Goal: Communication & Community: Answer question/provide support

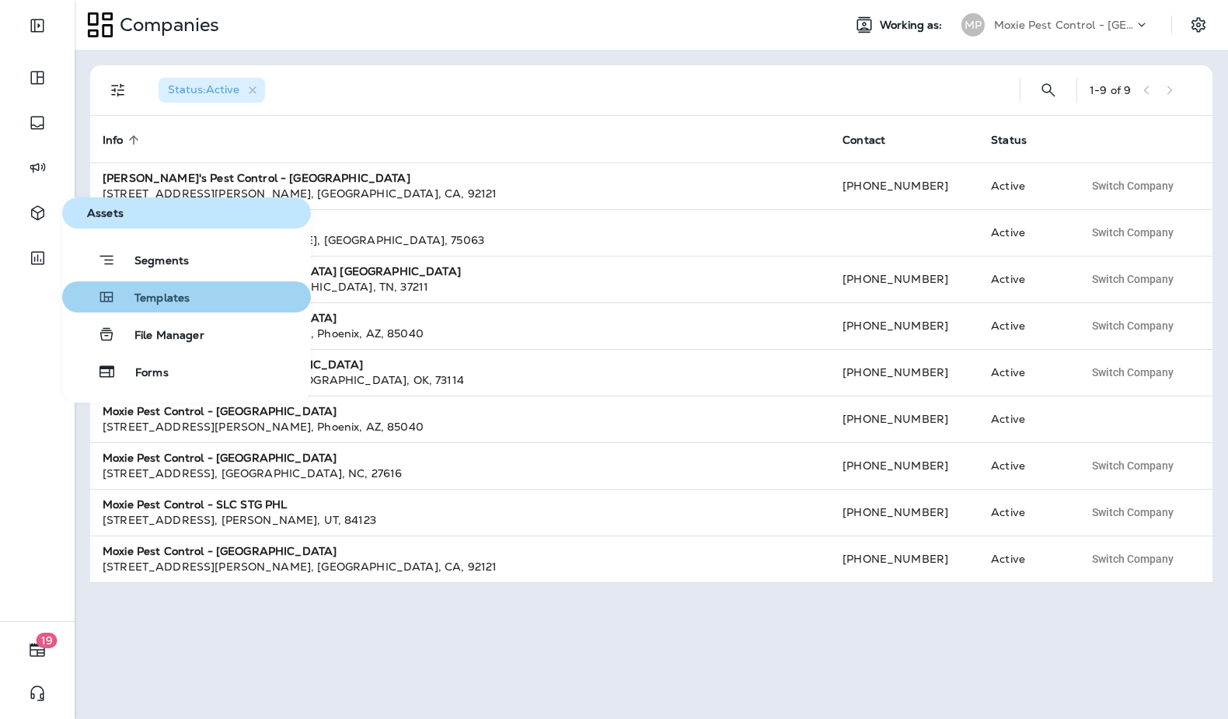
click at [173, 297] on span "Templates" at bounding box center [153, 298] width 74 height 15
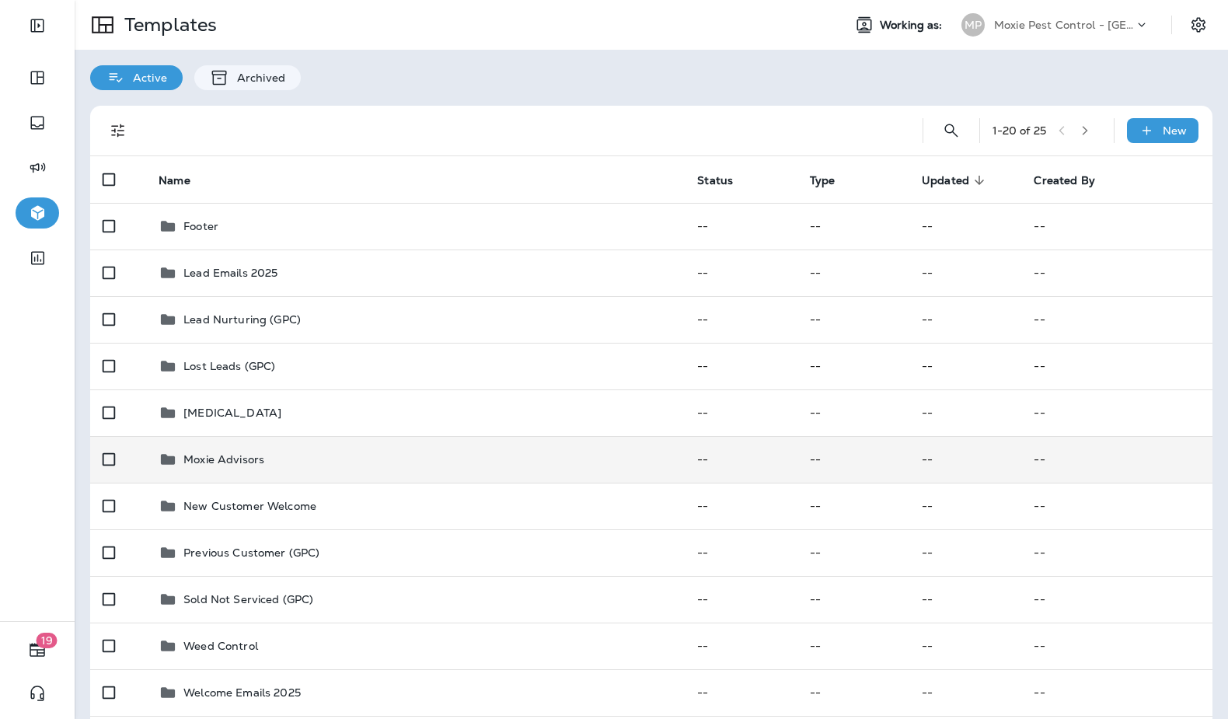
click at [291, 466] on div "Moxie Advisors" at bounding box center [416, 459] width 514 height 19
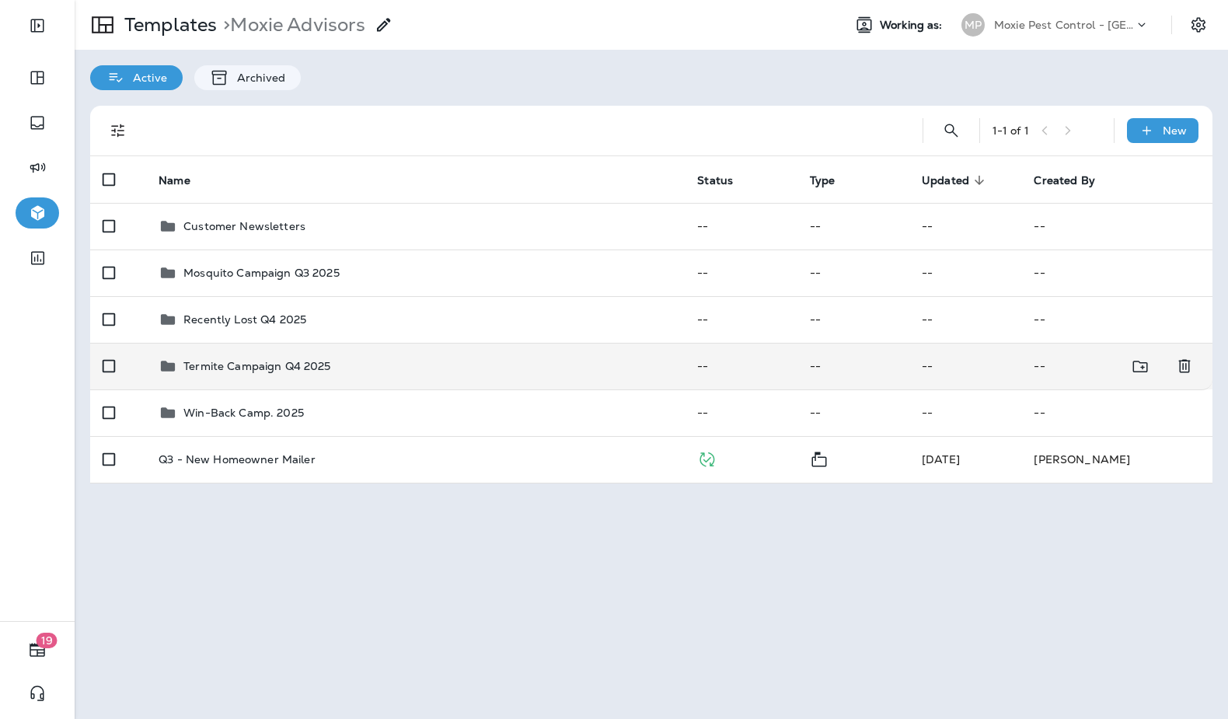
click at [311, 365] on p "Termite Campaign Q4 2025" at bounding box center [256, 366] width 147 height 12
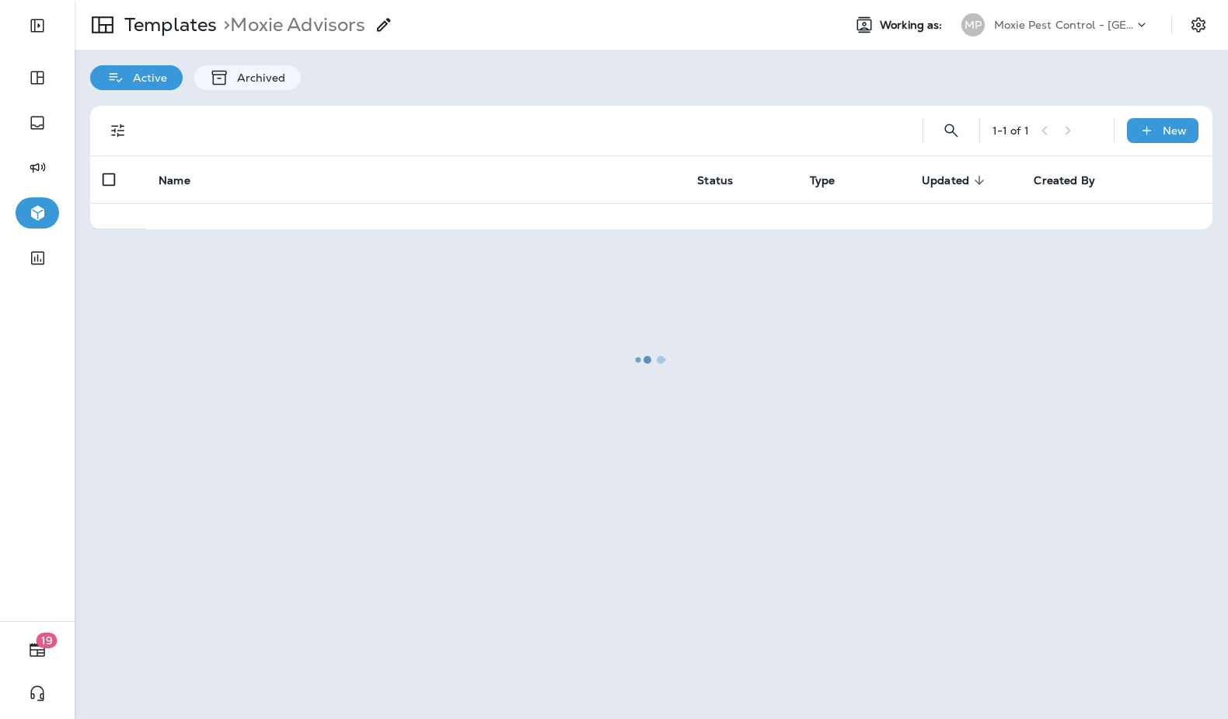
click at [311, 365] on div at bounding box center [651, 360] width 1150 height 716
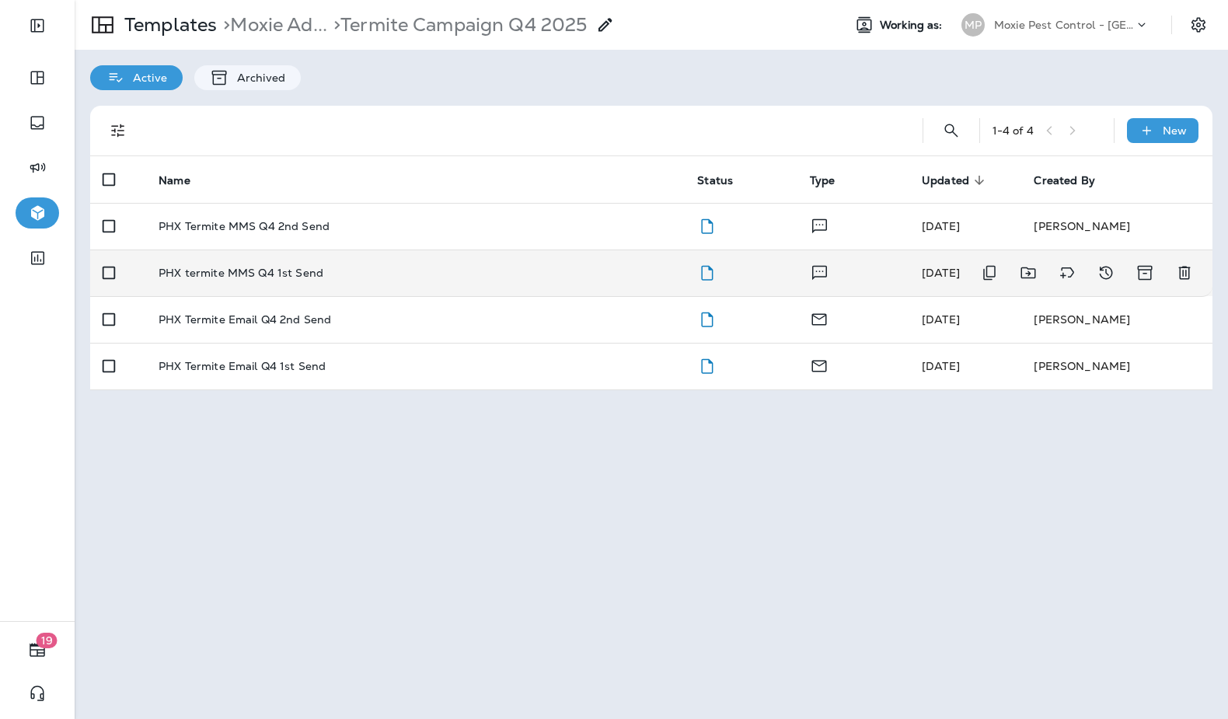
click at [361, 267] on div "PHX termite MMS Q4 1st Send" at bounding box center [416, 273] width 514 height 12
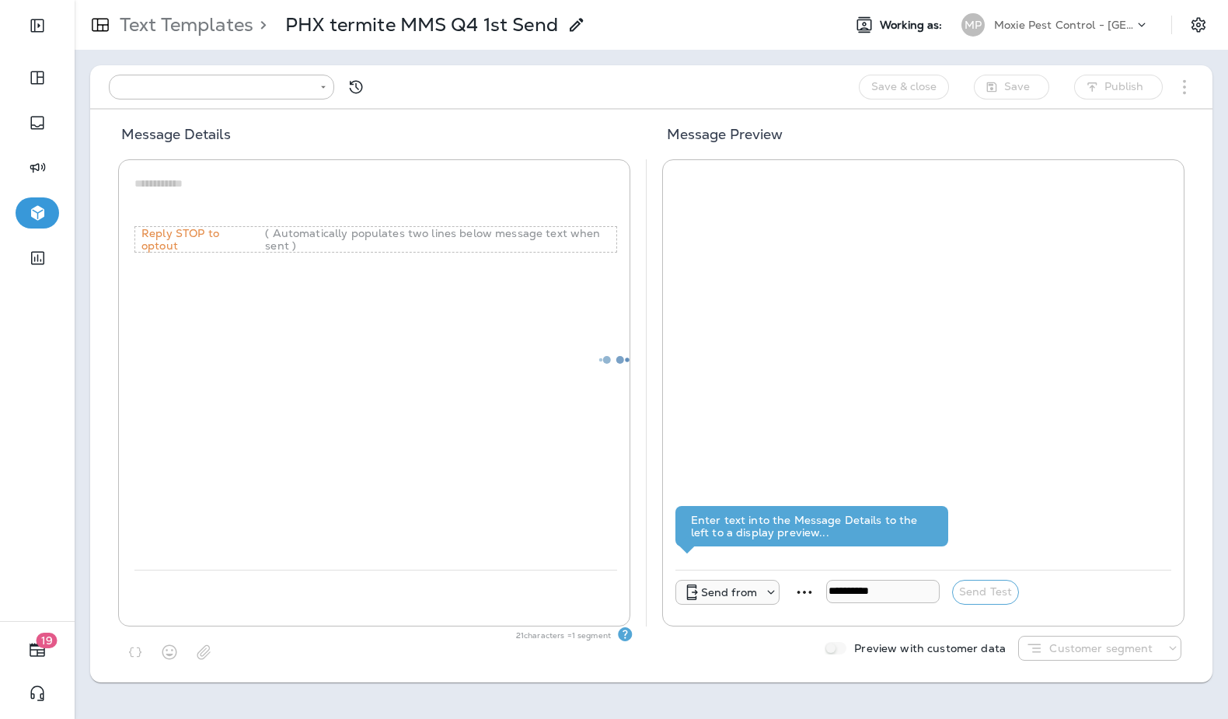
type input "**********"
type textarea "**********"
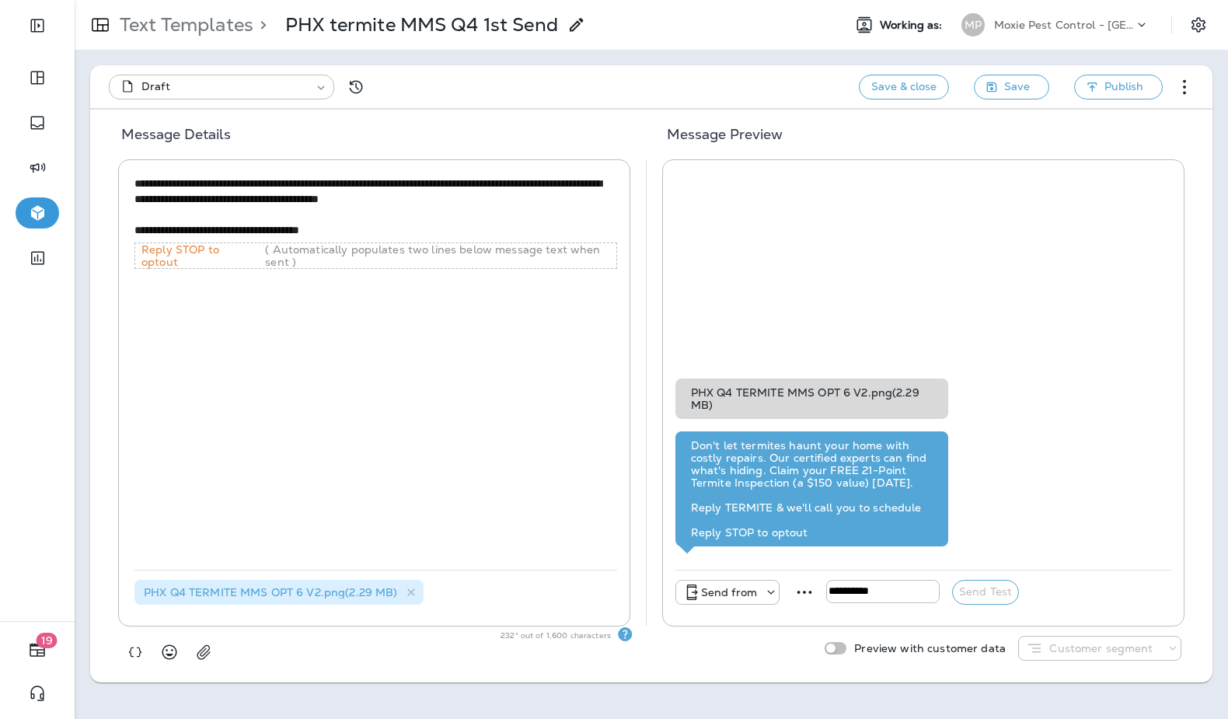
click at [201, 23] on p "Text Templates" at bounding box center [183, 24] width 140 height 23
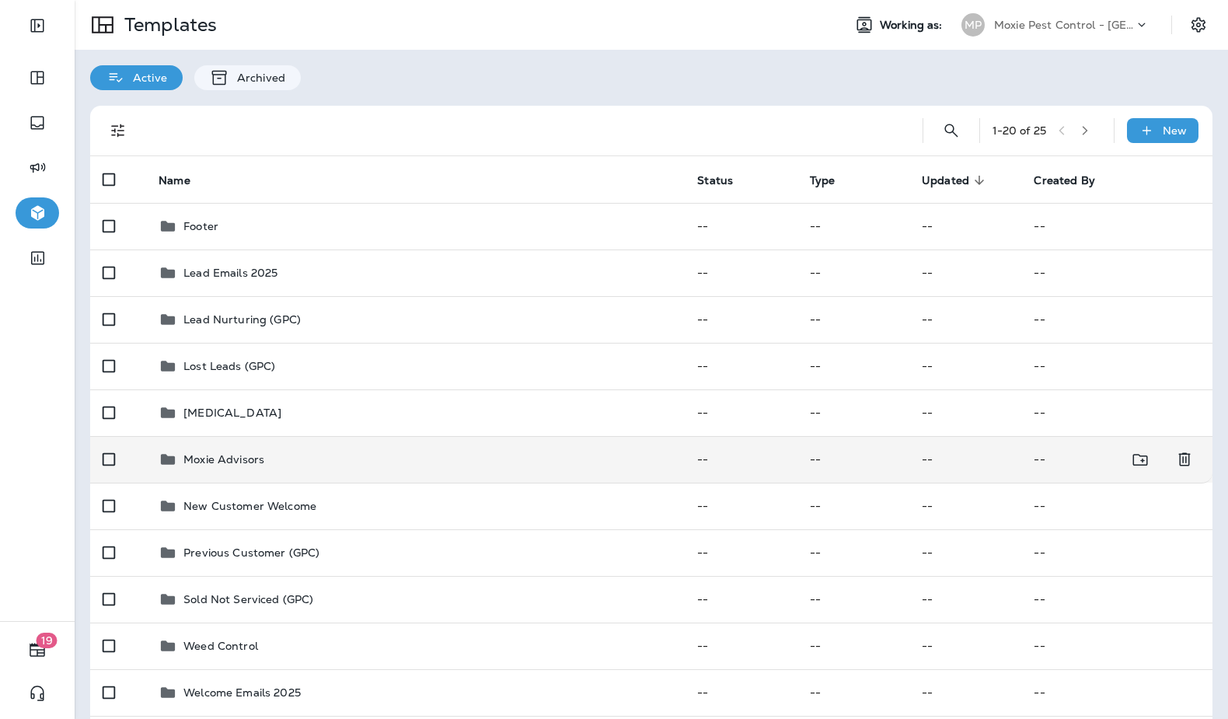
click at [477, 450] on div "Moxie Advisors" at bounding box center [416, 459] width 514 height 19
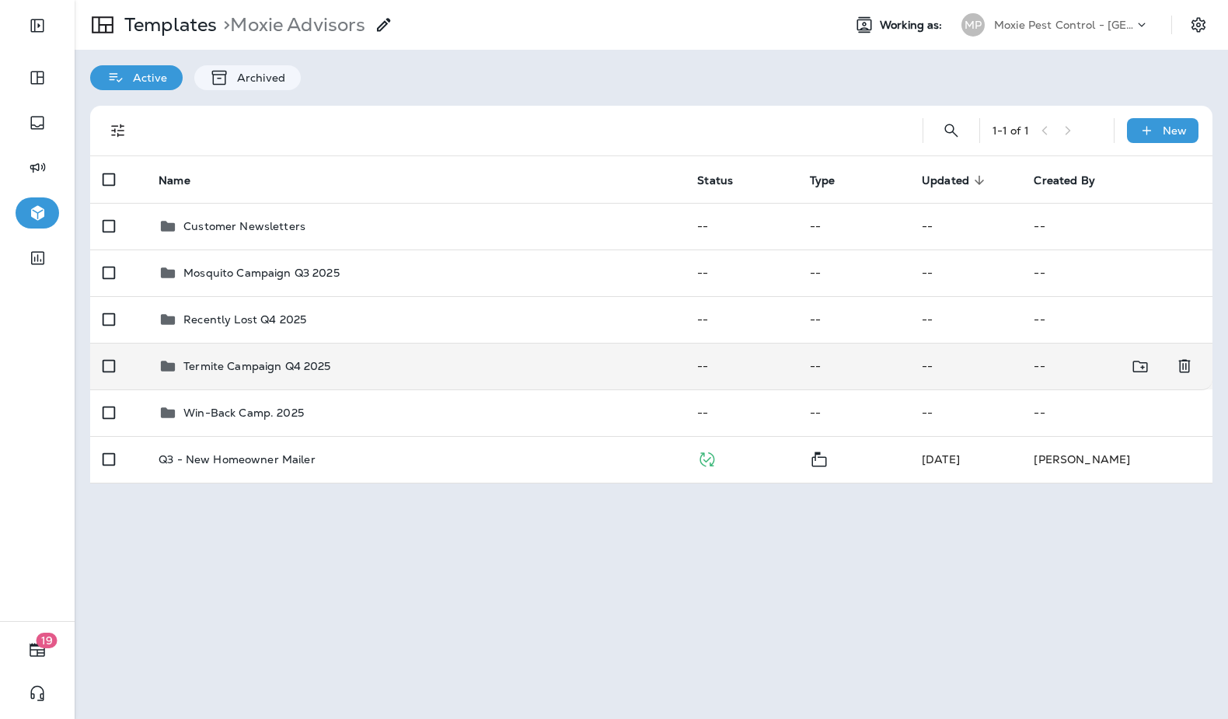
click at [527, 360] on div "Termite Campaign Q4 2025" at bounding box center [416, 366] width 514 height 19
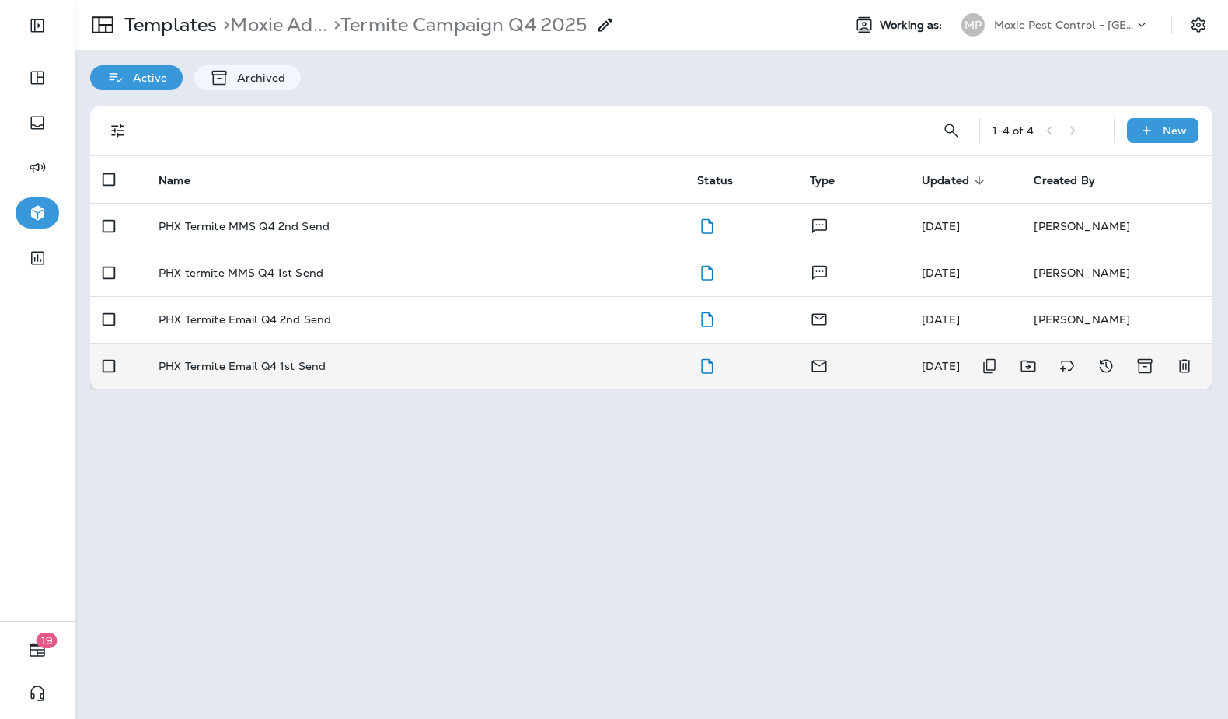
click at [507, 354] on td "PHX Termite Email Q4 1st Send" at bounding box center [415, 366] width 539 height 47
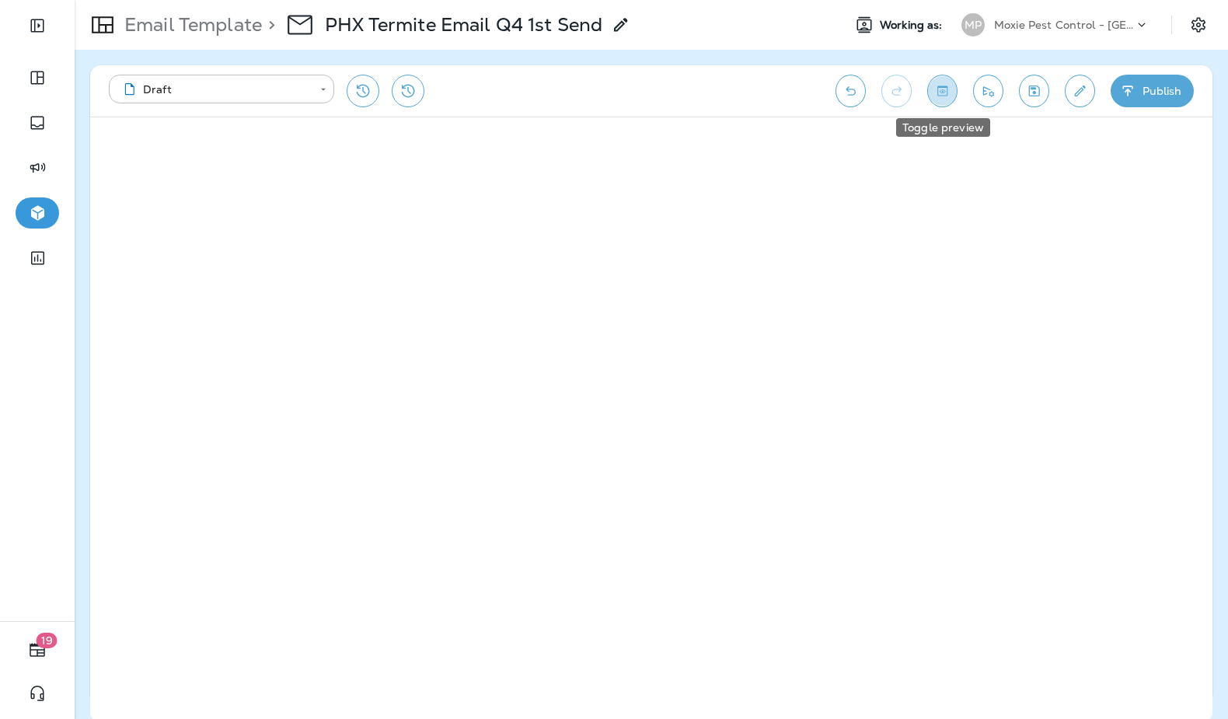
click at [937, 82] on button "Toggle preview" at bounding box center [942, 91] width 30 height 33
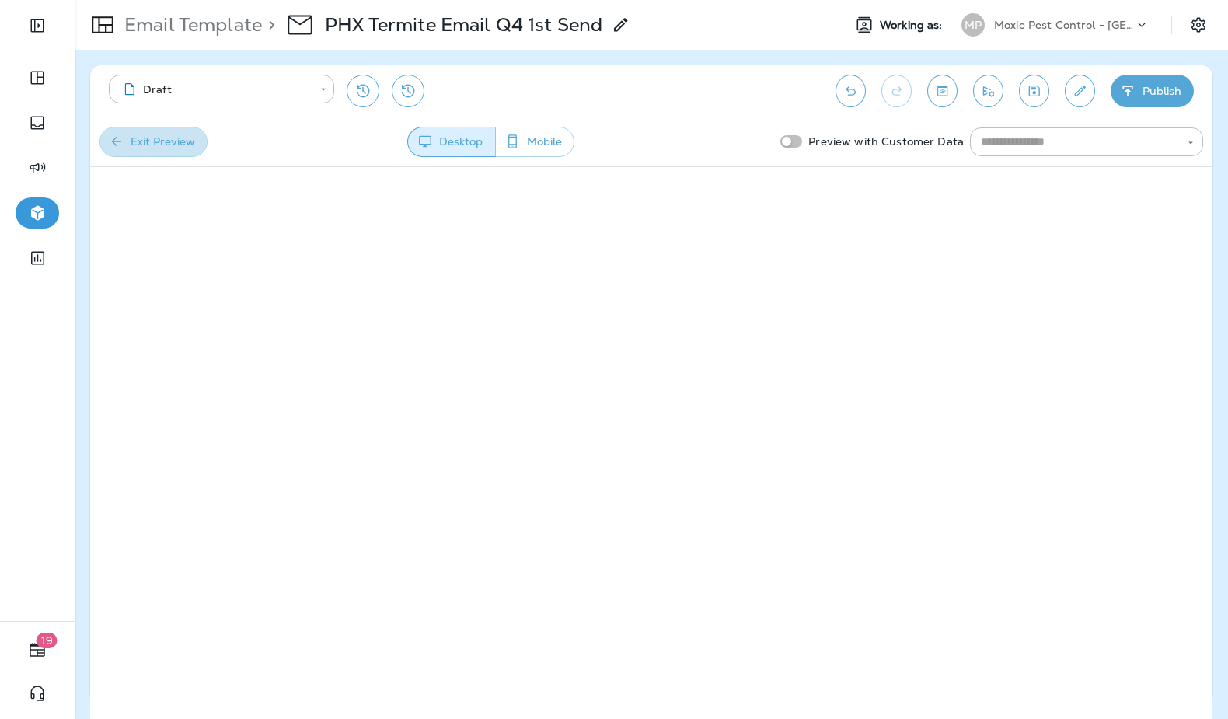
click at [153, 140] on button "Exit Preview" at bounding box center [153, 142] width 108 height 30
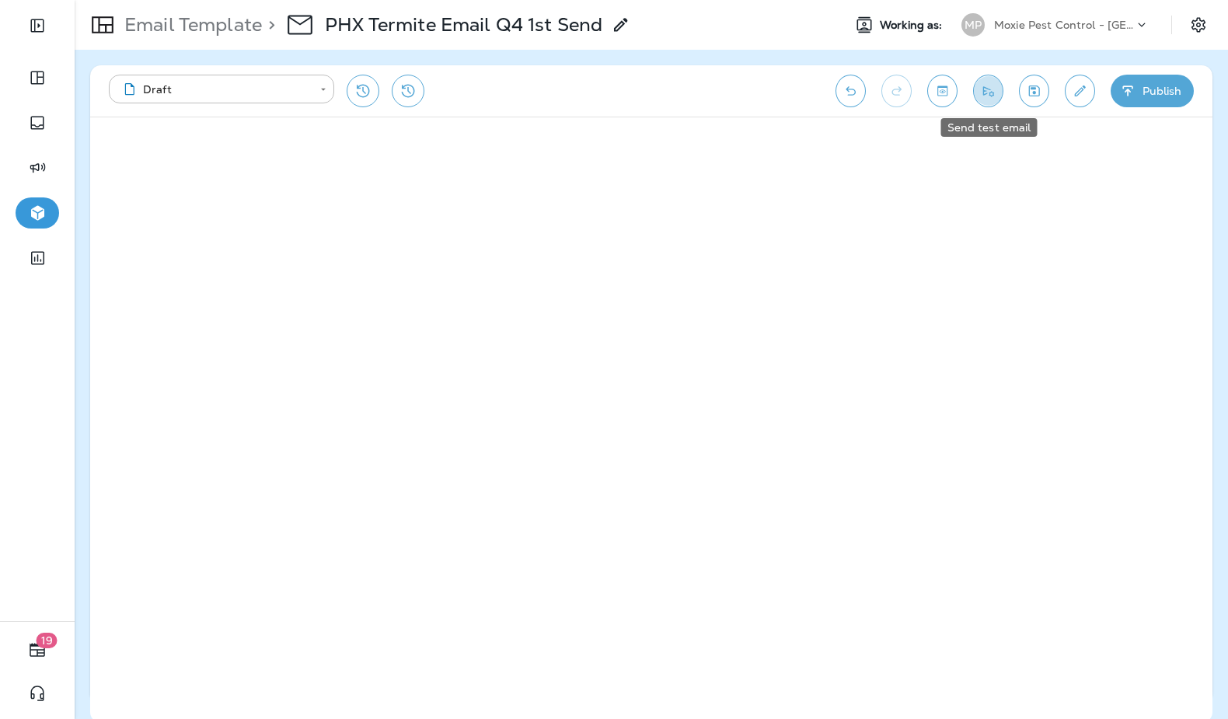
click at [982, 92] on icon "Send test email" at bounding box center [988, 91] width 16 height 16
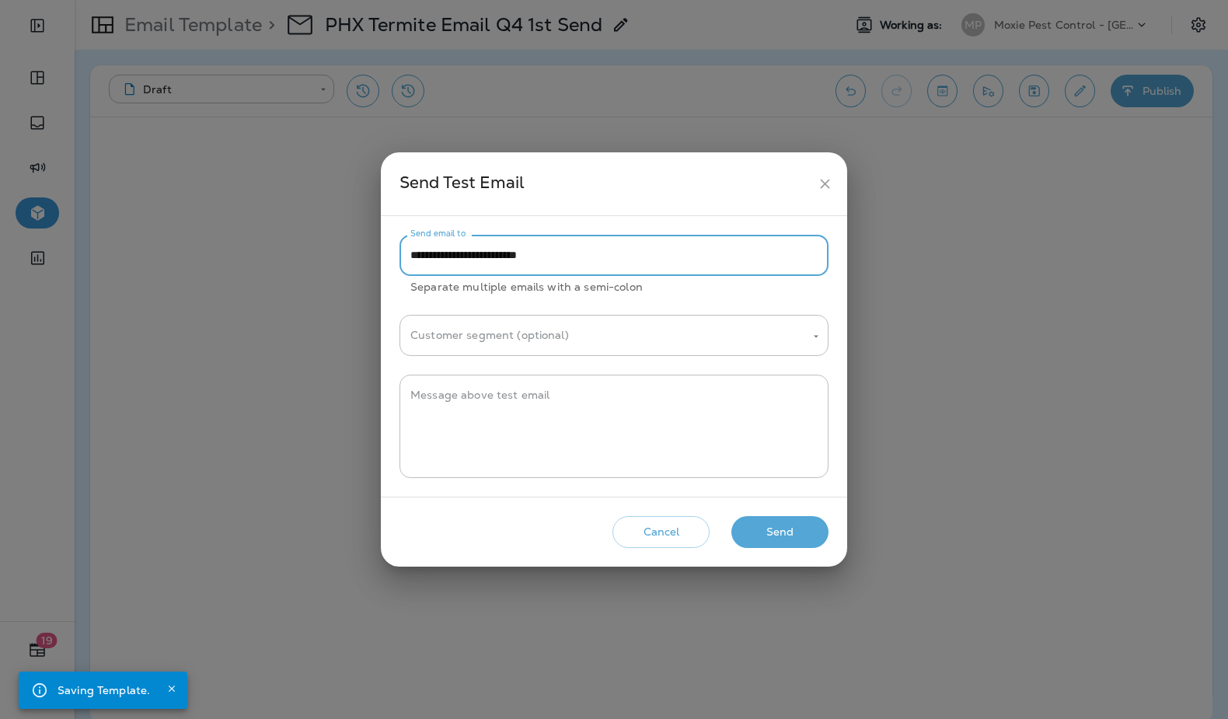
drag, startPoint x: 442, startPoint y: 253, endPoint x: 399, endPoint y: 253, distance: 43.5
click at [399, 253] on div "**********" at bounding box center [614, 356] width 466 height 281
type input "**********"
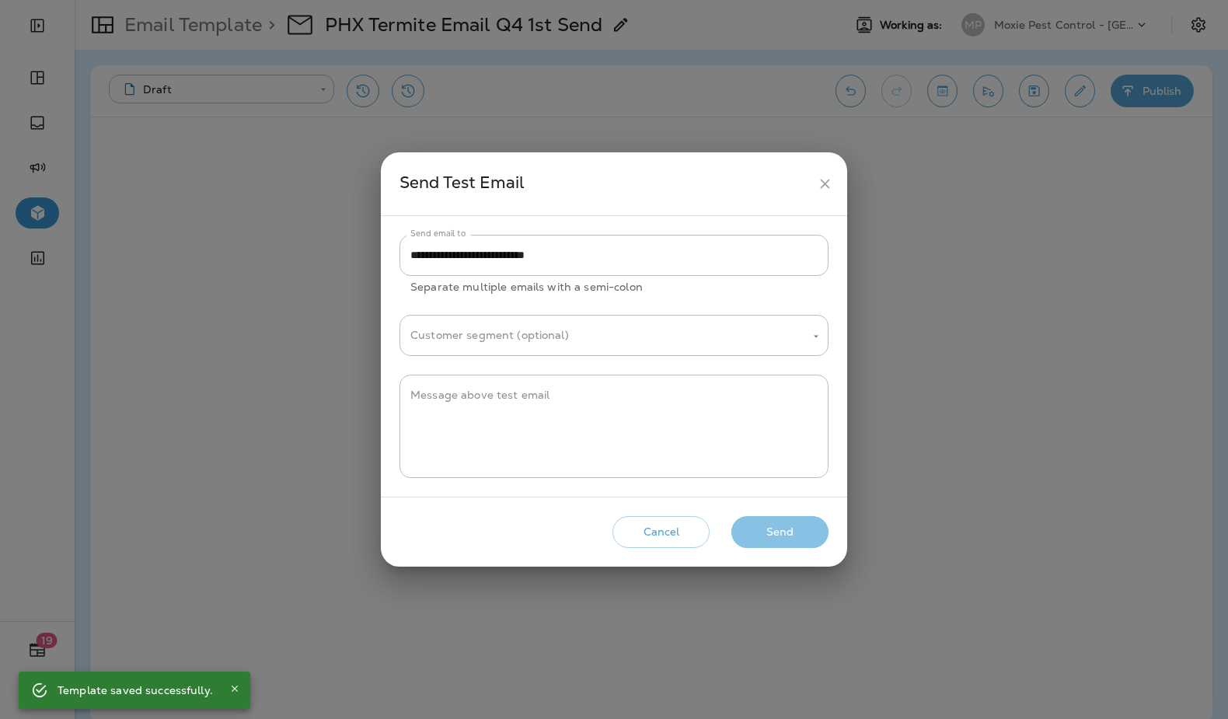
click at [755, 528] on button "Send" at bounding box center [779, 532] width 97 height 32
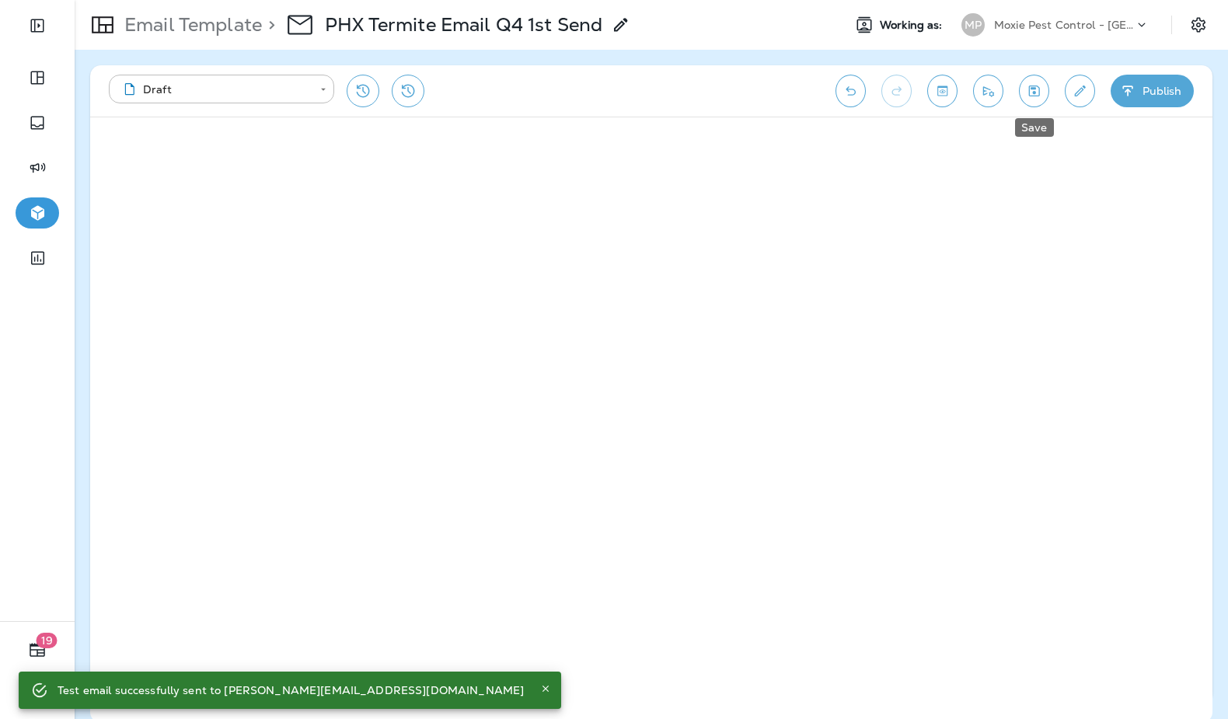
click at [1031, 90] on icon "Save" at bounding box center [1034, 91] width 16 height 16
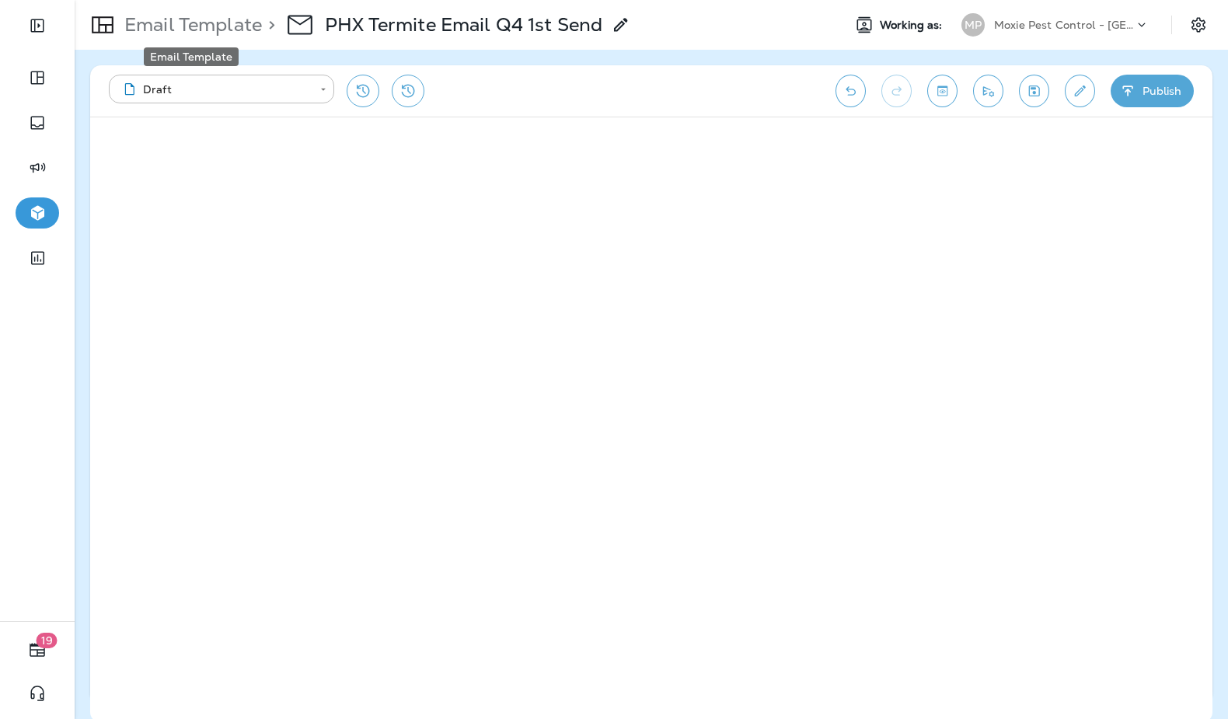
click at [193, 23] on p "Email Template" at bounding box center [190, 24] width 144 height 23
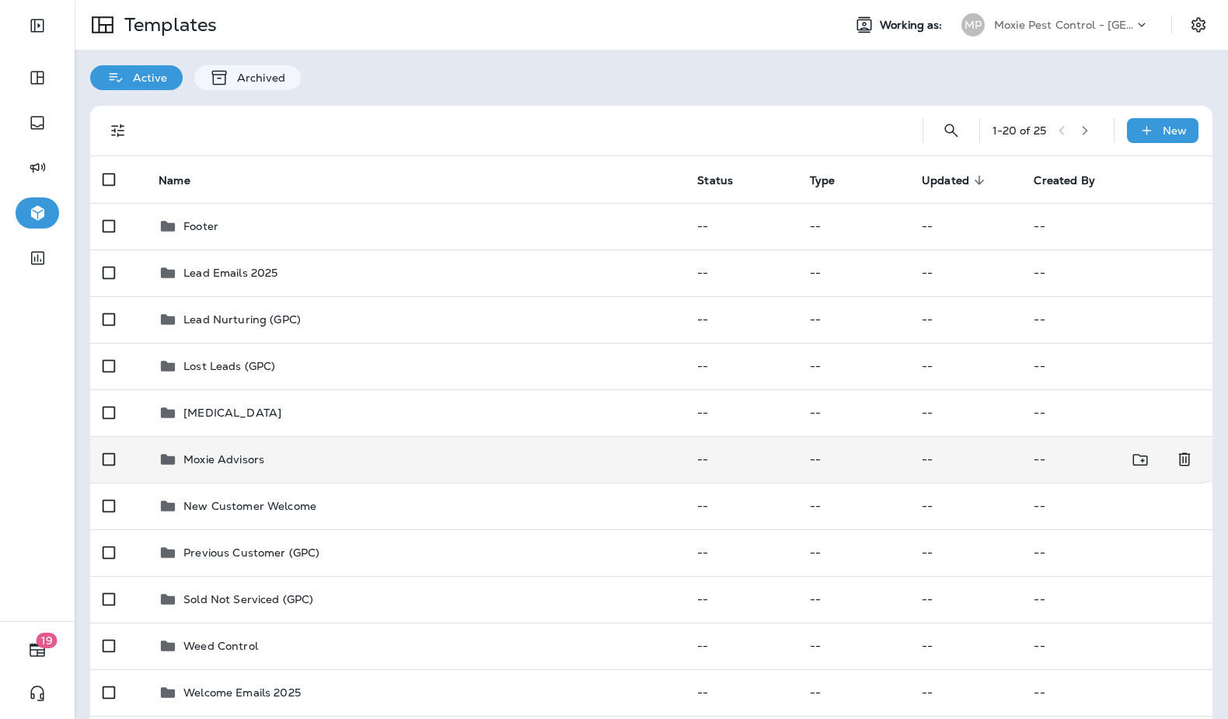
click at [462, 447] on td "Moxie Advisors" at bounding box center [415, 459] width 539 height 47
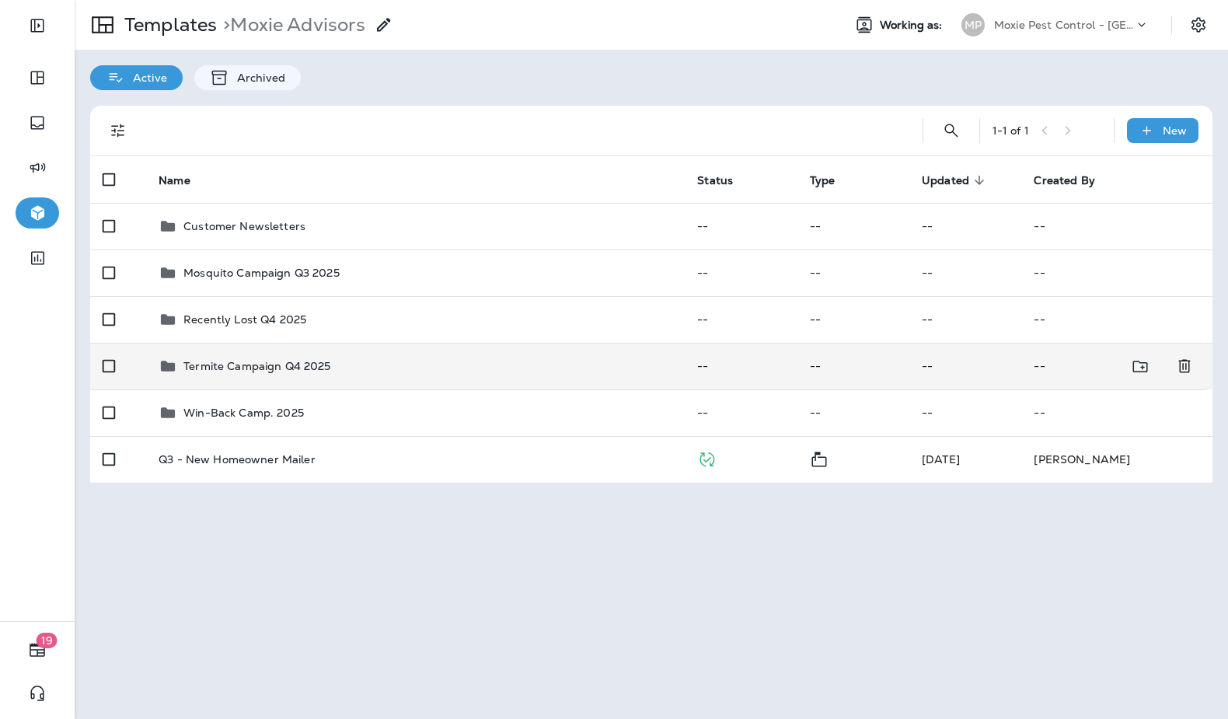
click at [497, 384] on td "Termite Campaign Q4 2025" at bounding box center [415, 366] width 539 height 47
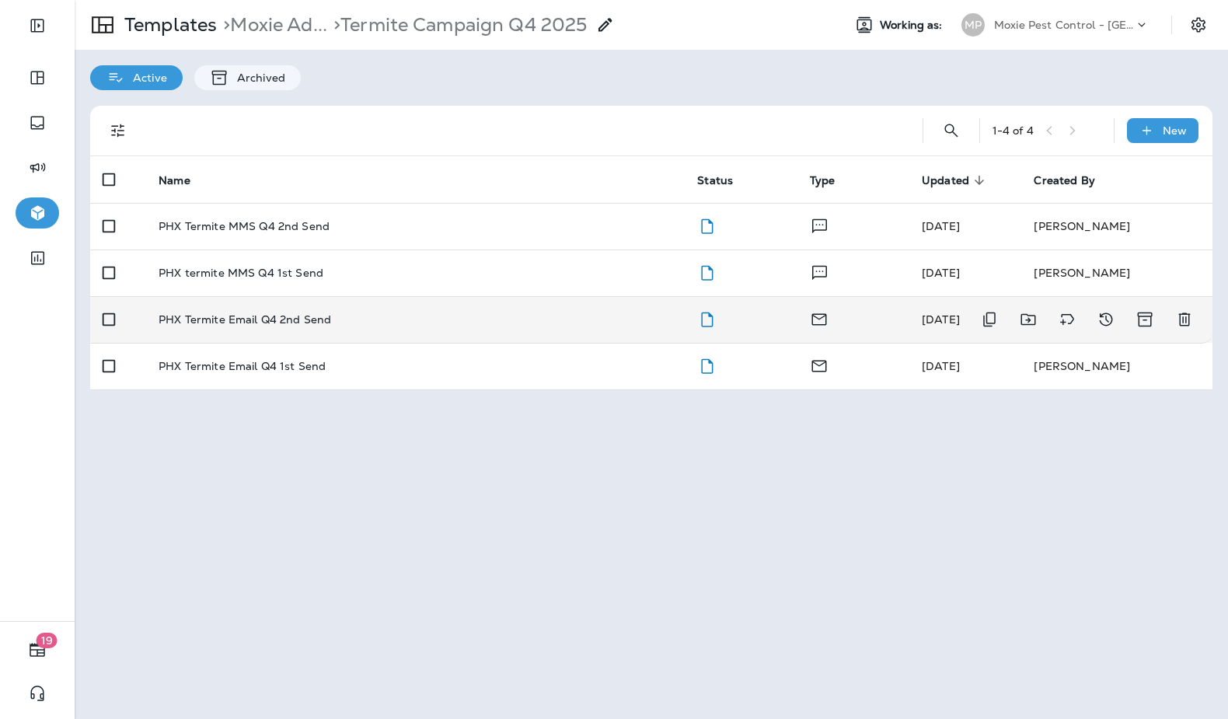
click at [466, 330] on td "PHX Termite Email Q4 2nd Send" at bounding box center [415, 319] width 539 height 47
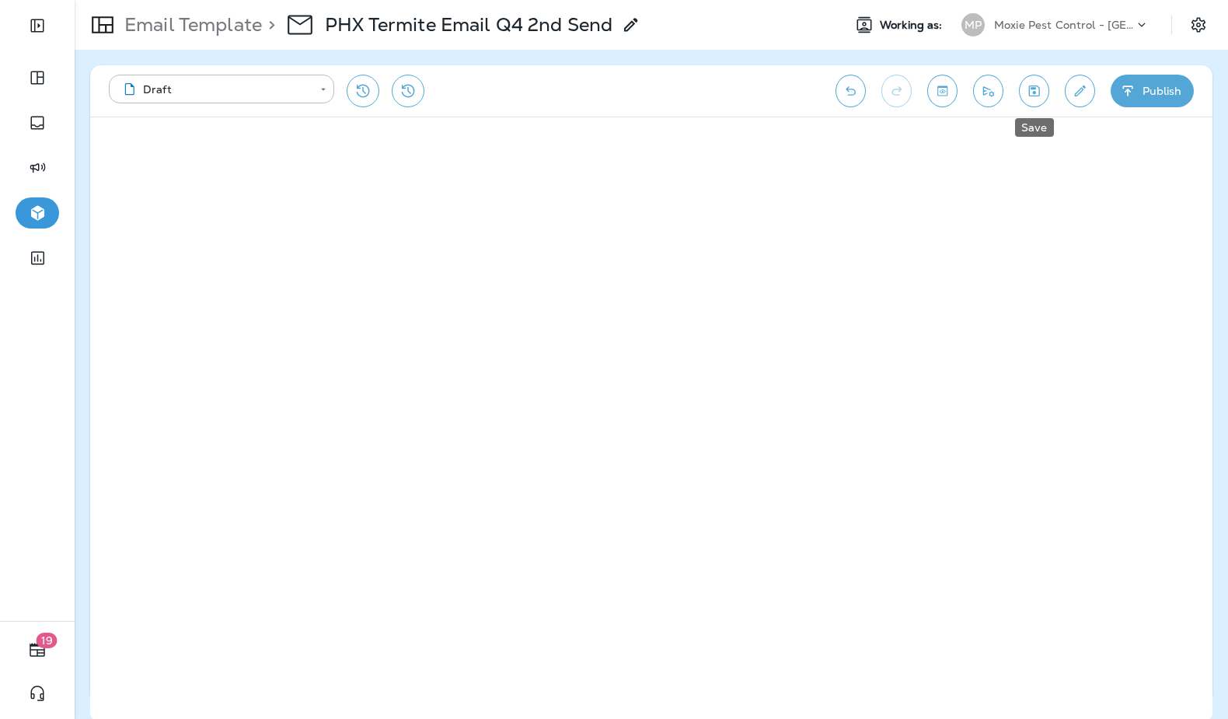
click at [1040, 94] on icon "Save" at bounding box center [1034, 91] width 16 height 16
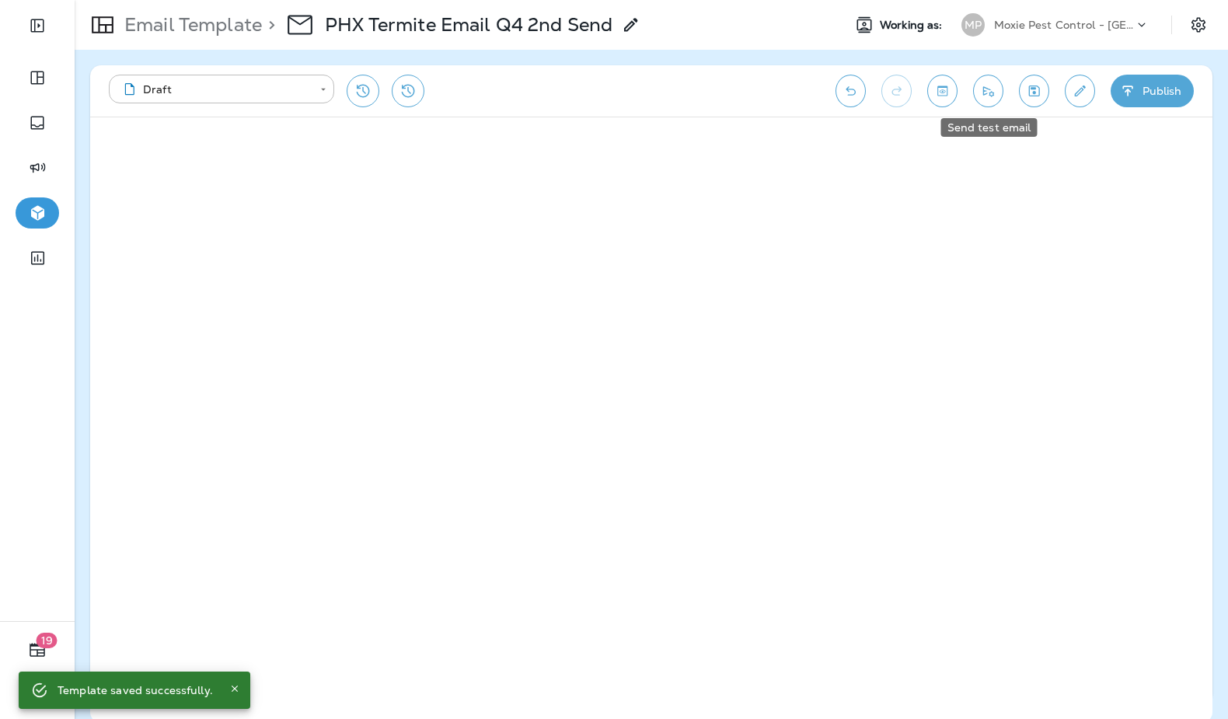
click at [980, 99] on button "Send test email" at bounding box center [988, 91] width 30 height 33
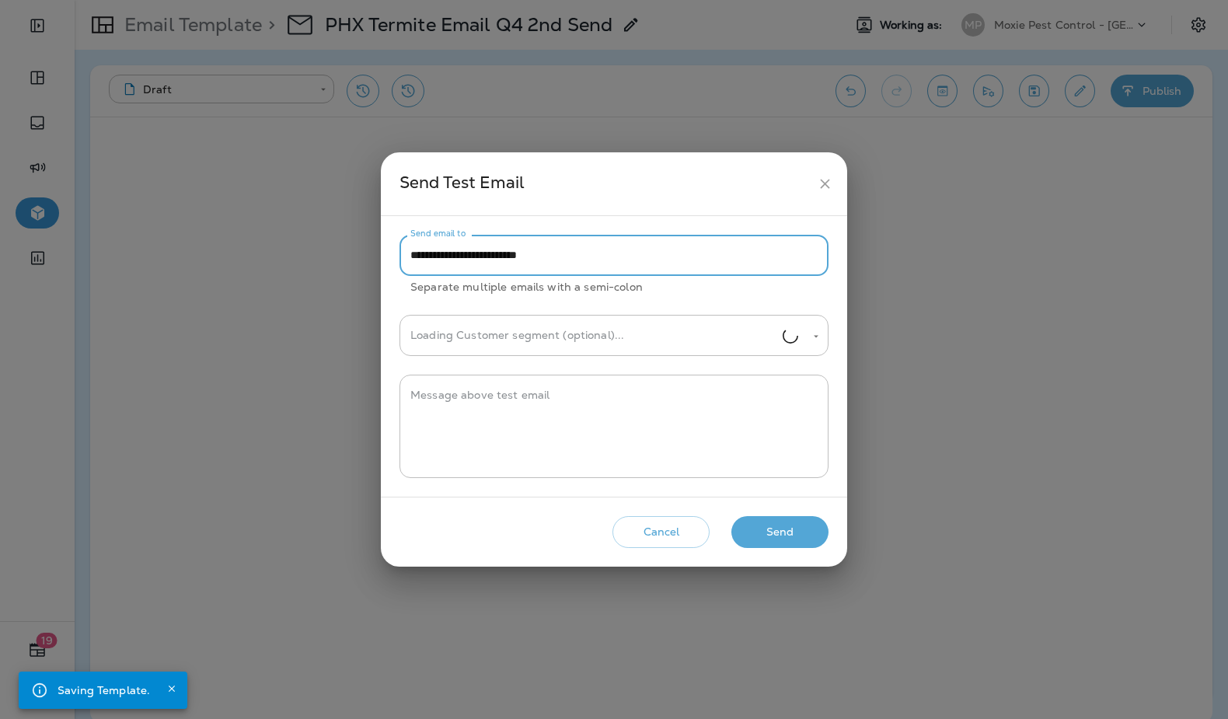
drag, startPoint x: 434, startPoint y: 260, endPoint x: 391, endPoint y: 260, distance: 42.7
click at [391, 260] on div "**********" at bounding box center [614, 356] width 466 height 281
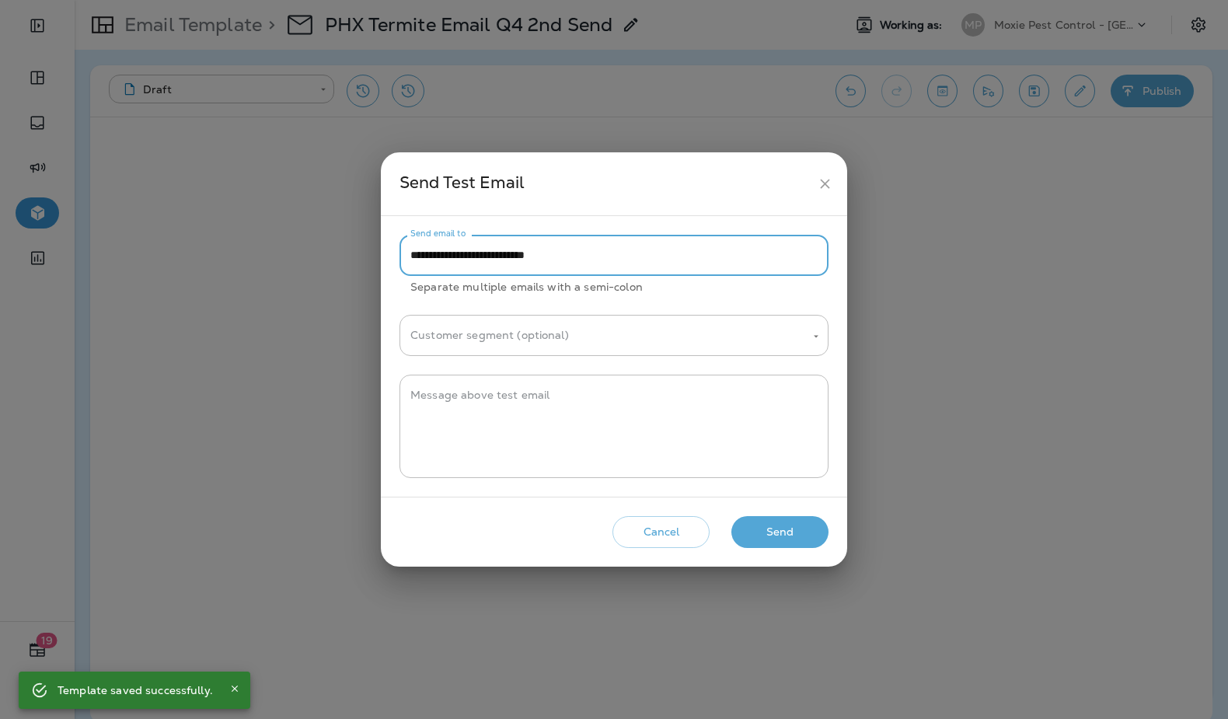
type input "**********"
click at [787, 535] on button "Send" at bounding box center [779, 532] width 97 height 32
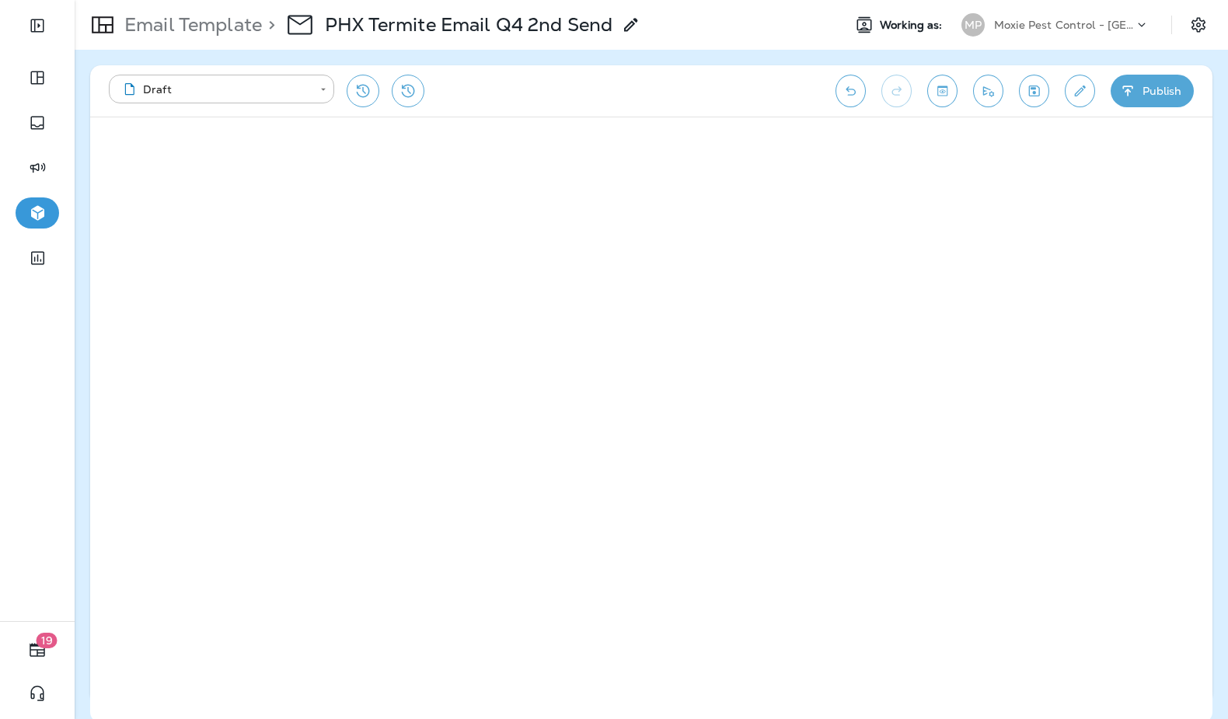
click at [223, 25] on p "Email Template" at bounding box center [190, 24] width 144 height 23
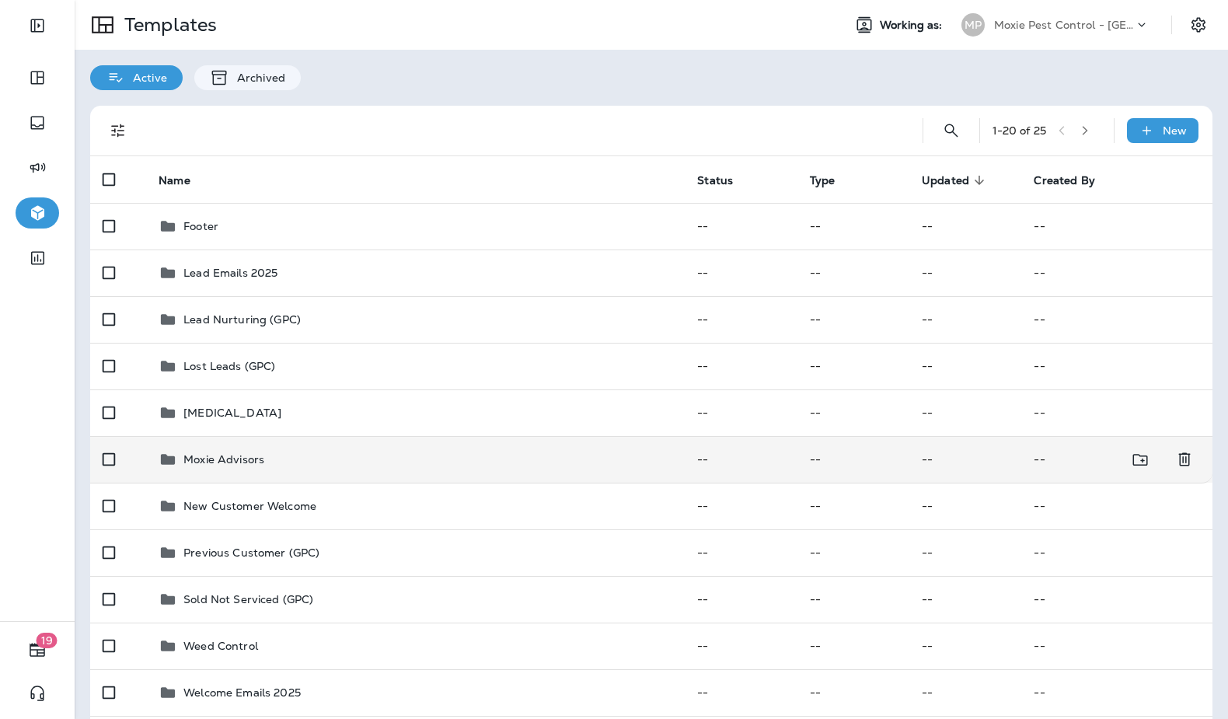
click at [280, 466] on div "Moxie Advisors" at bounding box center [416, 459] width 514 height 19
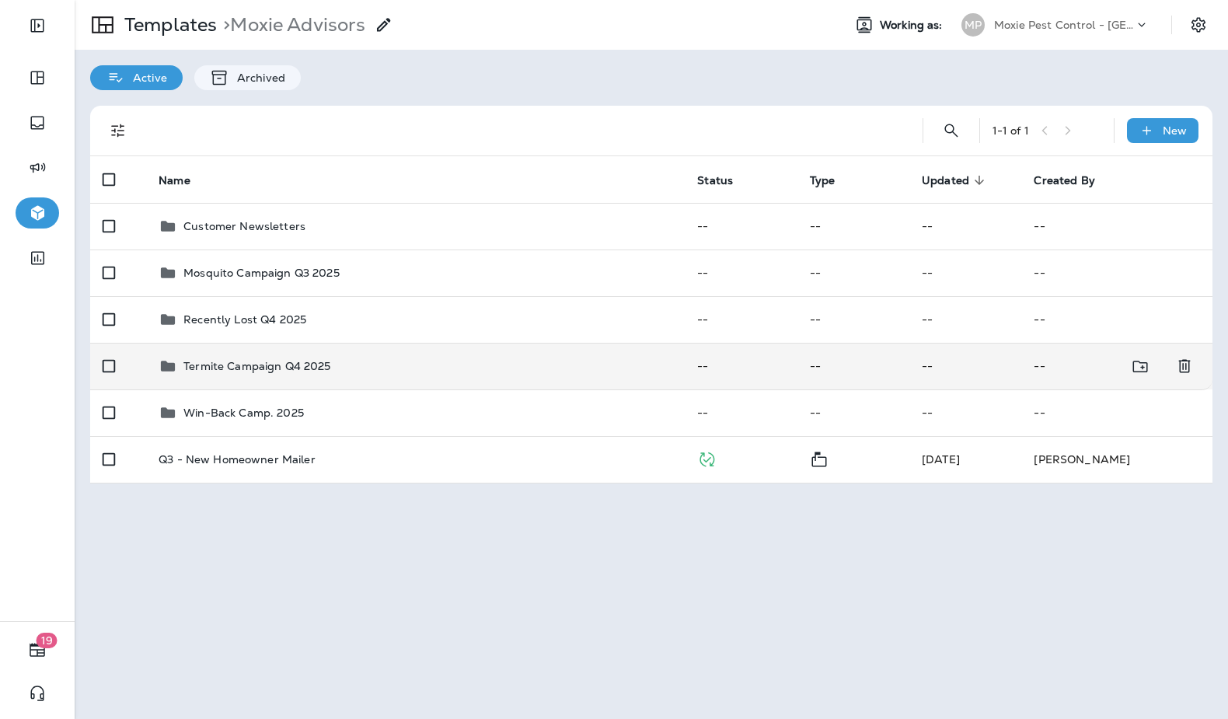
click at [323, 347] on td "Termite Campaign Q4 2025" at bounding box center [415, 366] width 539 height 47
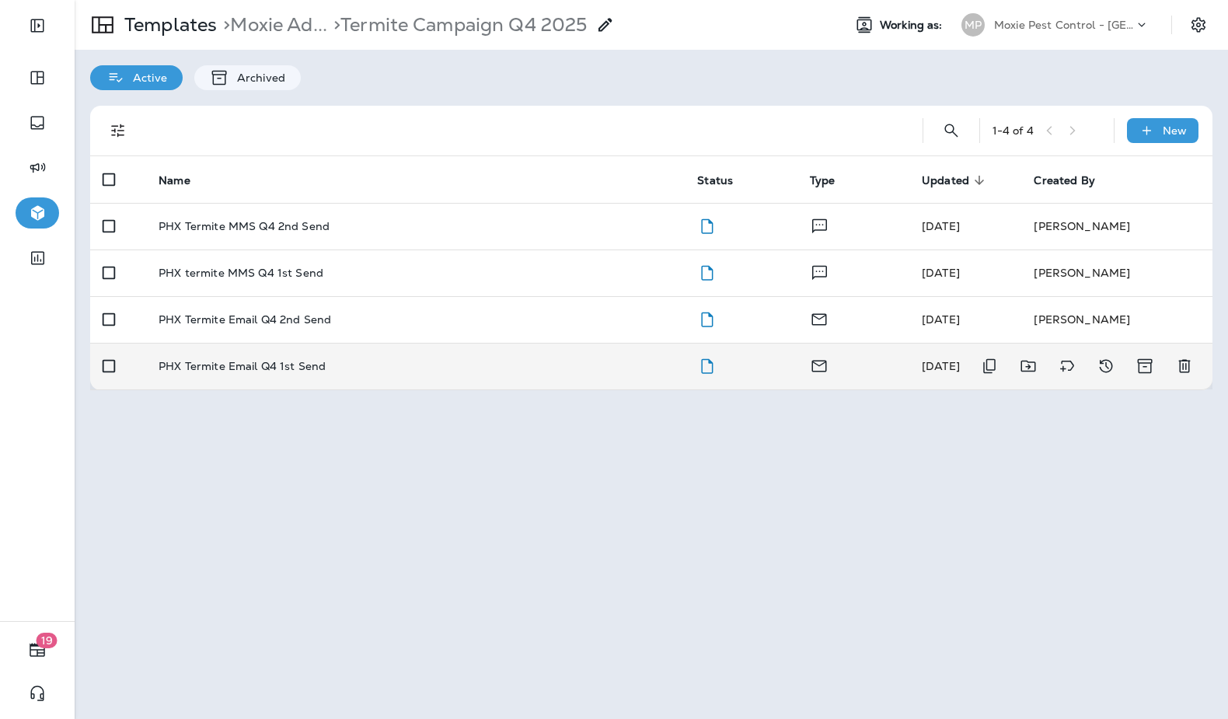
click at [331, 367] on div "PHX Termite Email Q4 1st Send" at bounding box center [416, 366] width 514 height 12
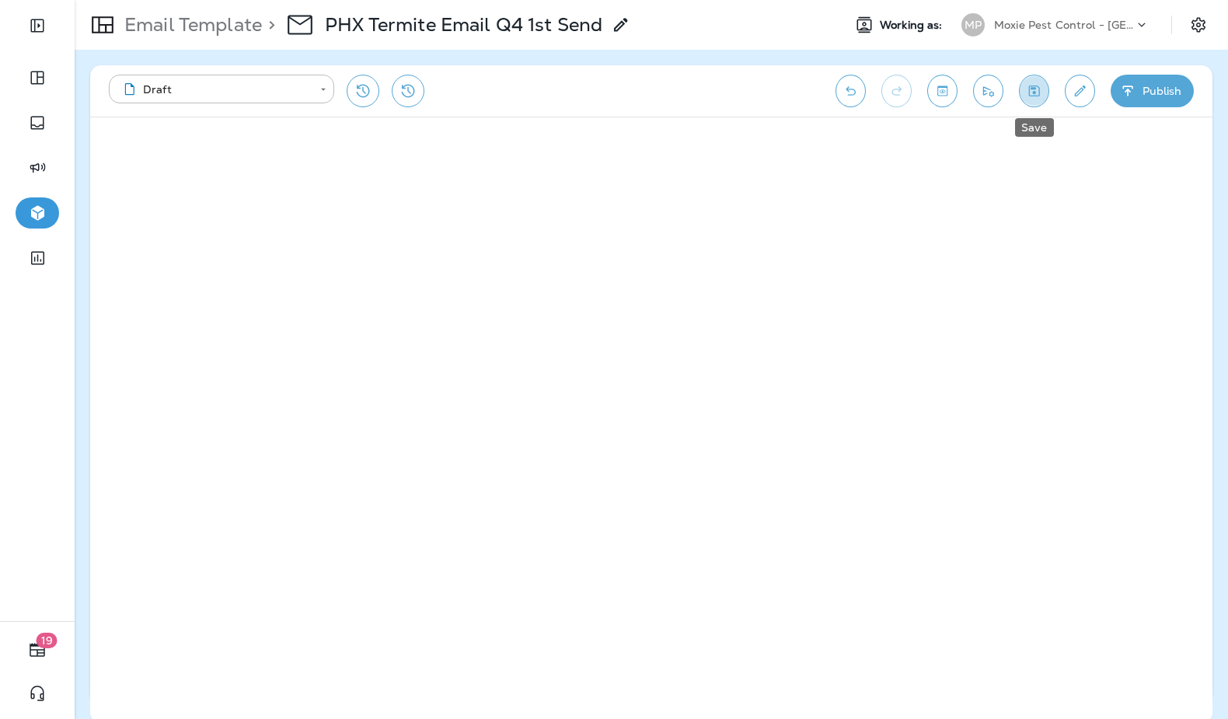
click at [1038, 77] on button "Save" at bounding box center [1034, 91] width 30 height 33
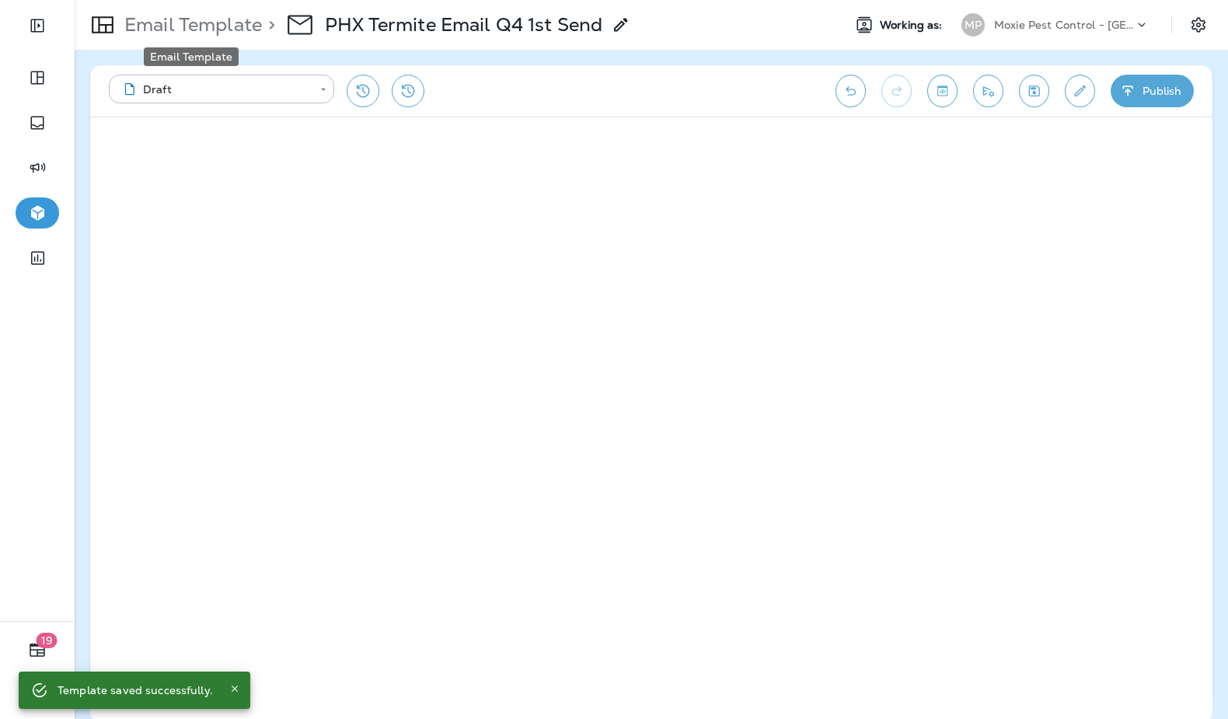
click at [182, 37] on div "Email Template" at bounding box center [191, 52] width 98 height 31
click at [193, 23] on p "Email Template" at bounding box center [190, 24] width 144 height 23
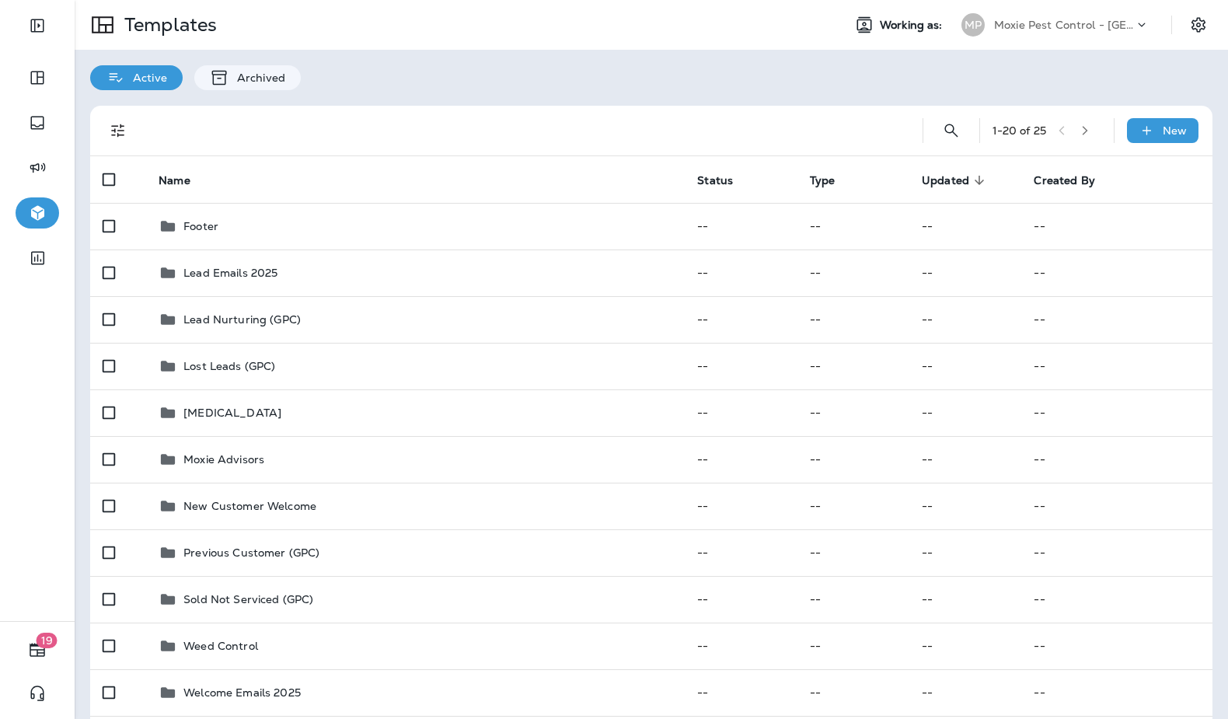
click at [1084, 15] on div "Moxie Pest Control - Phoenix" at bounding box center [1064, 24] width 140 height 23
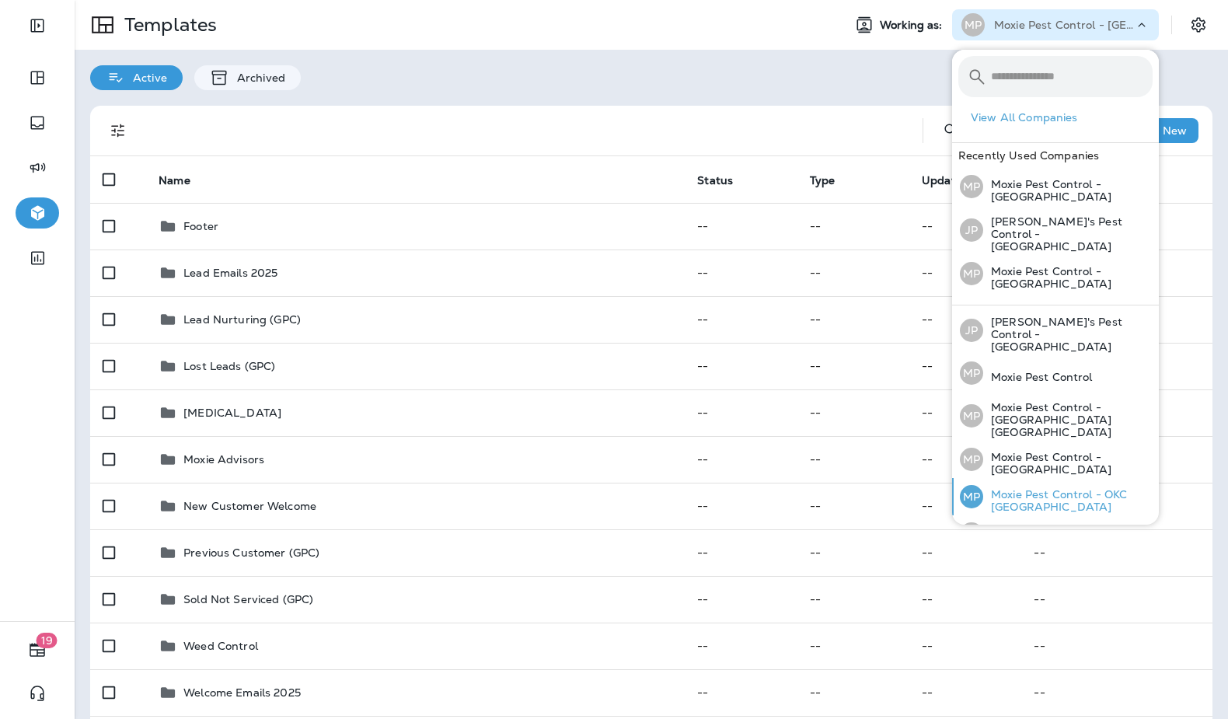
click at [1045, 488] on p "Moxie Pest Control - OKC [GEOGRAPHIC_DATA]" at bounding box center [1067, 500] width 169 height 25
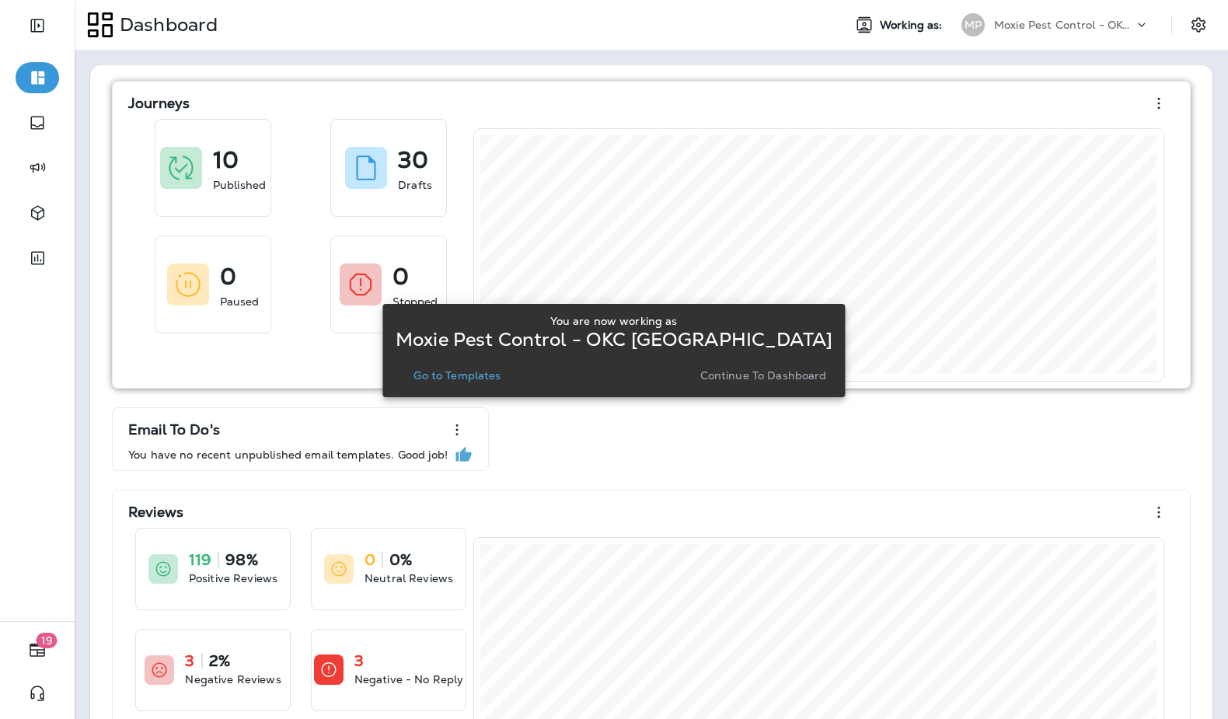
click at [759, 379] on p "Continue to Dashboard" at bounding box center [763, 375] width 127 height 12
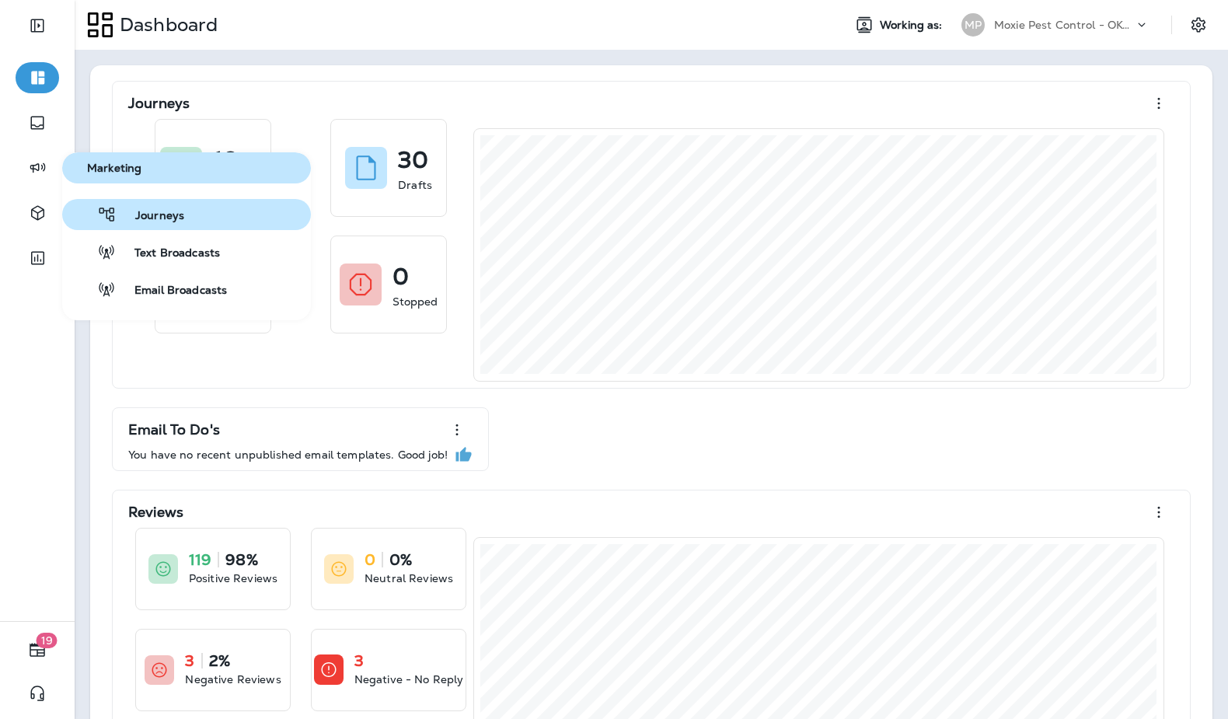
click at [132, 221] on span "Journeys" at bounding box center [151, 216] width 68 height 15
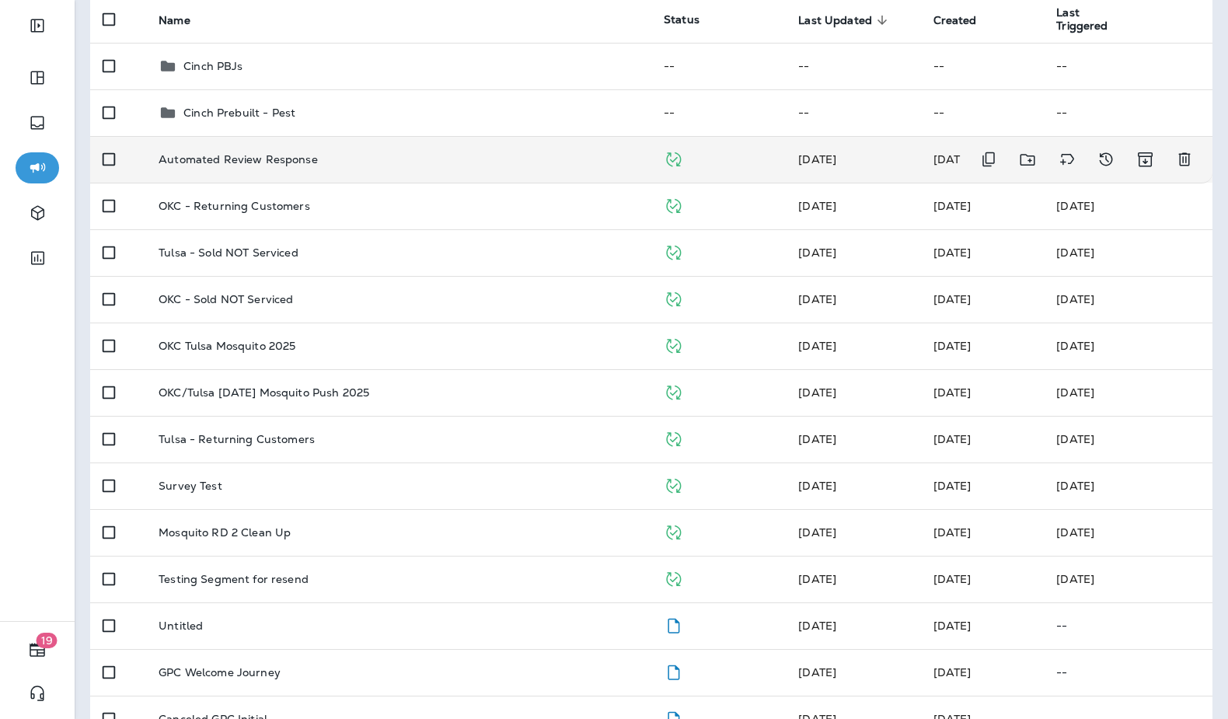
scroll to position [154, 0]
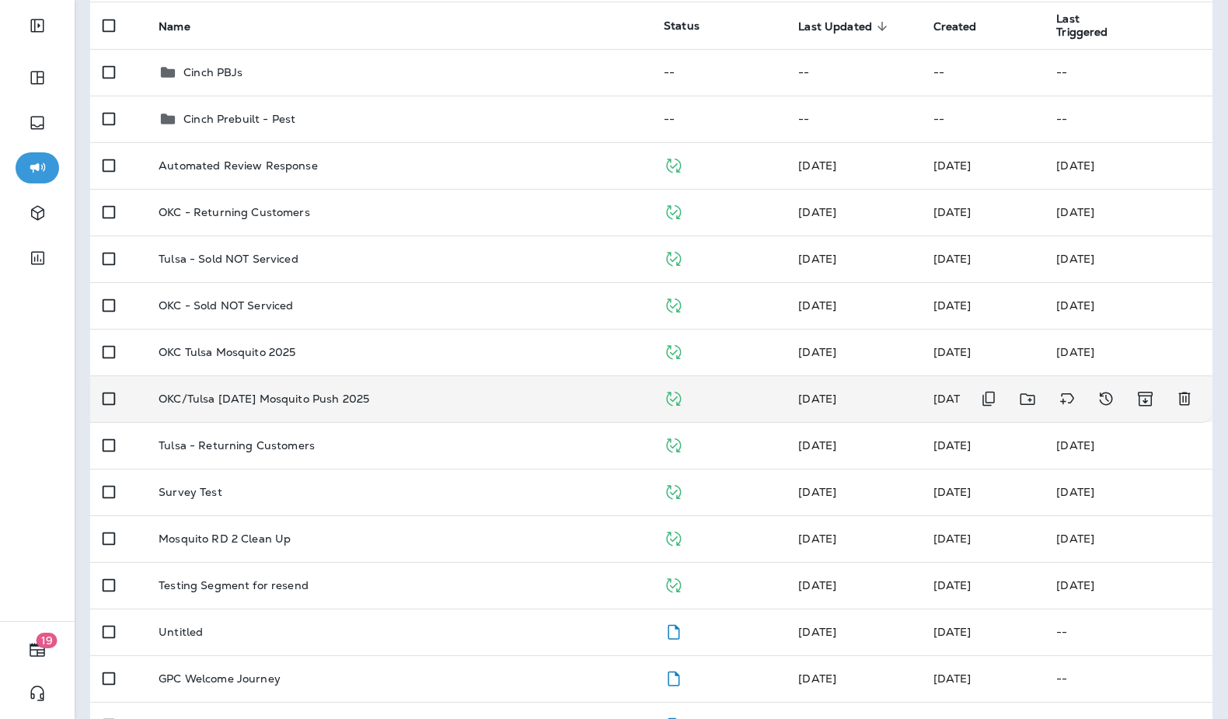
click at [316, 403] on p "OKC/Tulsa Labor Day Mosquito Push 2025" at bounding box center [264, 398] width 211 height 12
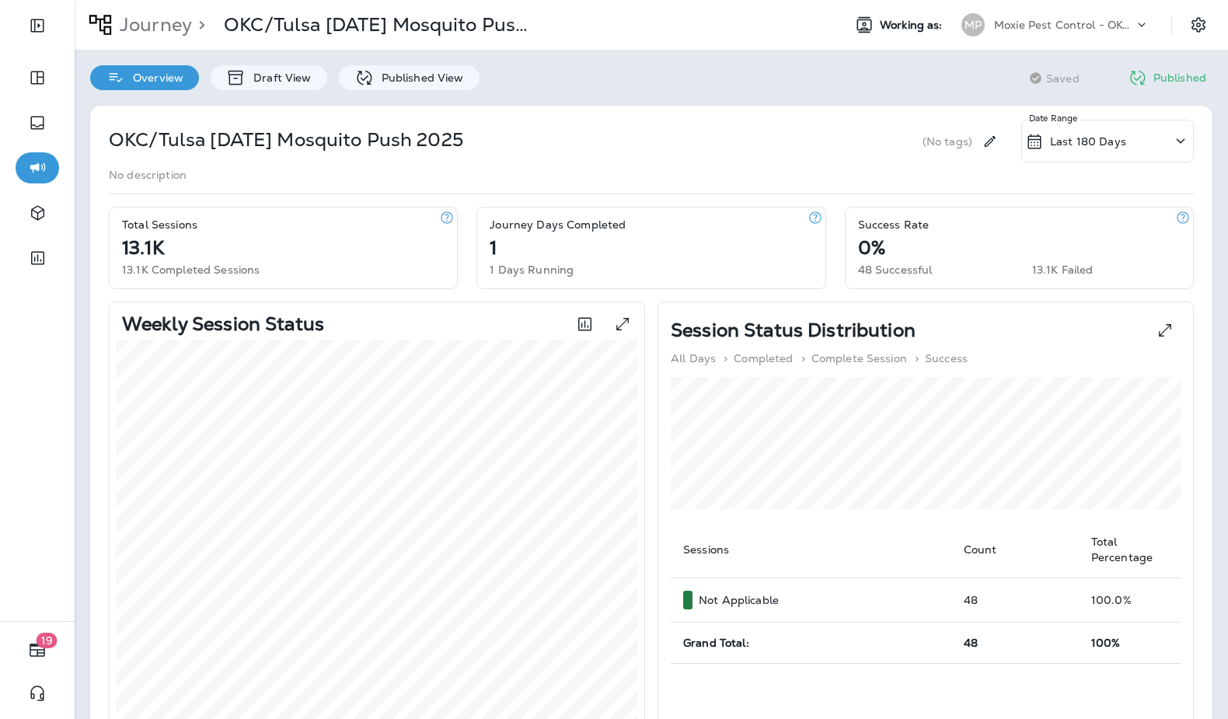
scroll to position [1, 0]
click at [406, 65] on div "Published View" at bounding box center [409, 77] width 141 height 25
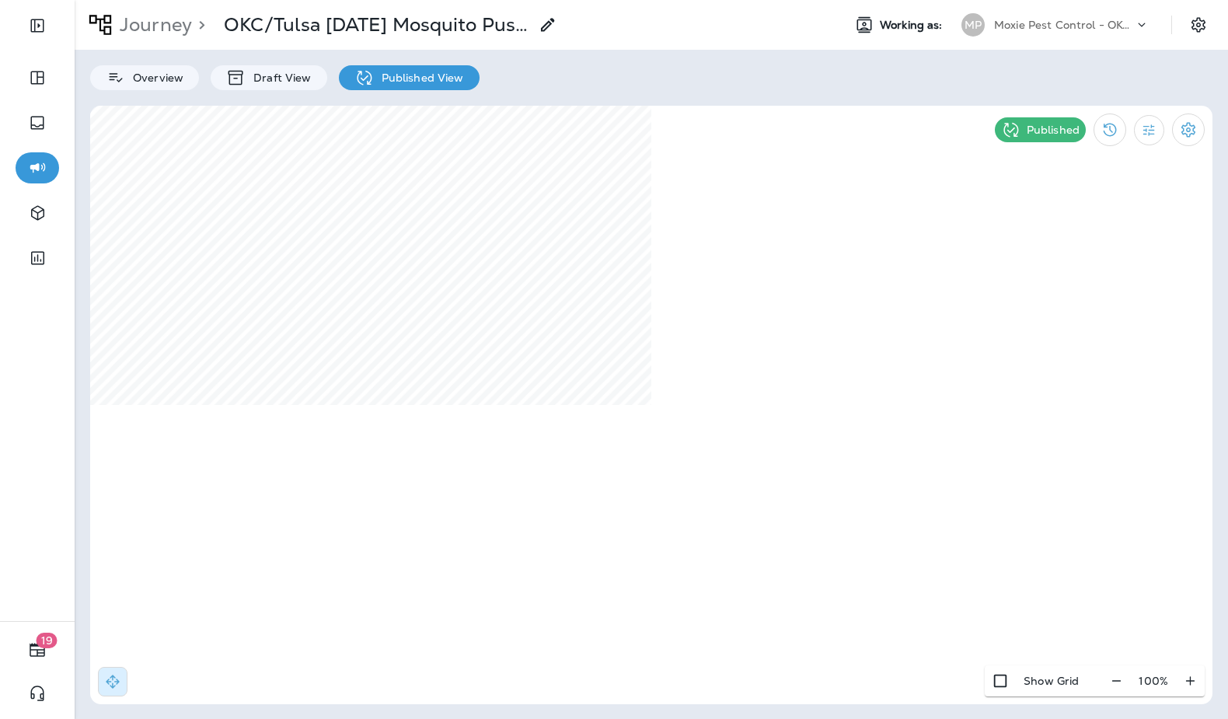
click at [1128, 691] on div "100 %" at bounding box center [1153, 680] width 103 height 31
click at [1122, 681] on icon "button" at bounding box center [1116, 681] width 16 height 16
click at [1122, 681] on icon "button" at bounding box center [1122, 680] width 9 height 1
click at [1122, 681] on icon "button" at bounding box center [1123, 680] width 9 height 1
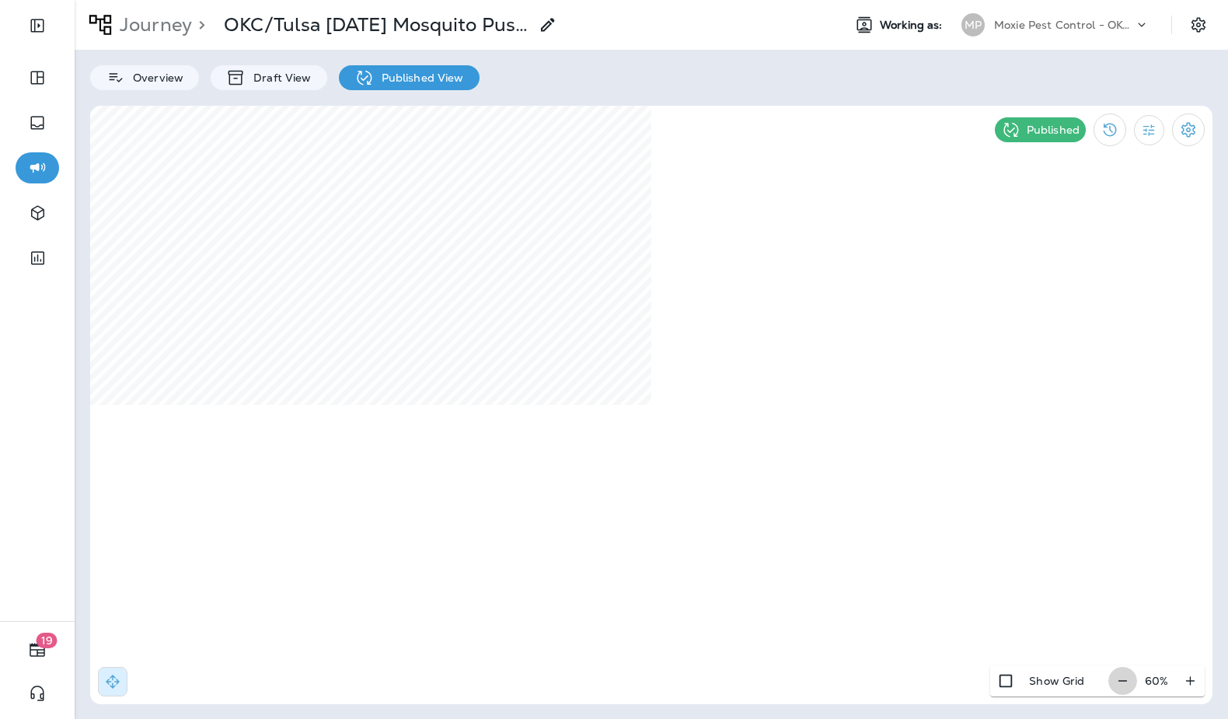
click at [1122, 681] on icon "button" at bounding box center [1122, 680] width 9 height 1
click at [1187, 678] on icon "button" at bounding box center [1190, 681] width 16 height 16
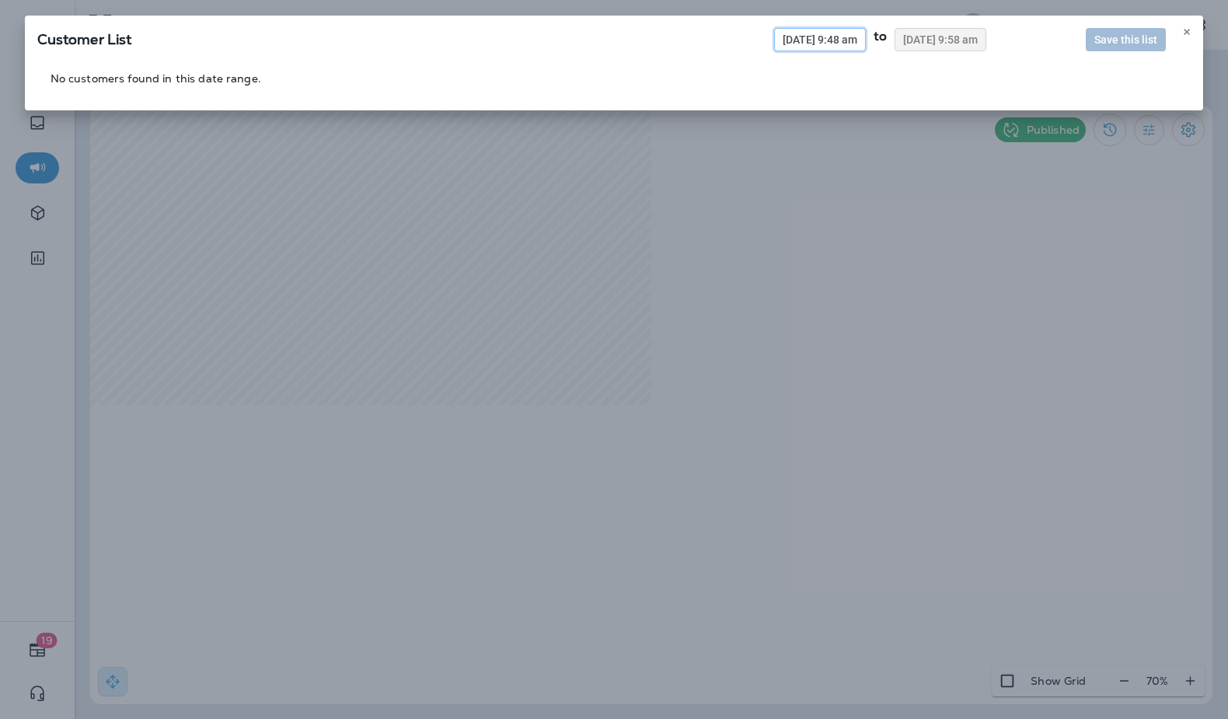
click at [805, 43] on span "09/23/2025 9:48 am" at bounding box center [820, 39] width 75 height 11
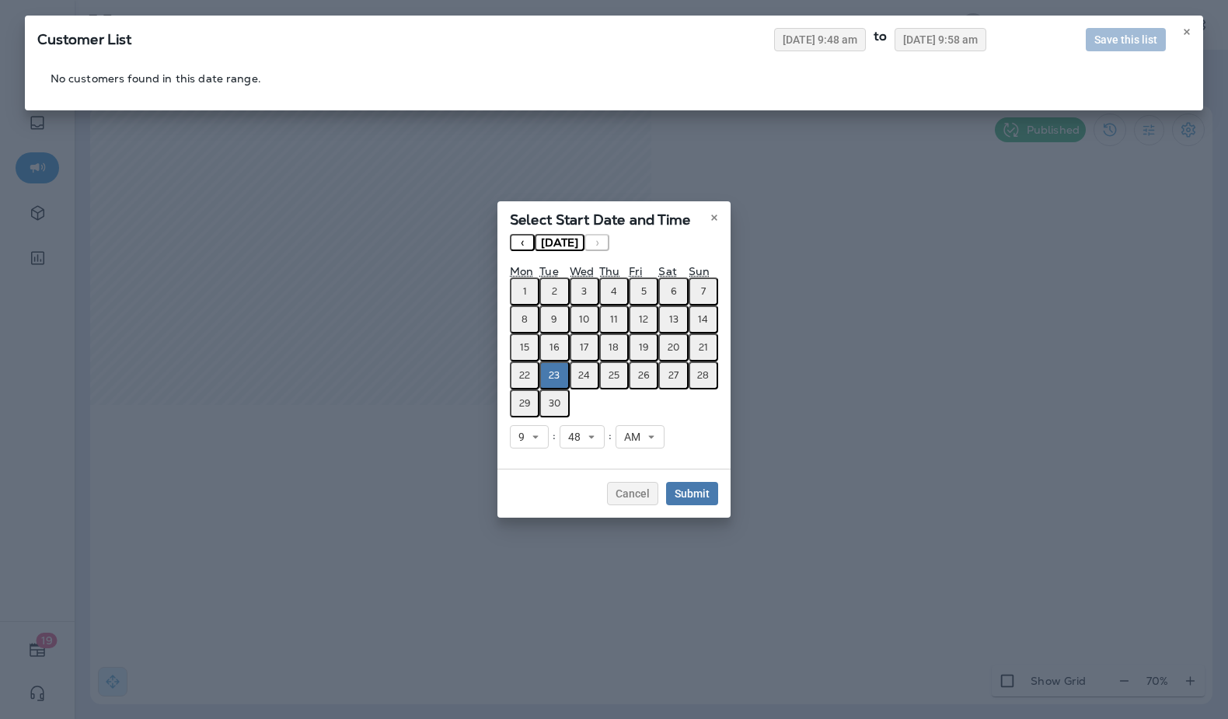
click at [520, 301] on button "1" at bounding box center [525, 291] width 30 height 28
click at [696, 494] on span "Submit" at bounding box center [692, 493] width 35 height 11
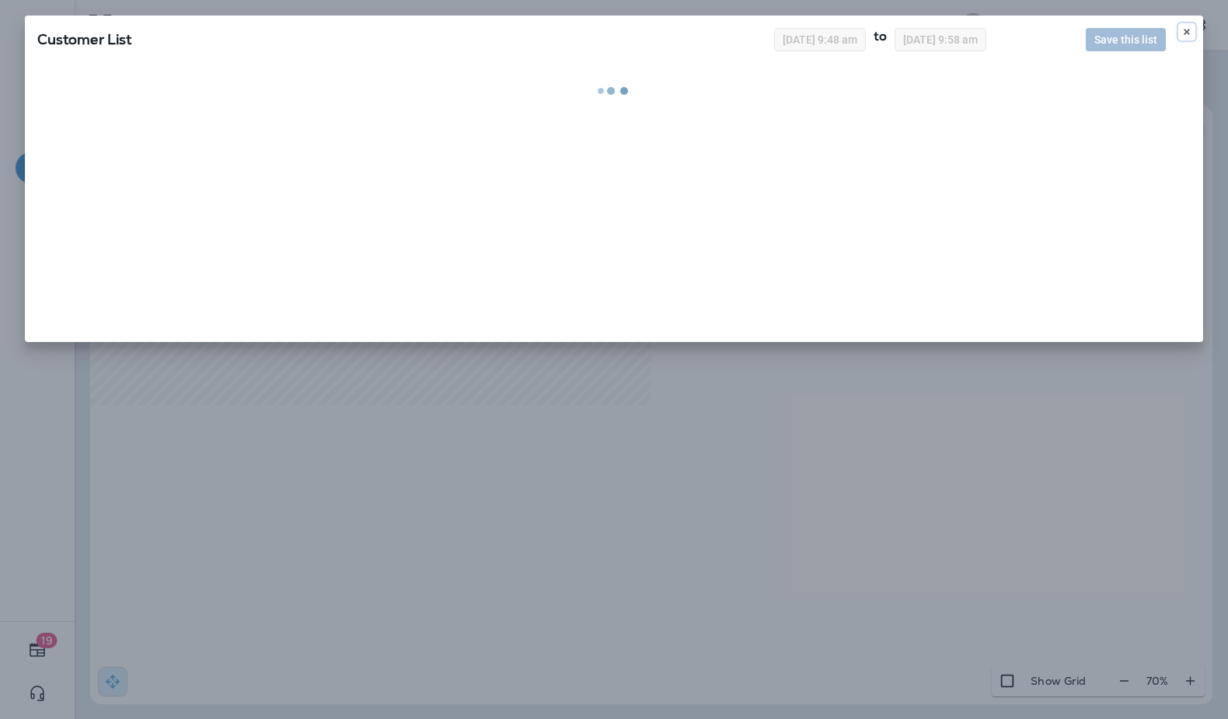
click at [1190, 32] on icon at bounding box center [1186, 31] width 9 height 9
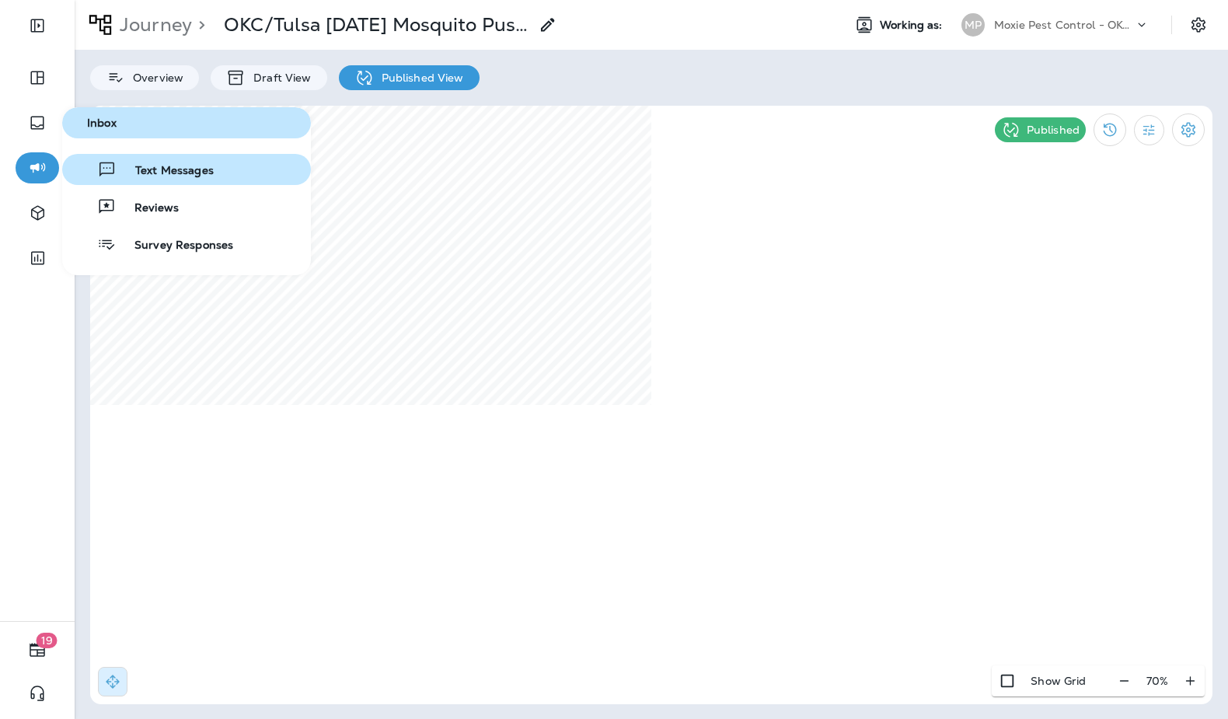
click at [162, 173] on span "Text Messages" at bounding box center [165, 171] width 97 height 15
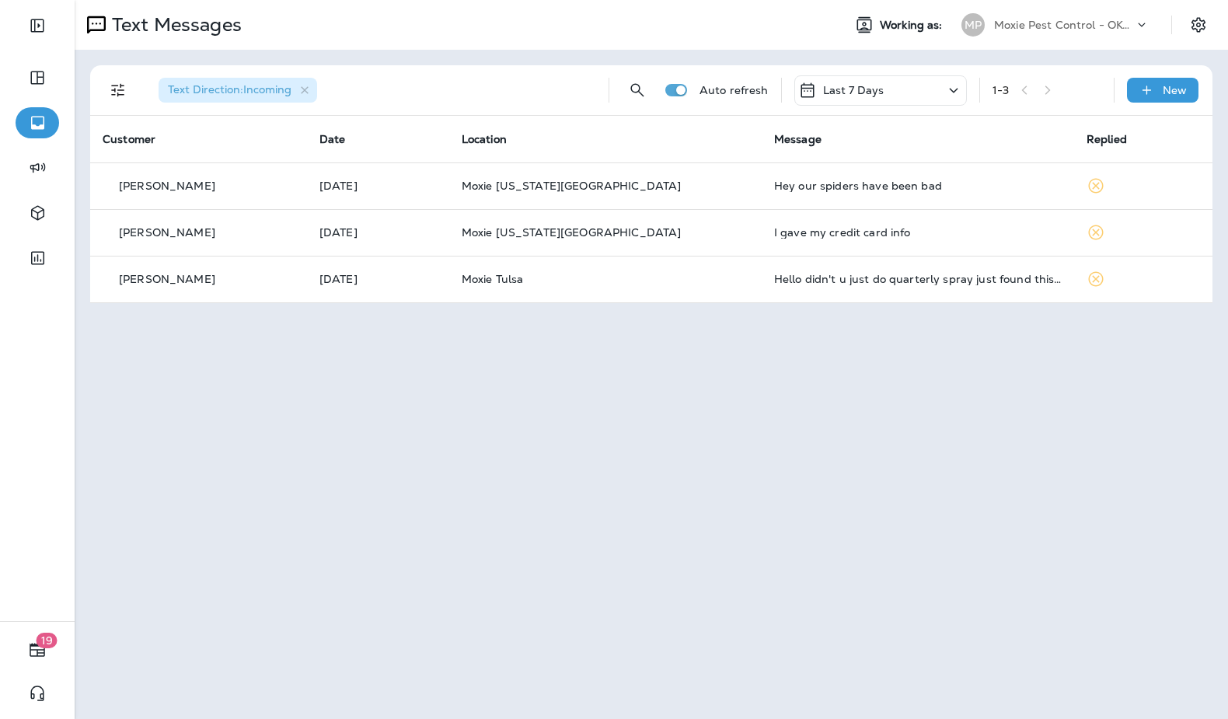
click at [910, 91] on div "Last 7 Days" at bounding box center [880, 90] width 173 height 30
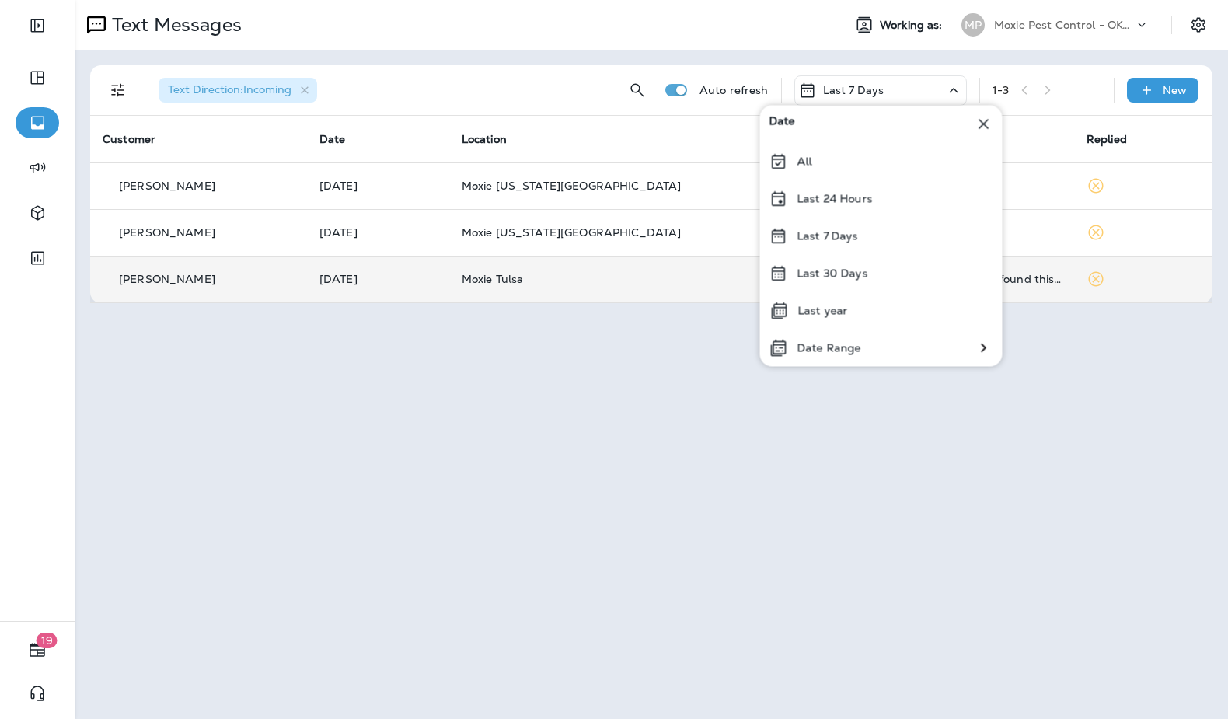
click at [835, 277] on p "Last 30 Days" at bounding box center [832, 273] width 71 height 12
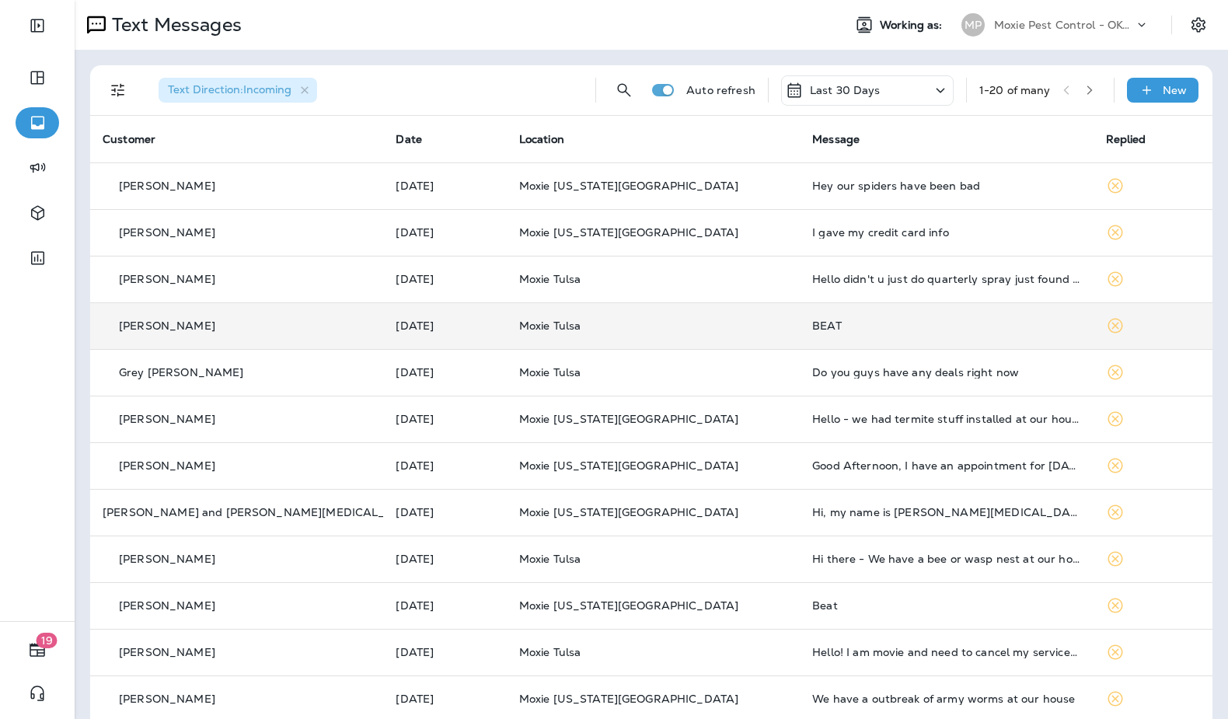
click at [858, 317] on td "BEAT" at bounding box center [946, 325] width 293 height 47
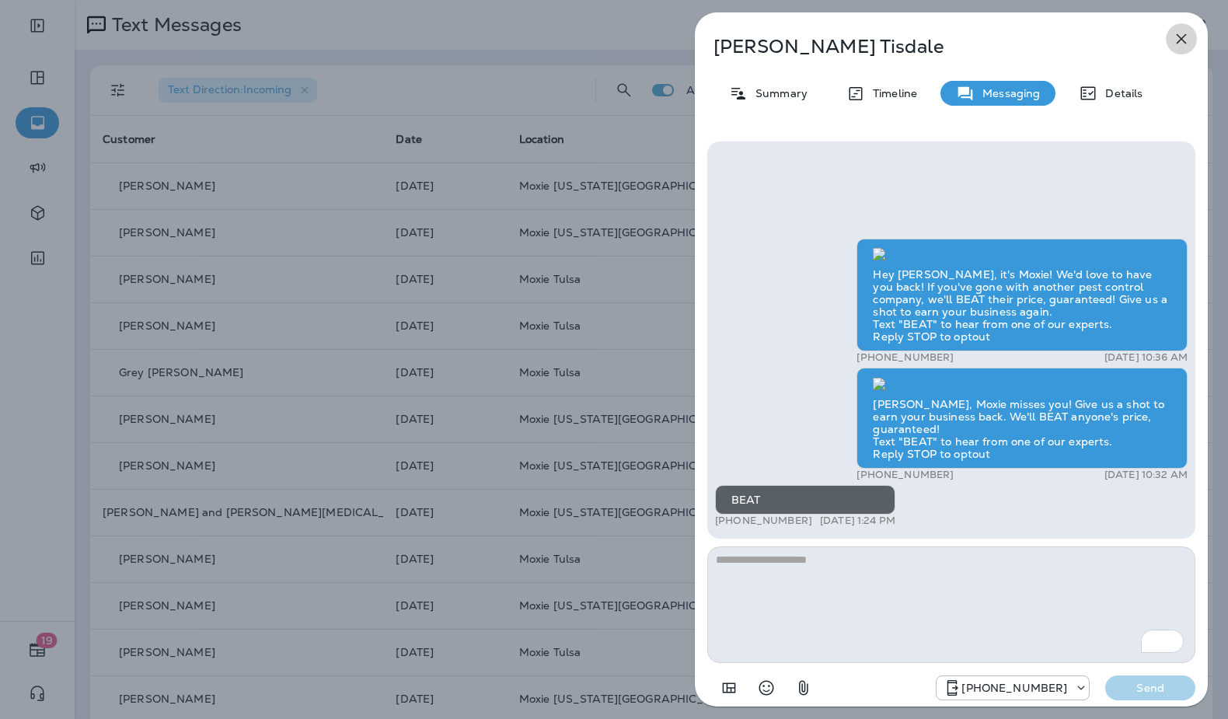
click at [1178, 37] on icon "button" at bounding box center [1181, 39] width 19 height 19
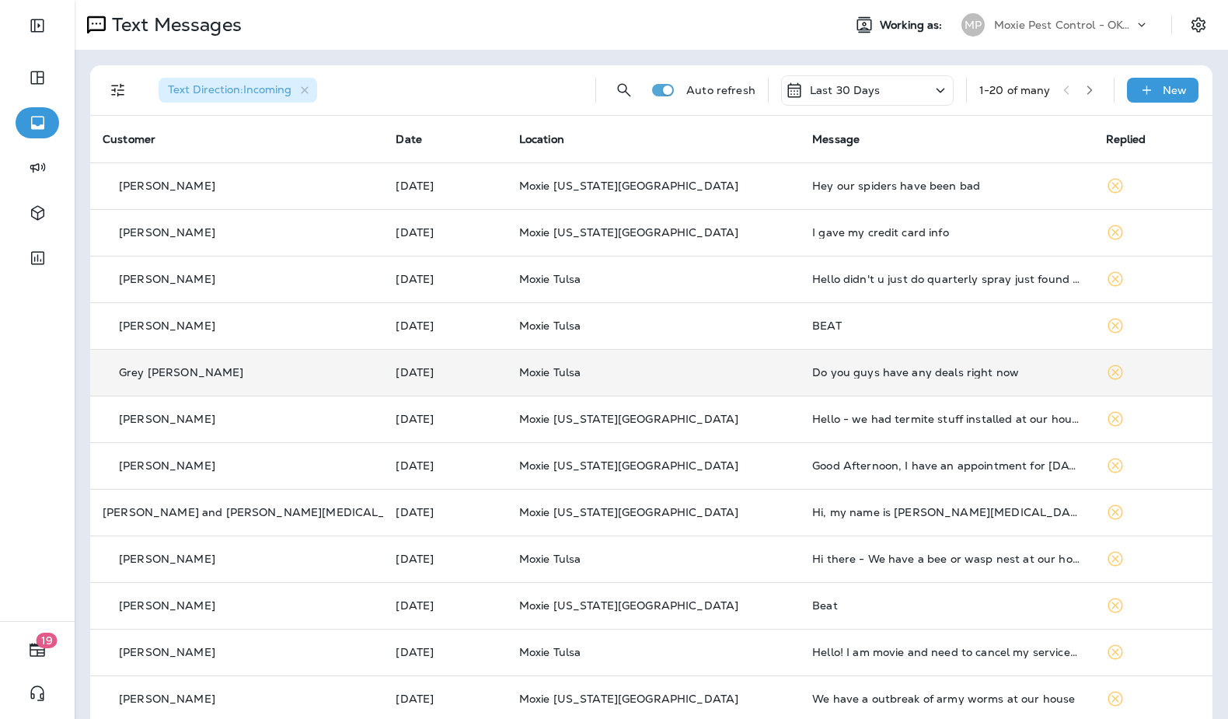
click at [869, 376] on div "Do you guys have any deals right now" at bounding box center [946, 372] width 268 height 12
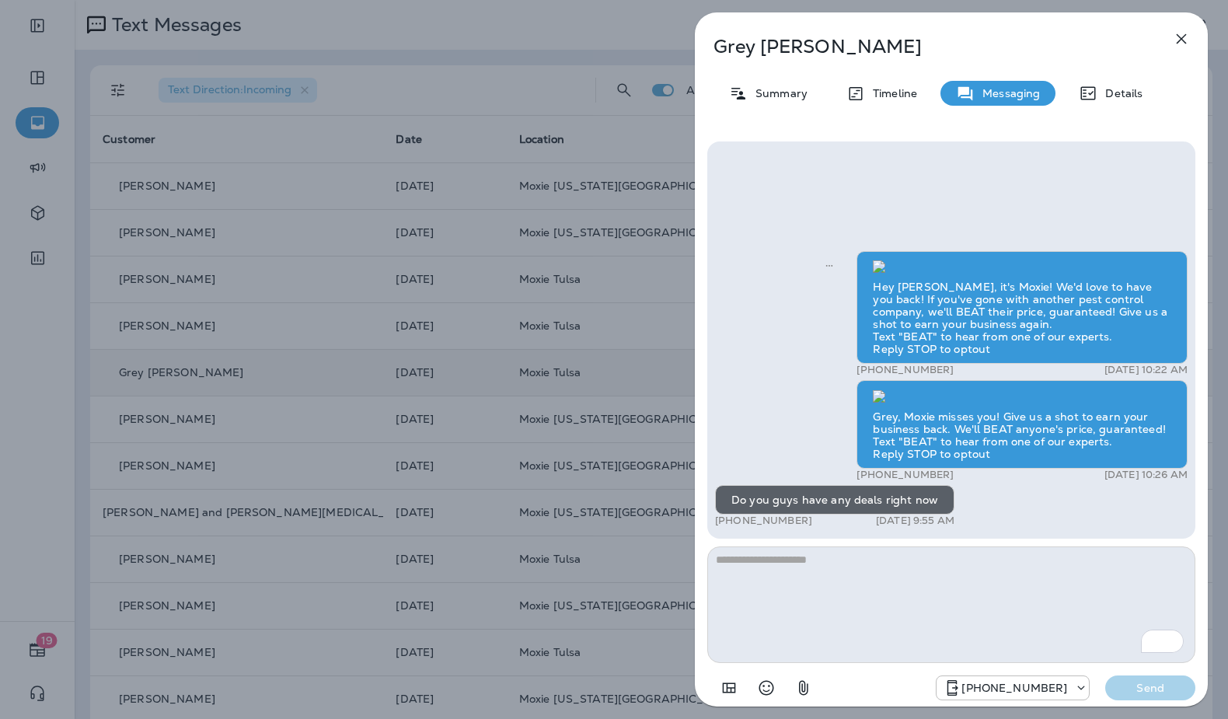
click at [1188, 37] on icon "button" at bounding box center [1181, 39] width 19 height 19
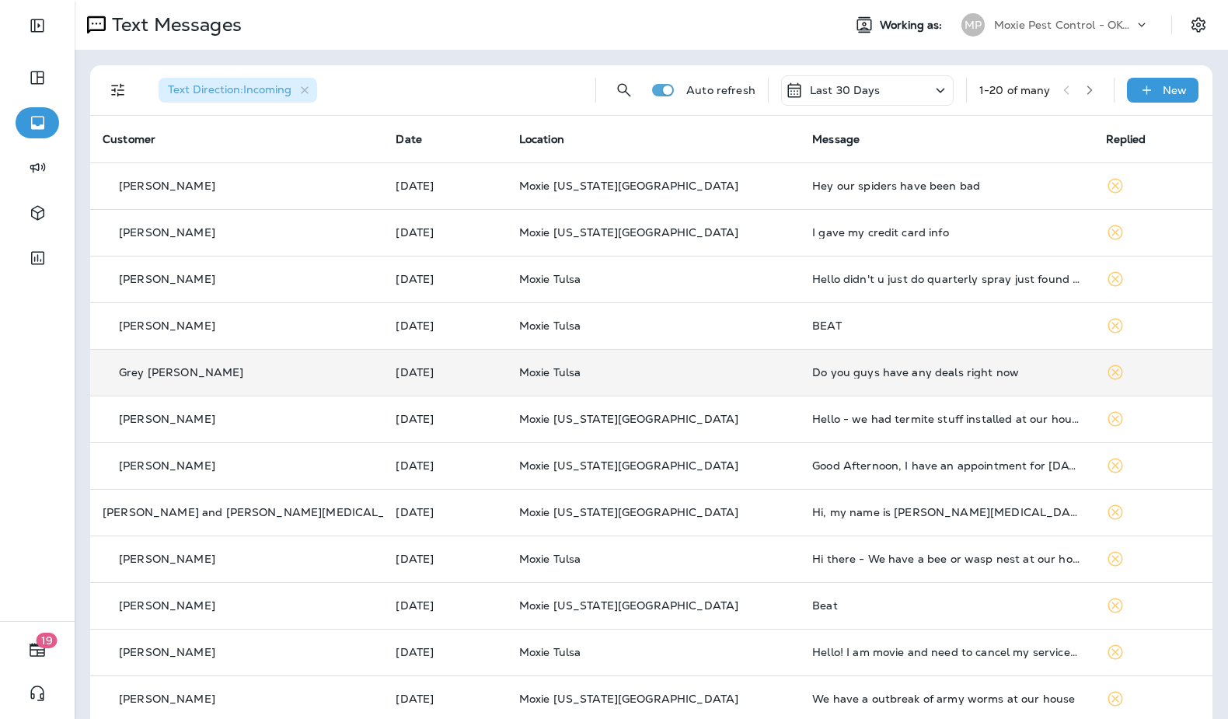
click at [838, 364] on td "Do you guys have any deals right now" at bounding box center [946, 372] width 293 height 47
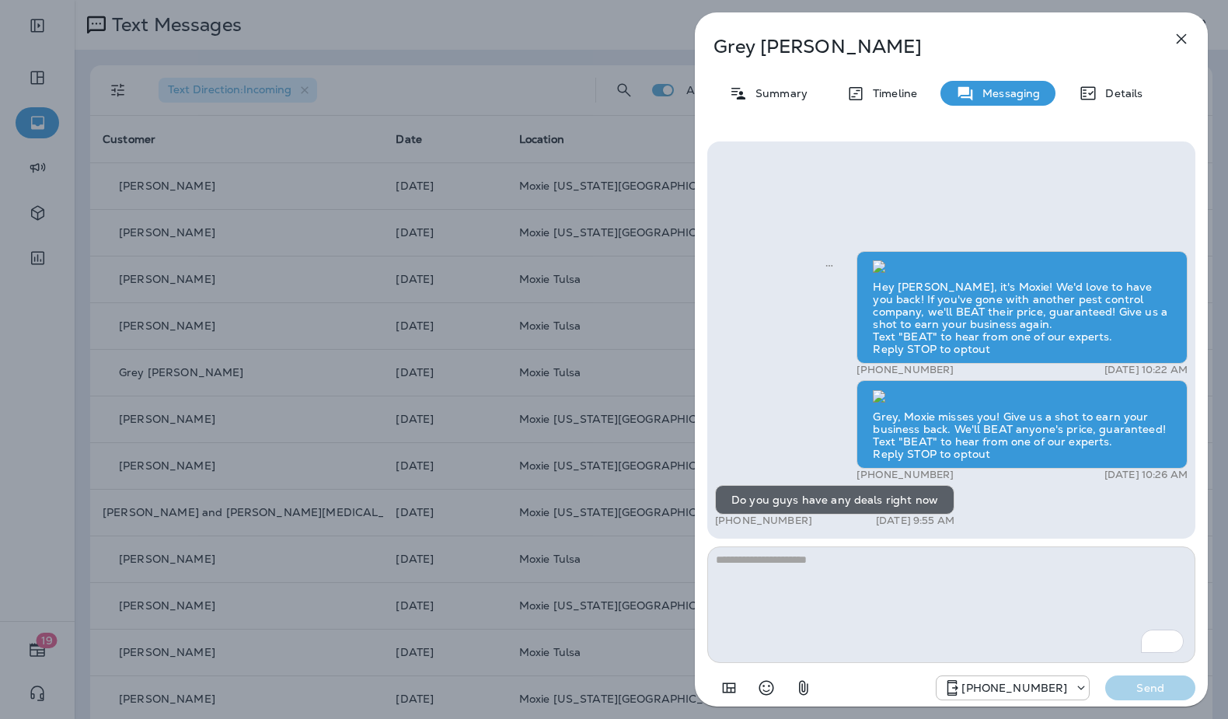
click at [1191, 41] on button "button" at bounding box center [1181, 38] width 31 height 31
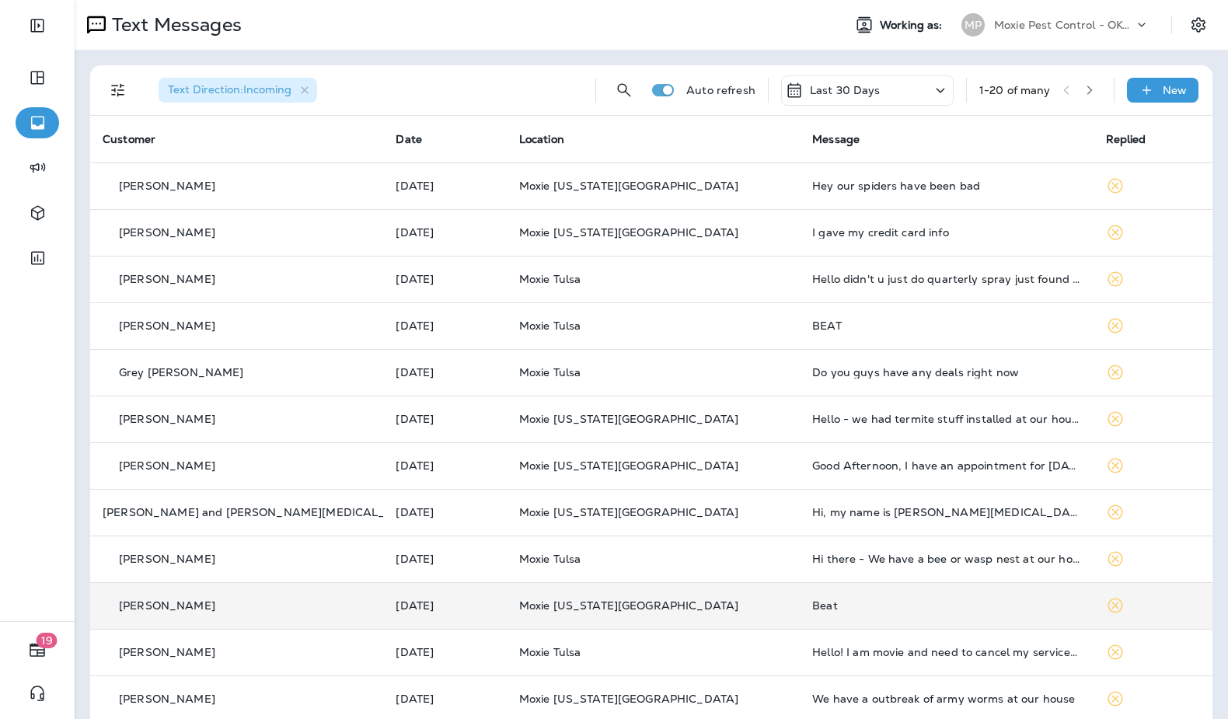
click at [661, 605] on p "Moxie [US_STATE][GEOGRAPHIC_DATA]" at bounding box center [653, 605] width 268 height 12
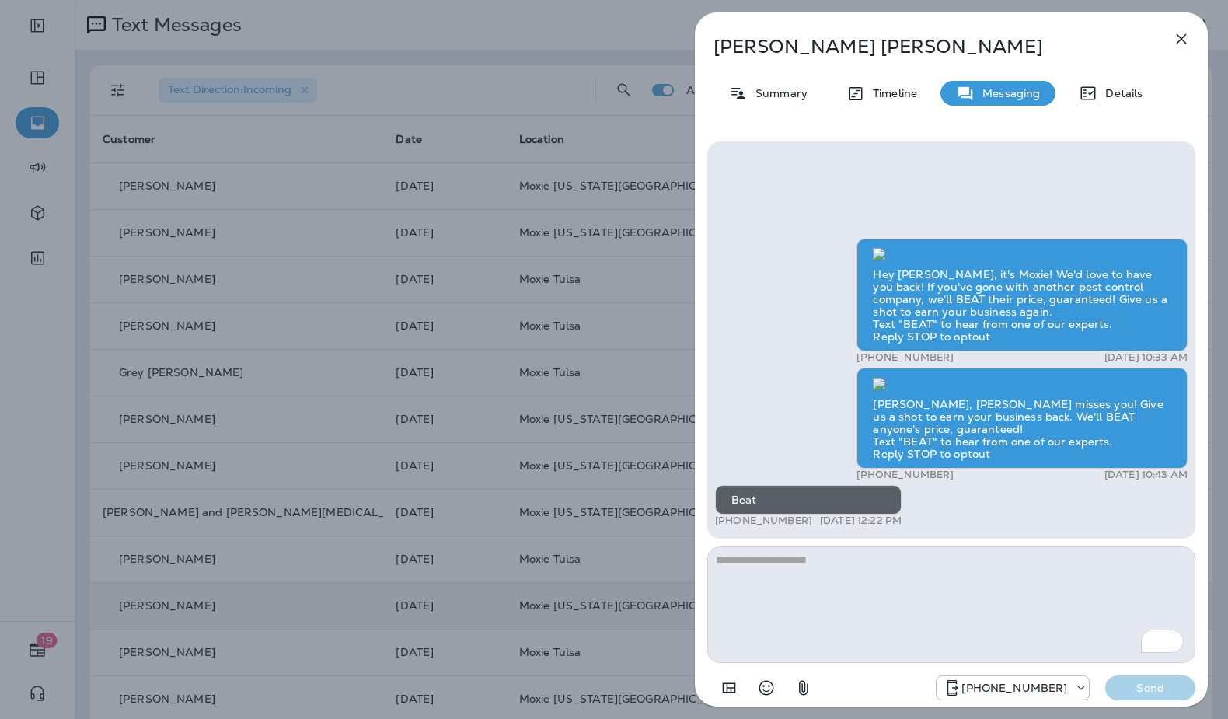
click at [1174, 40] on icon "button" at bounding box center [1181, 39] width 19 height 19
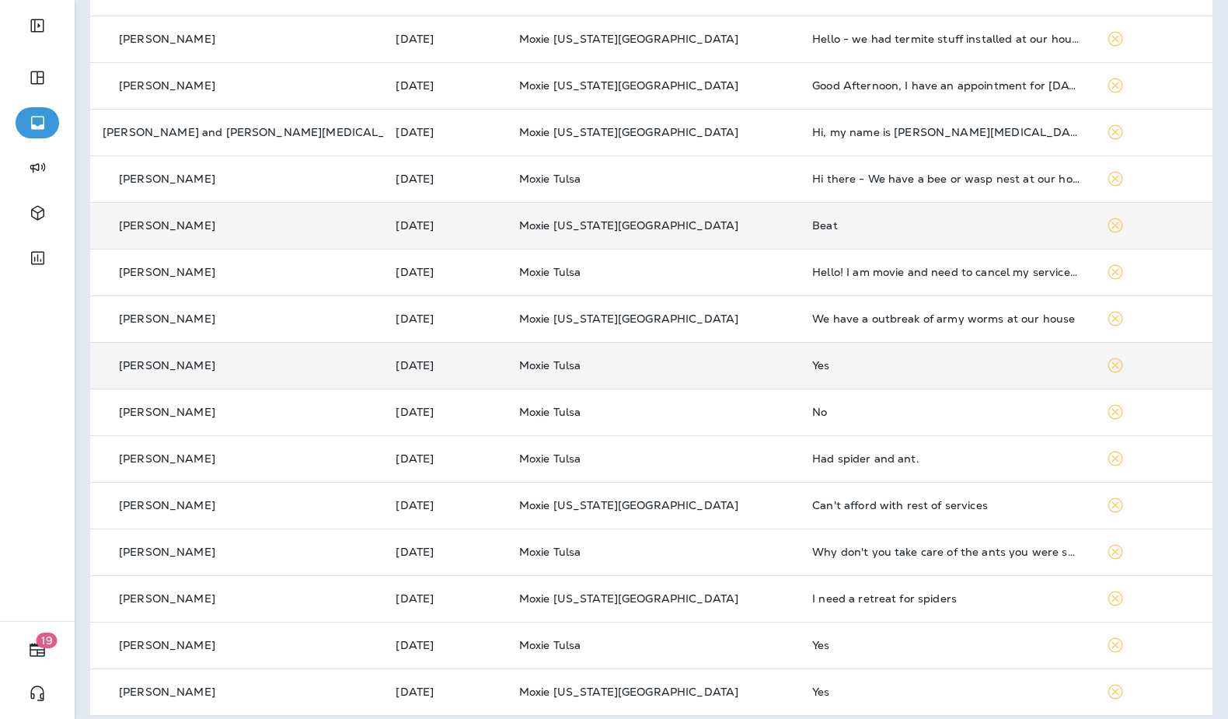
scroll to position [390, 0]
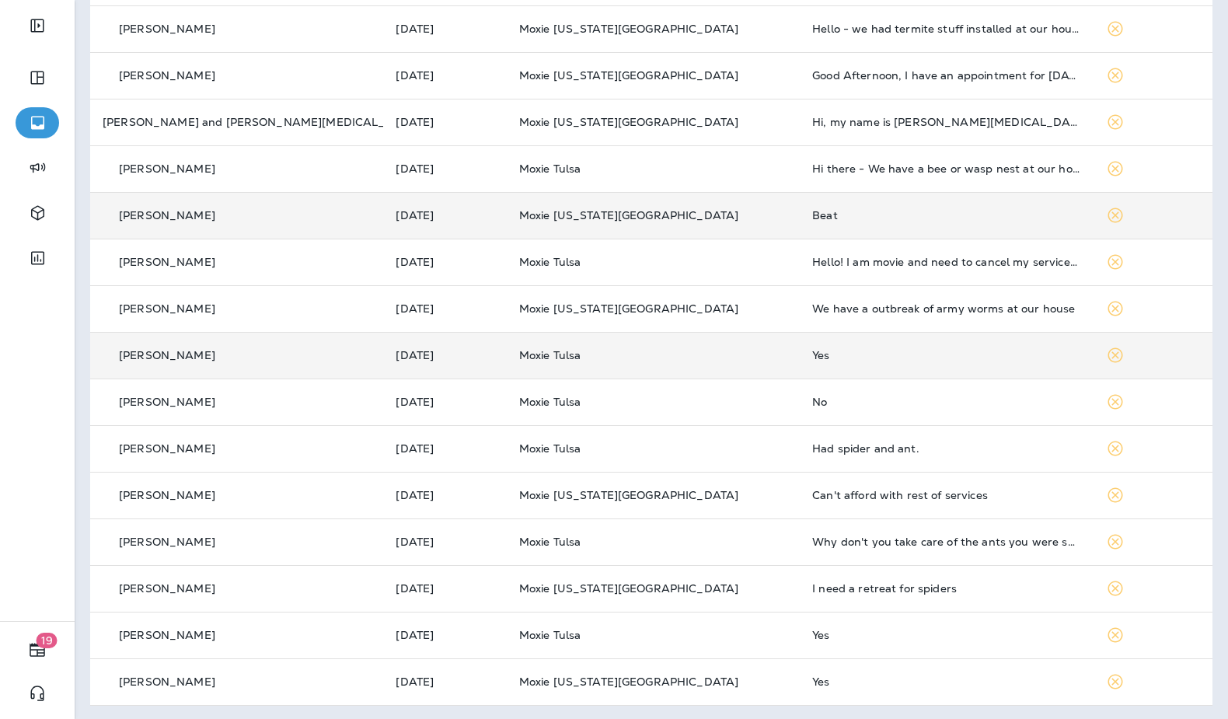
click at [839, 376] on td "Yes" at bounding box center [946, 355] width 293 height 47
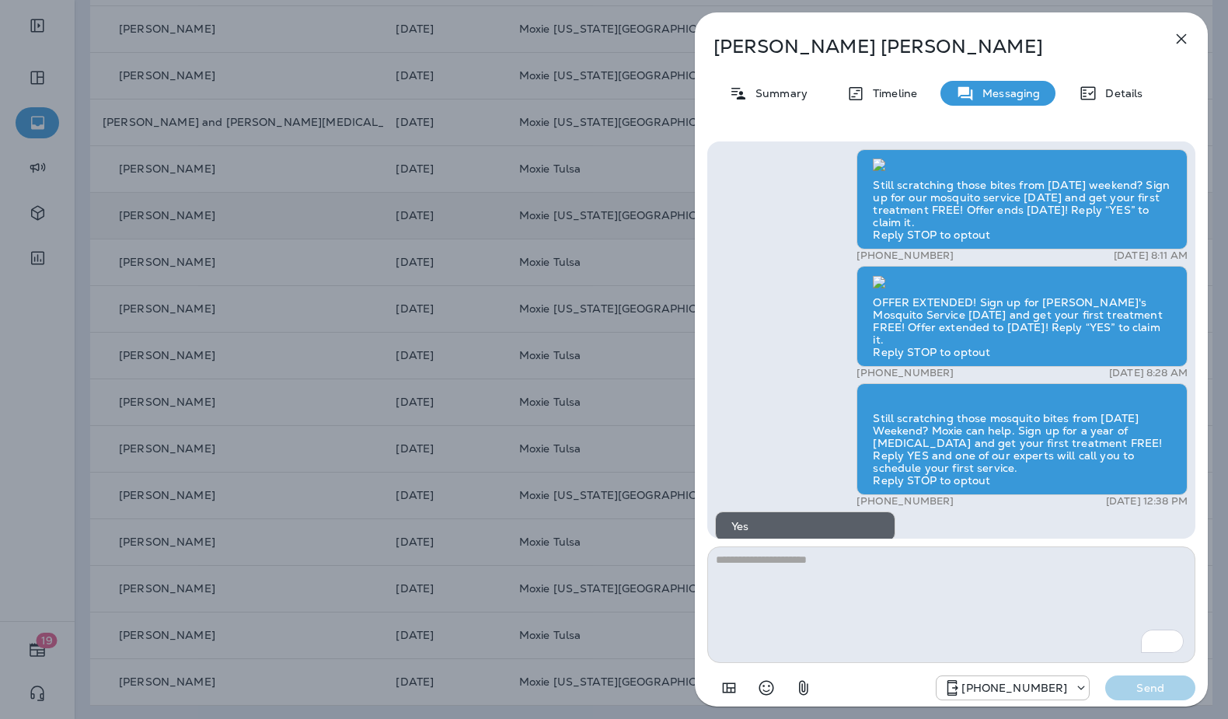
scroll to position [-99, 0]
click at [1185, 31] on icon "button" at bounding box center [1181, 39] width 19 height 19
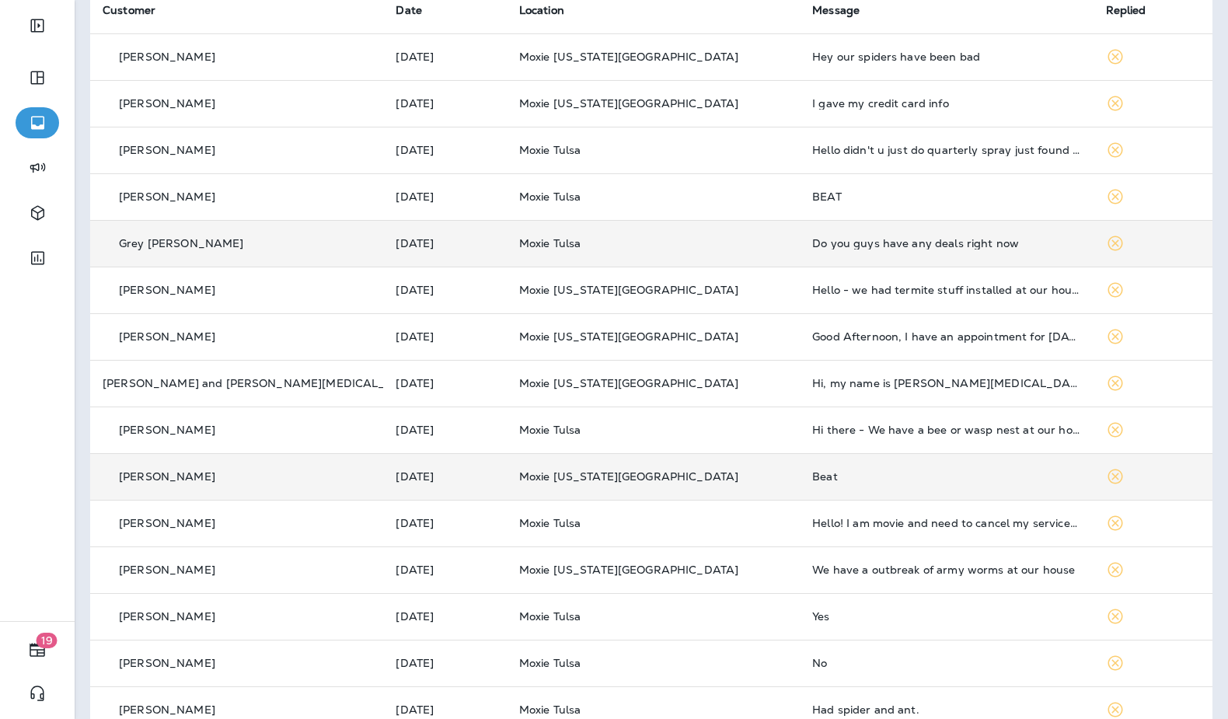
scroll to position [117, 0]
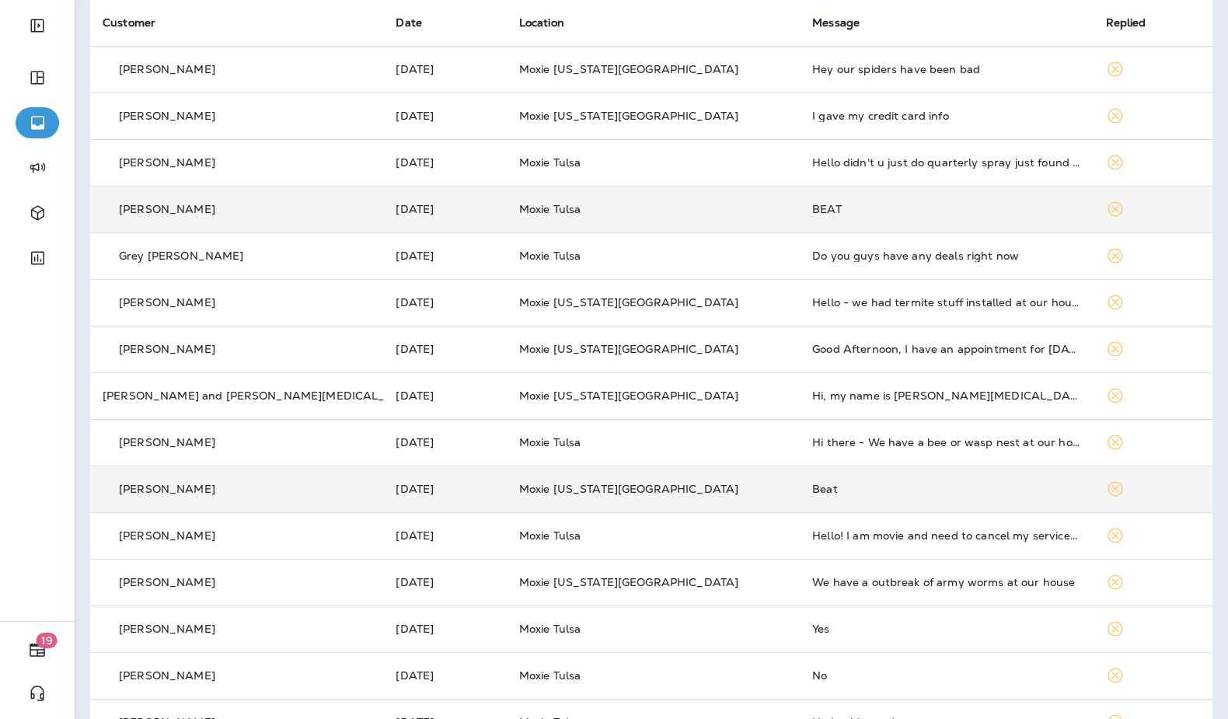
click at [812, 207] on div "BEAT" at bounding box center [946, 209] width 268 height 12
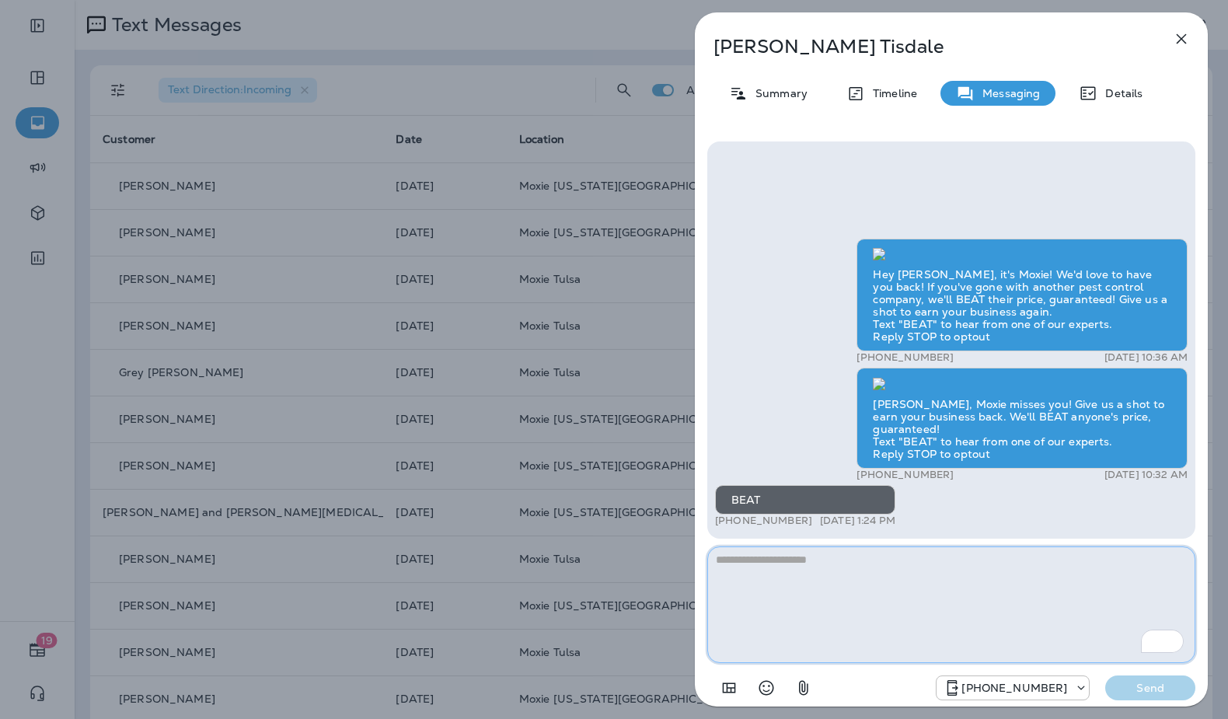
scroll to position [117, 0]
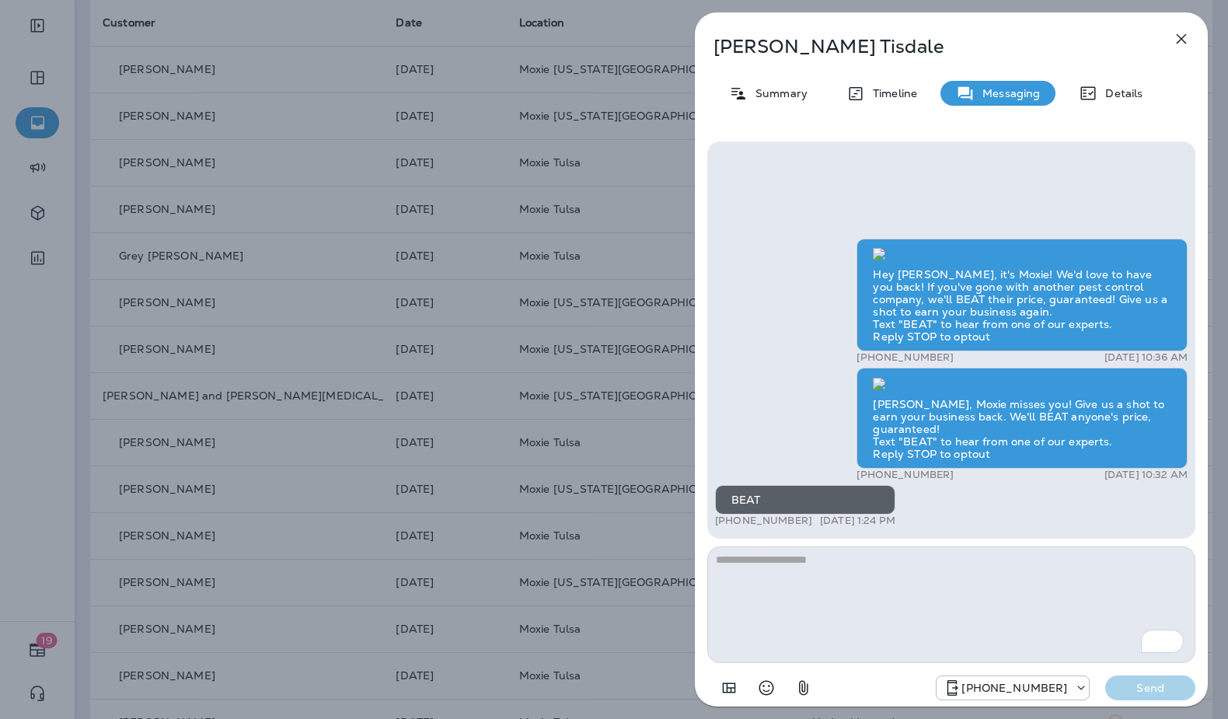
click at [1183, 36] on icon "button" at bounding box center [1182, 39] width 10 height 10
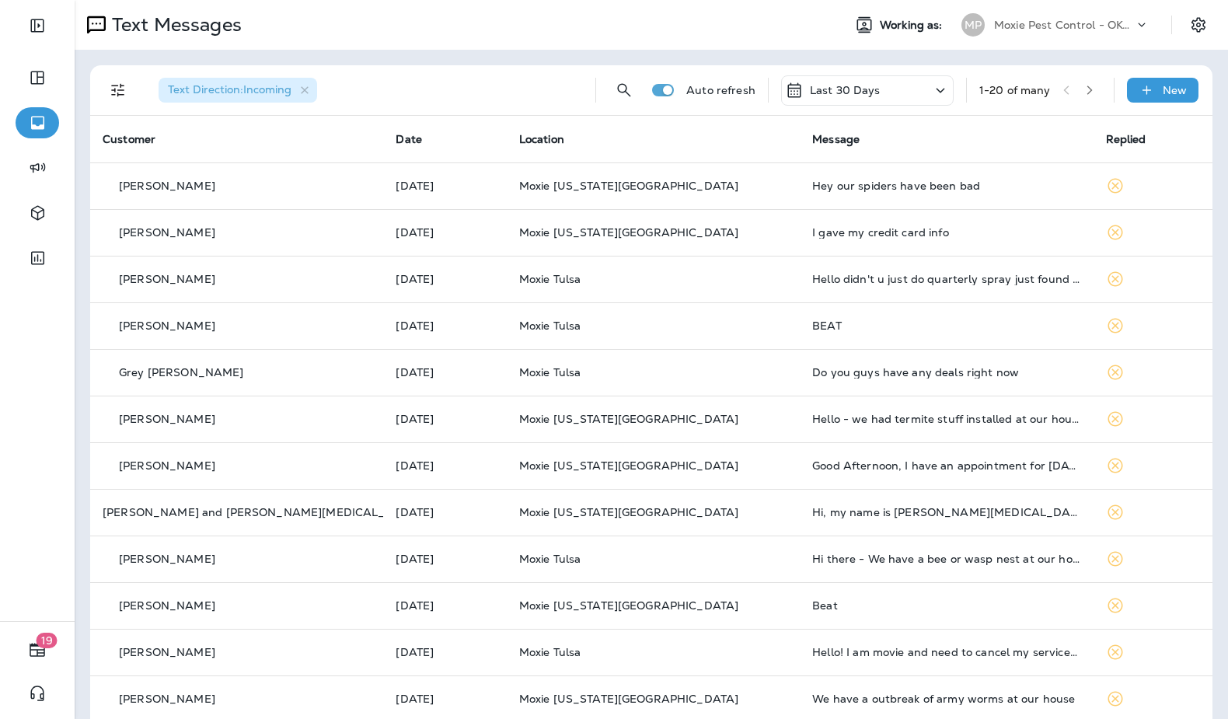
click at [1081, 85] on button "button" at bounding box center [1089, 89] width 23 height 23
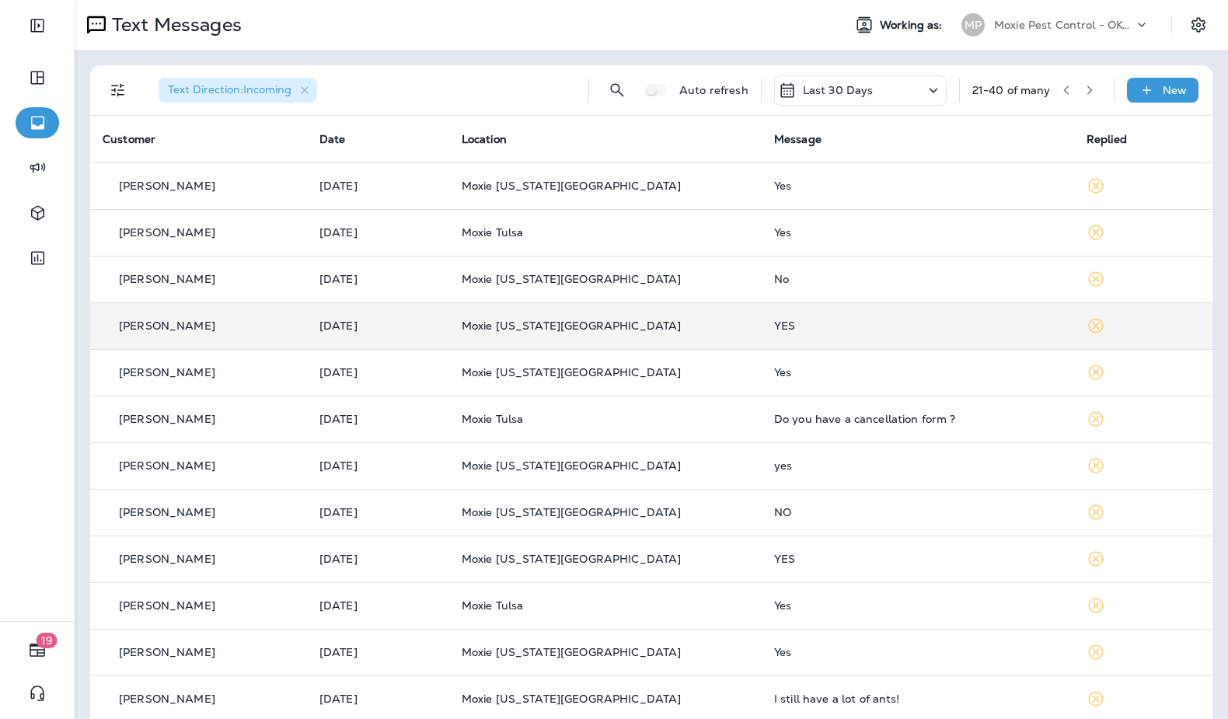
click at [693, 317] on td "Moxie [US_STATE][GEOGRAPHIC_DATA]" at bounding box center [605, 325] width 312 height 47
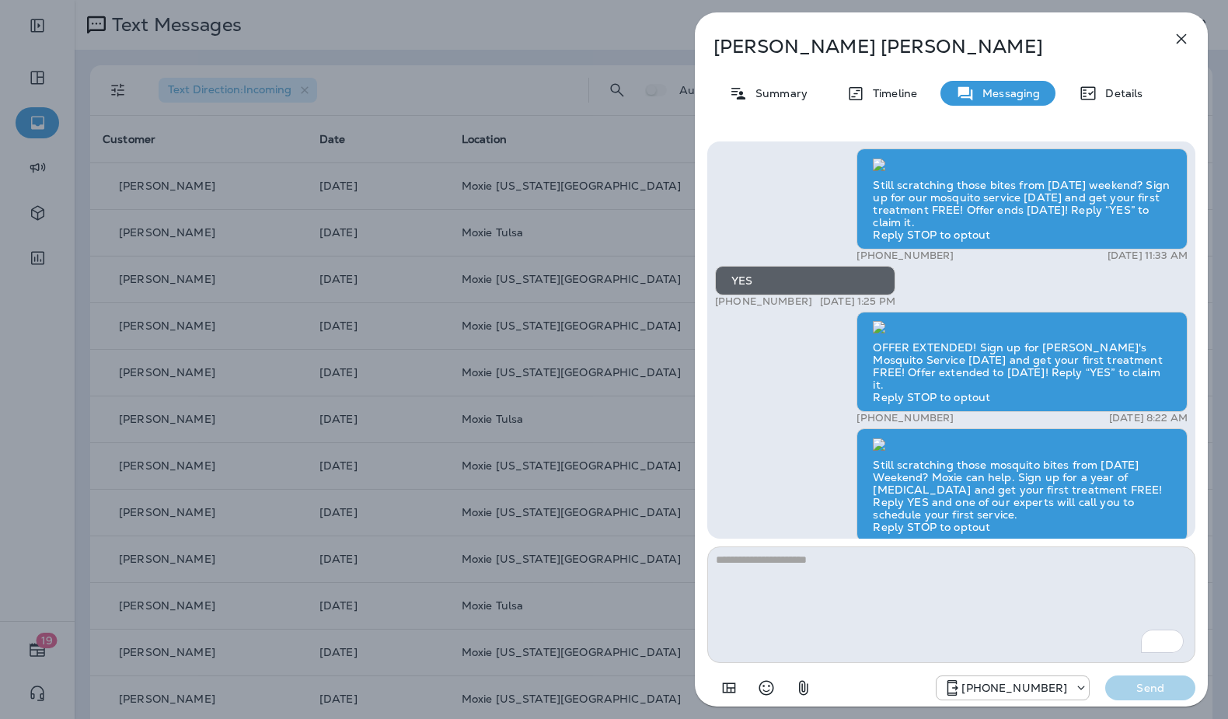
scroll to position [-1383, 0]
click at [1181, 40] on icon "button" at bounding box center [1182, 39] width 10 height 10
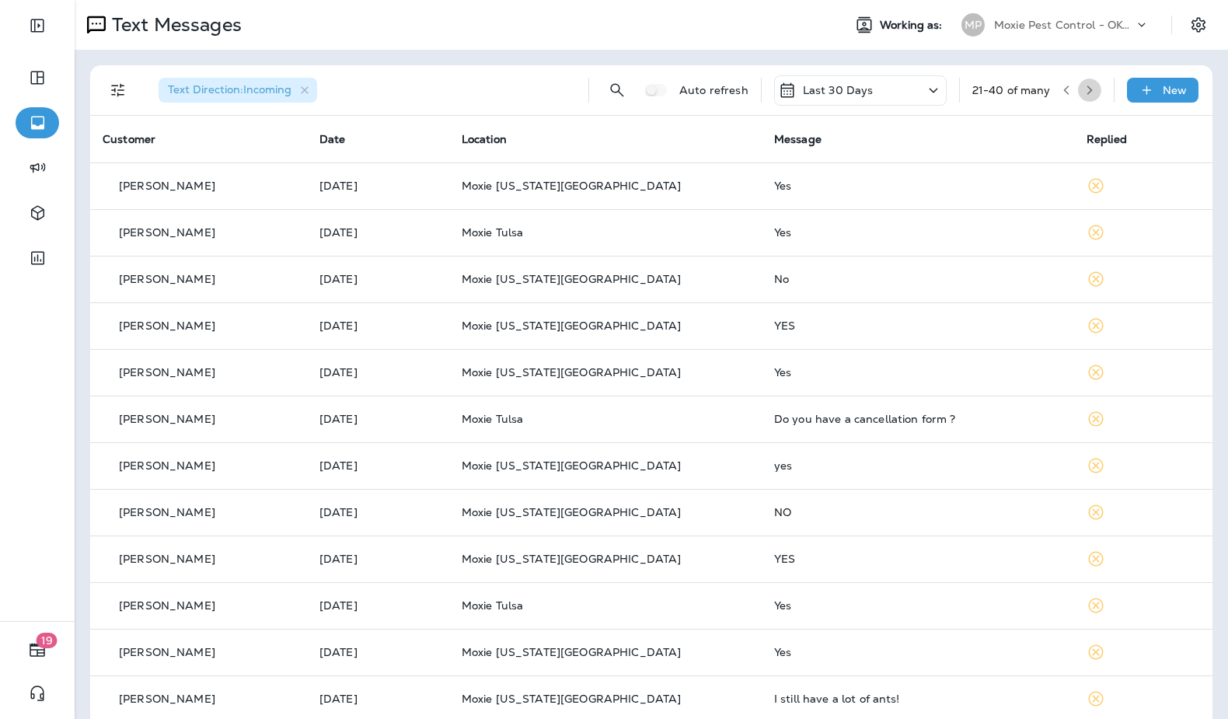
click at [1087, 101] on button "button" at bounding box center [1089, 89] width 23 height 23
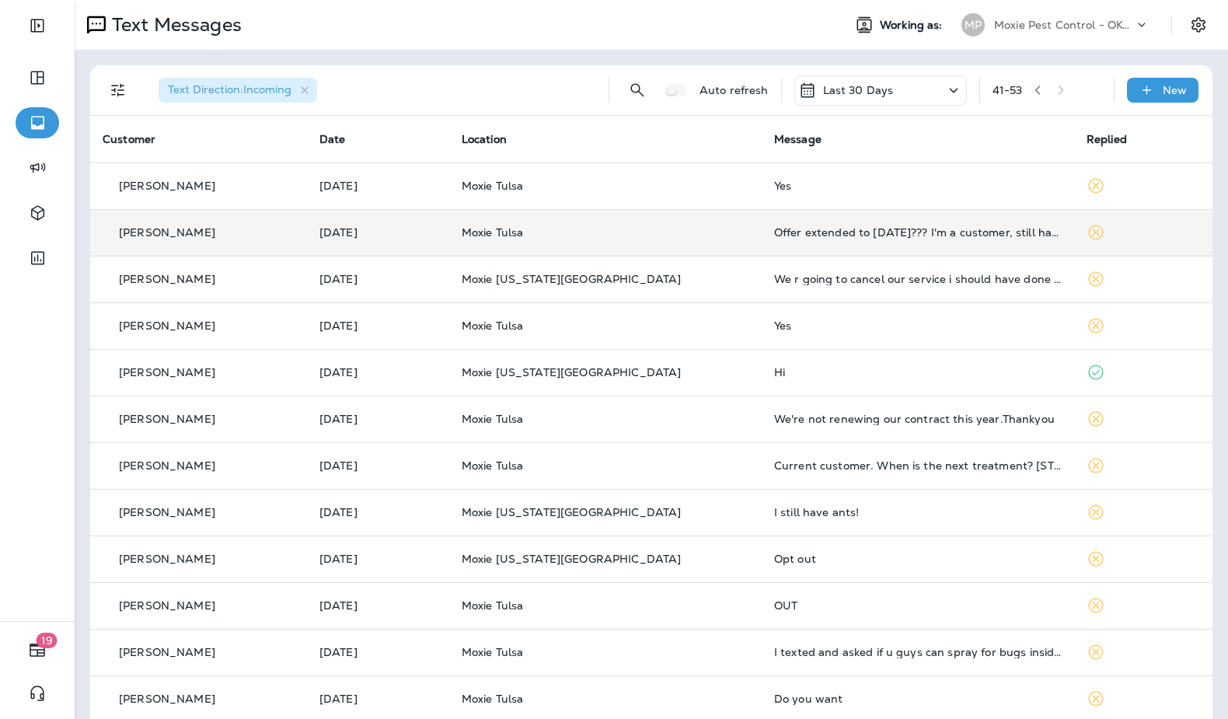
click at [721, 242] on td "Moxie Tulsa" at bounding box center [605, 232] width 312 height 47
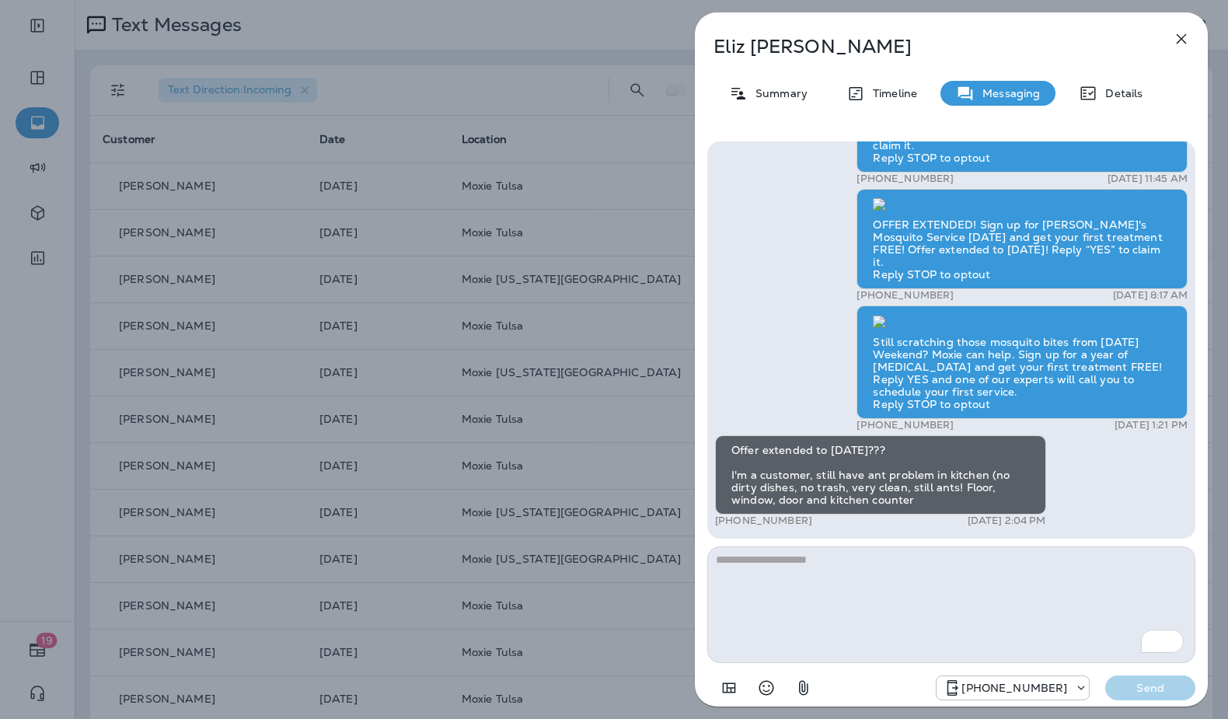
click at [1178, 45] on icon "button" at bounding box center [1181, 39] width 19 height 19
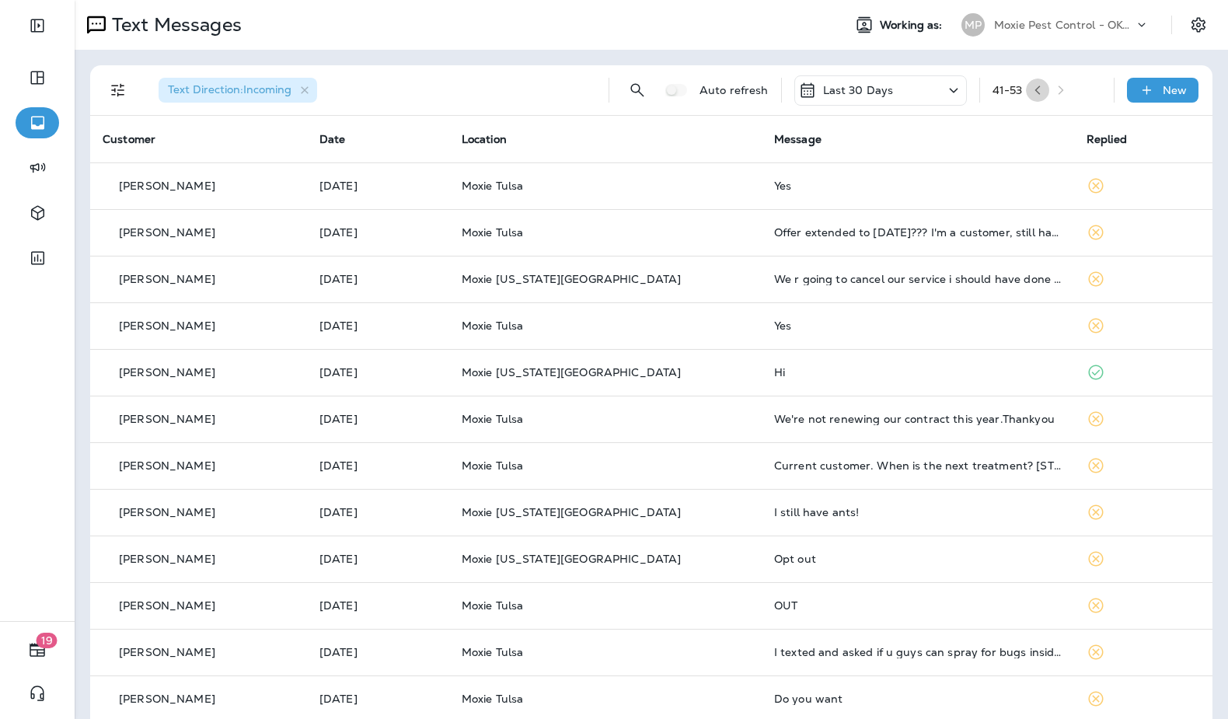
click at [1041, 87] on icon "button" at bounding box center [1037, 90] width 11 height 11
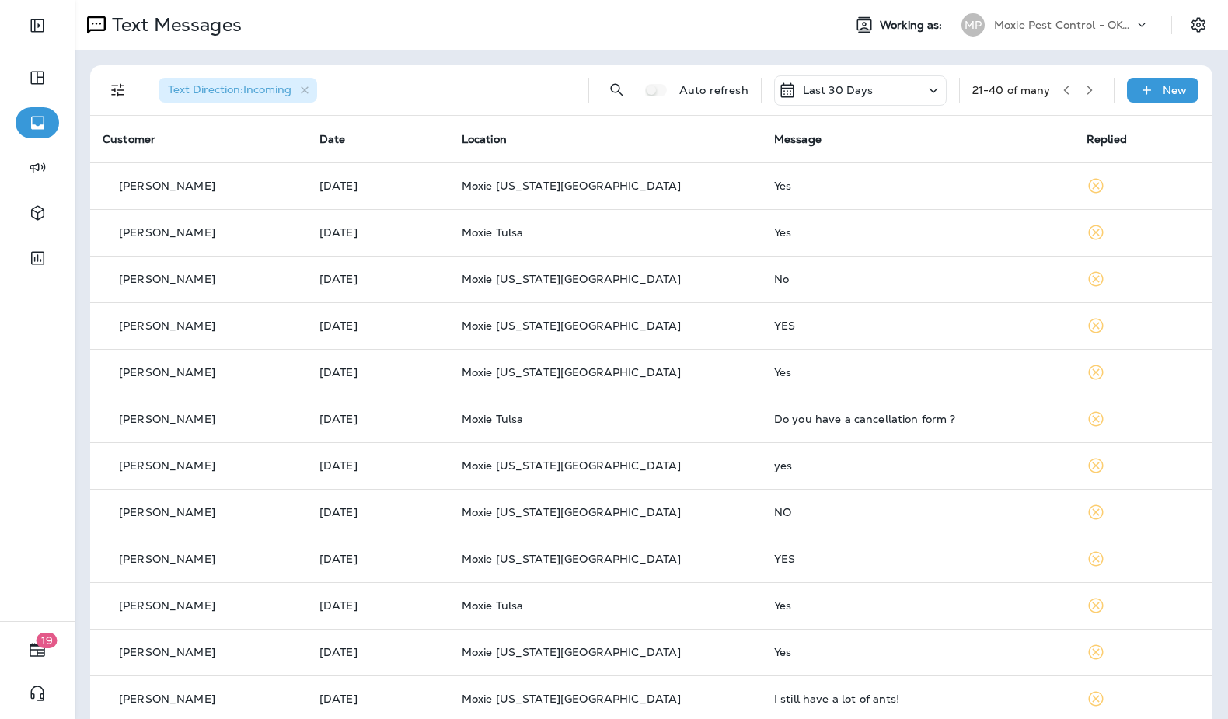
click at [1057, 92] on button "button" at bounding box center [1066, 89] width 23 height 23
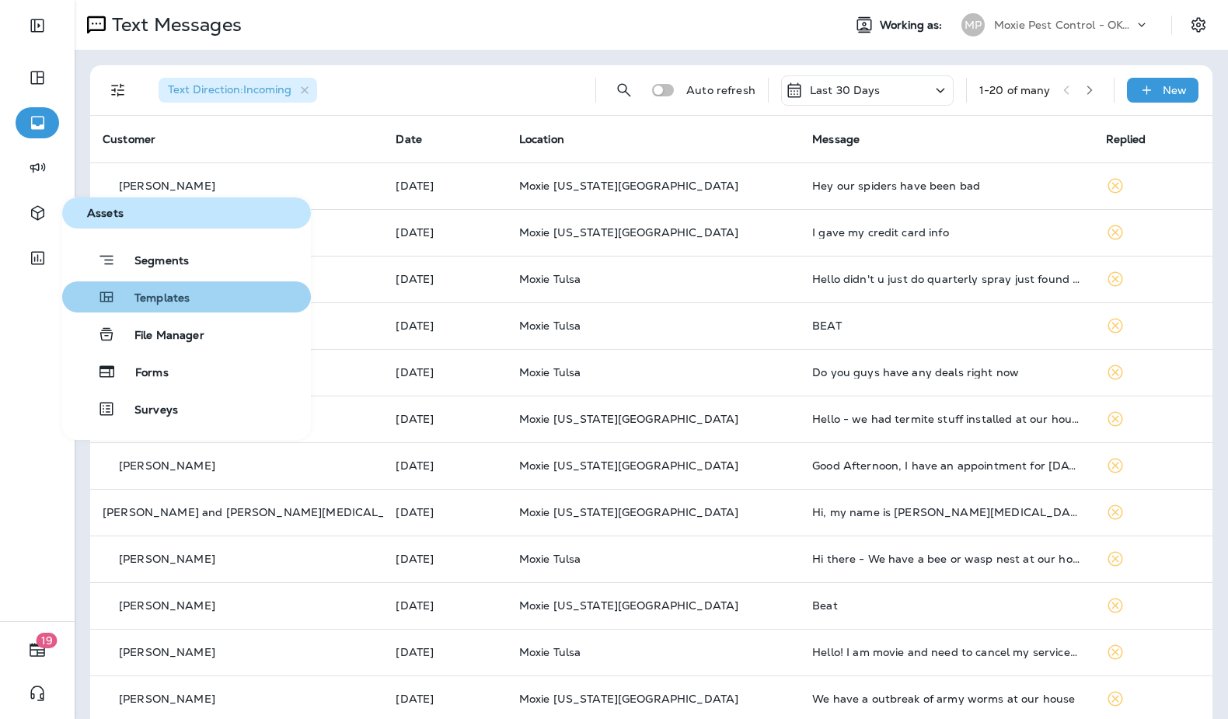
click at [152, 295] on span "Templates" at bounding box center [153, 298] width 74 height 15
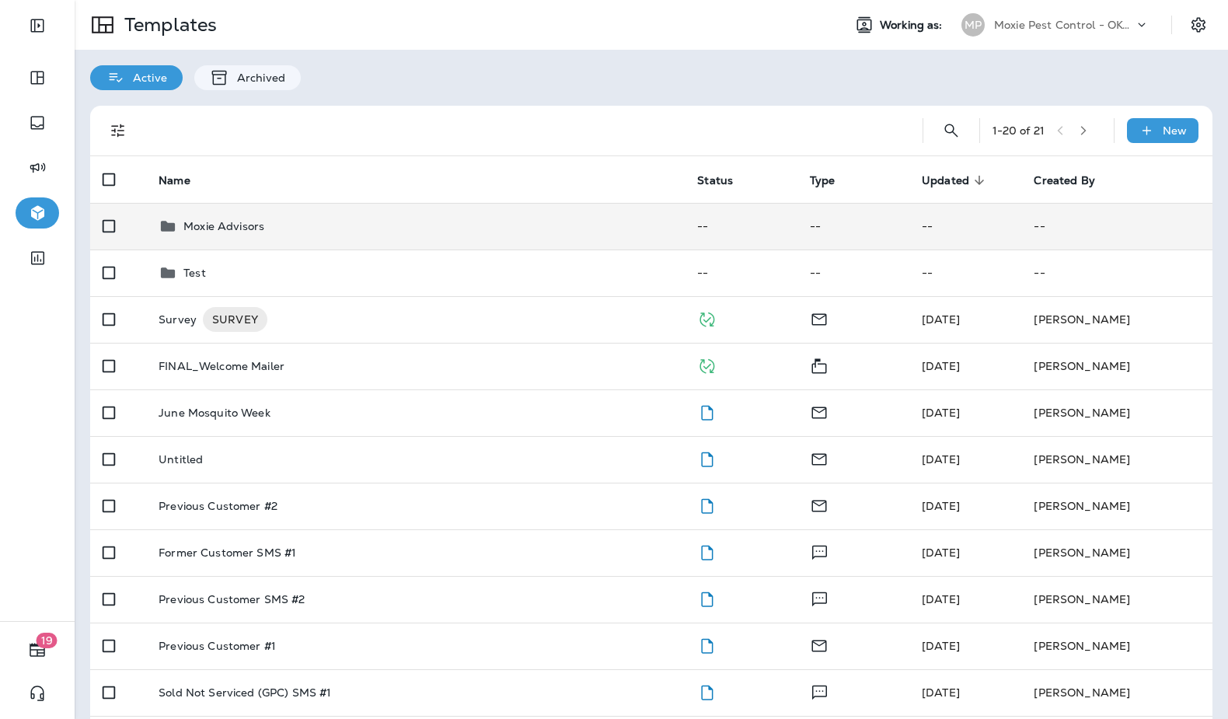
click at [281, 228] on div "Moxie Advisors" at bounding box center [416, 226] width 514 height 19
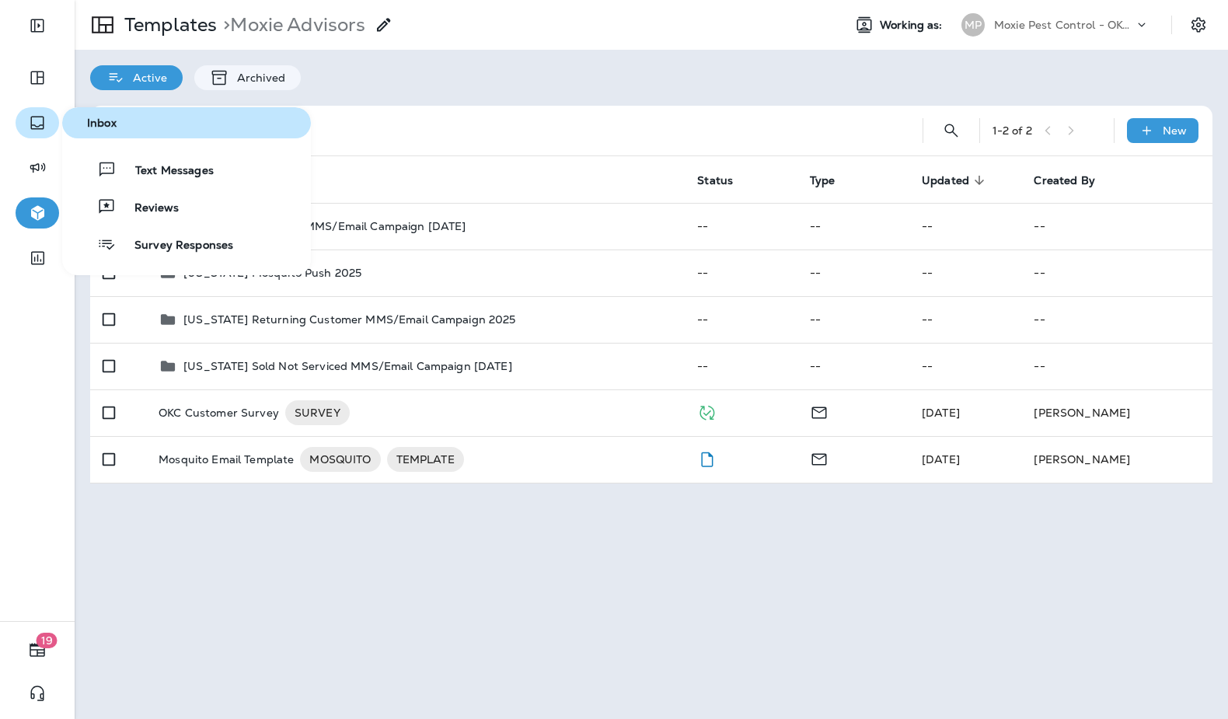
click at [32, 124] on icon "button" at bounding box center [37, 122] width 19 height 19
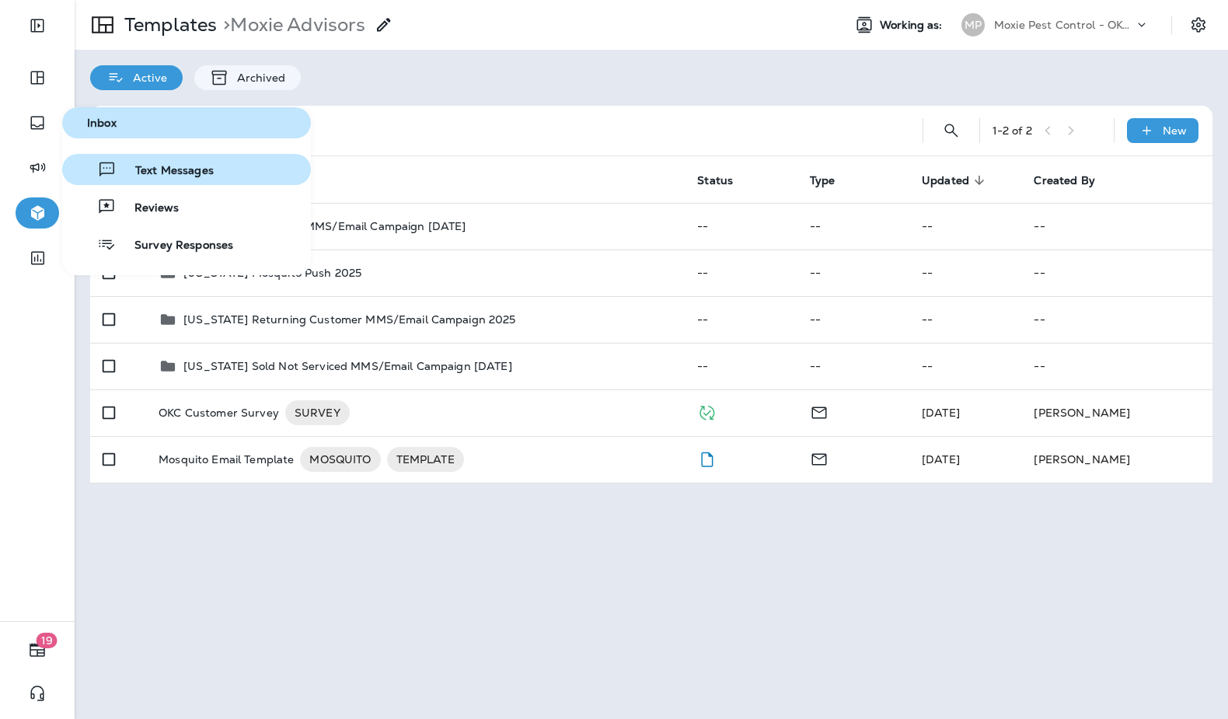
click at [111, 180] on button "Text Messages" at bounding box center [186, 169] width 249 height 31
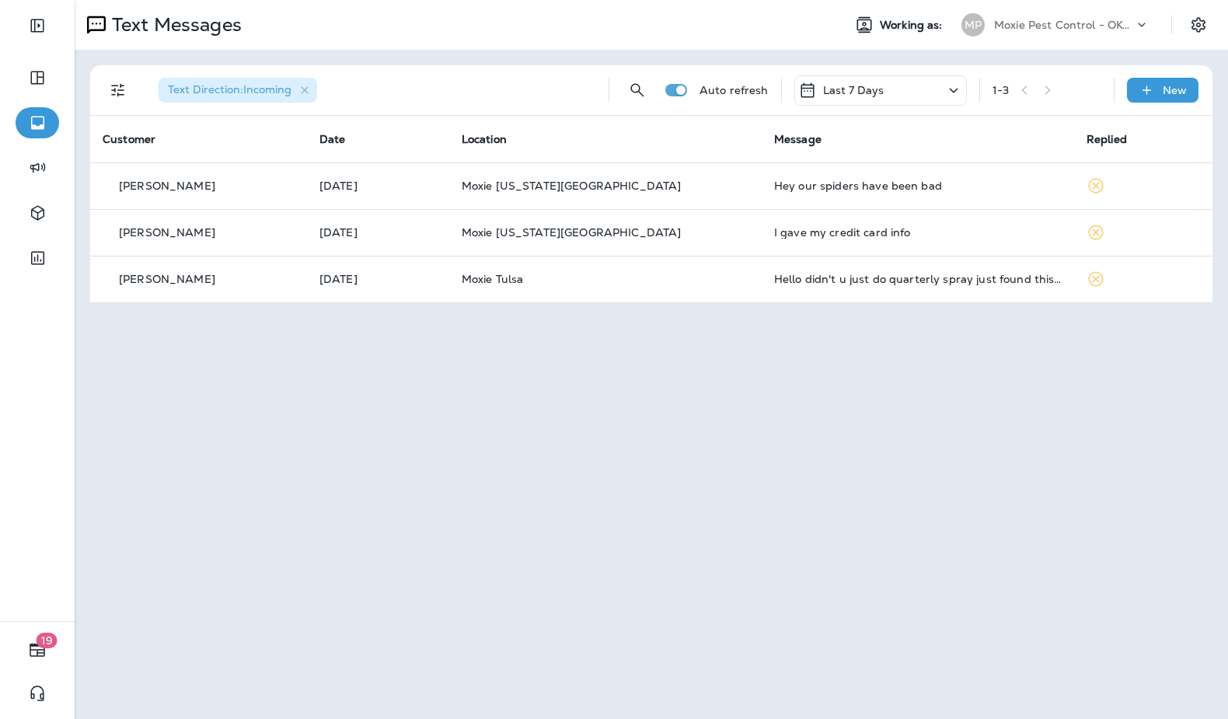
click at [940, 85] on div "Last 7 Days" at bounding box center [880, 90] width 173 height 30
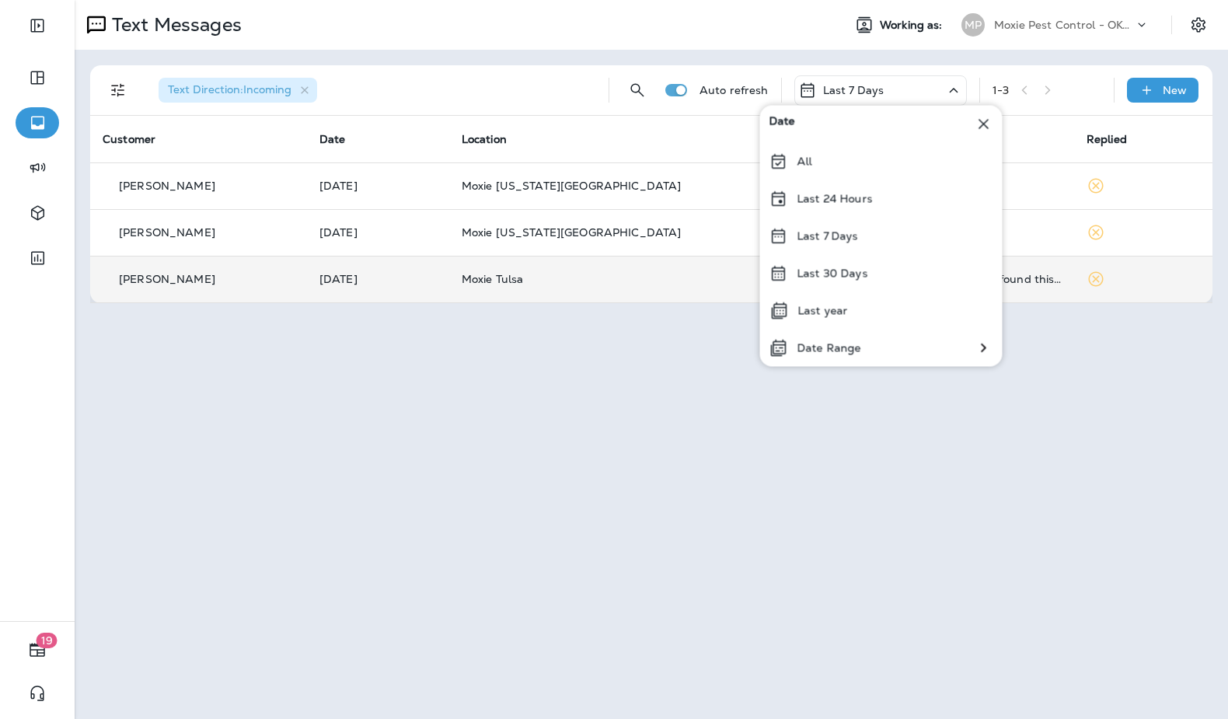
click at [842, 286] on div "Last 30 Days" at bounding box center [881, 273] width 242 height 37
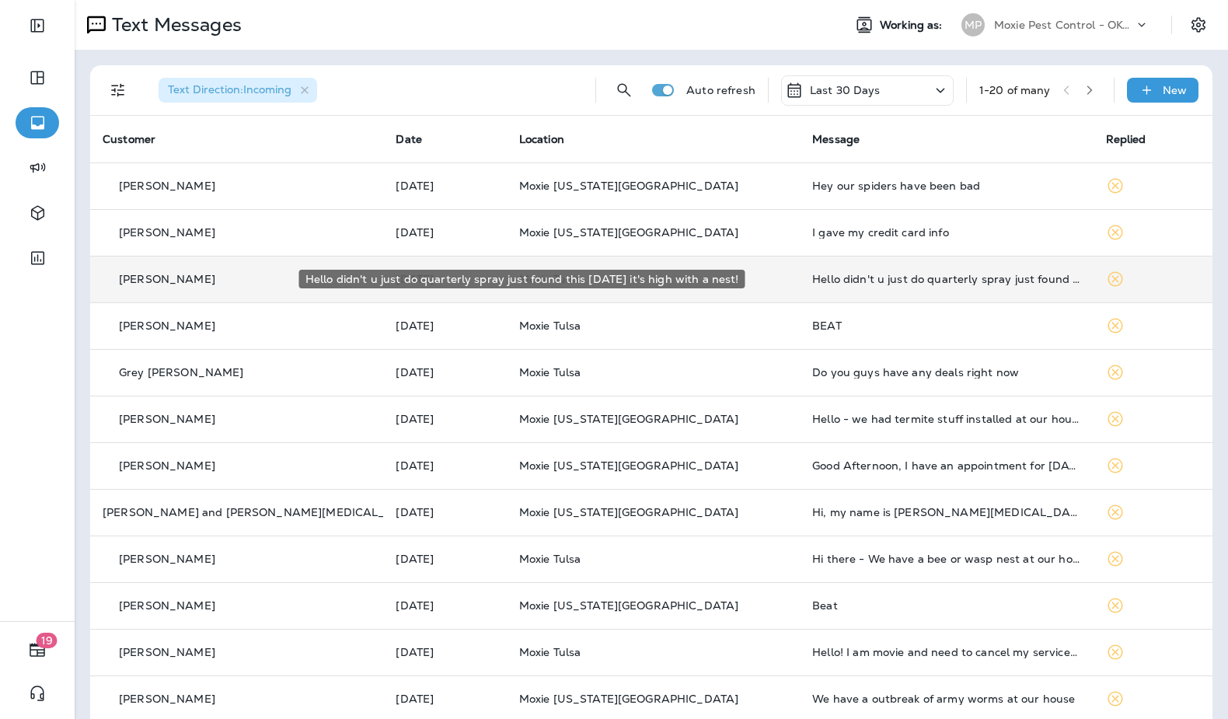
click at [1013, 284] on div "Hello didn't u just do quarterly spray just found this [DATE] it's high with a …" at bounding box center [946, 279] width 268 height 12
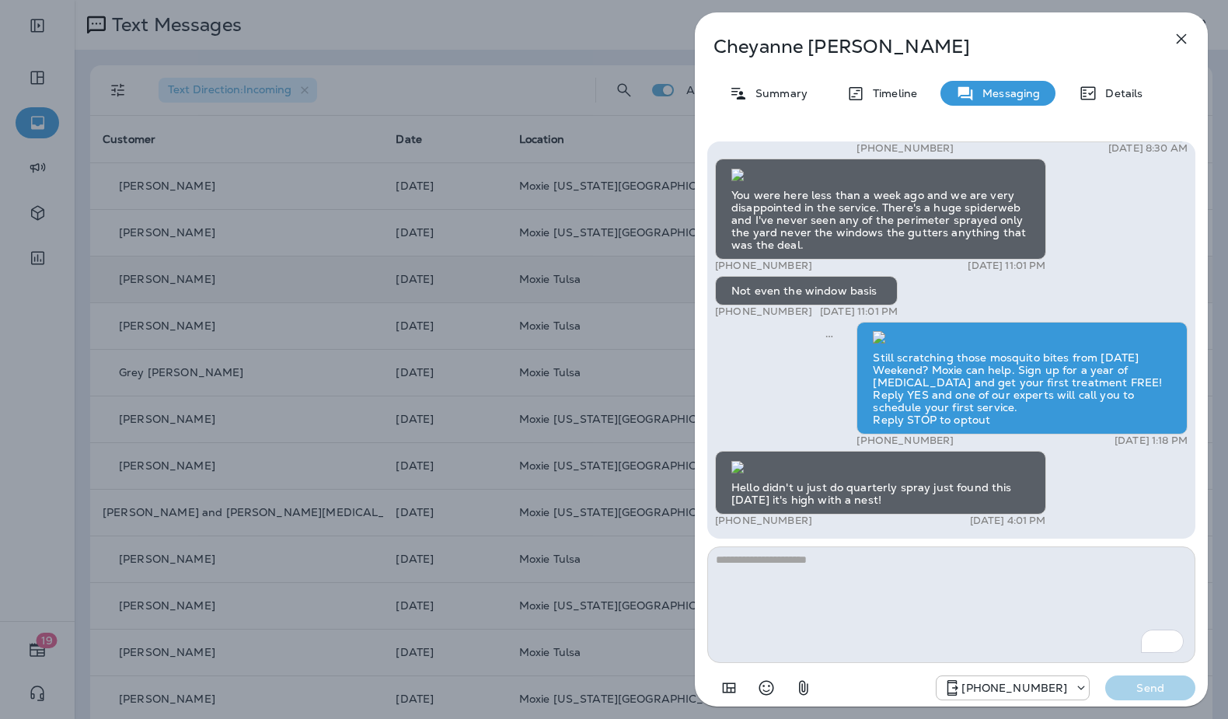
click at [1176, 43] on icon "button" at bounding box center [1181, 39] width 19 height 19
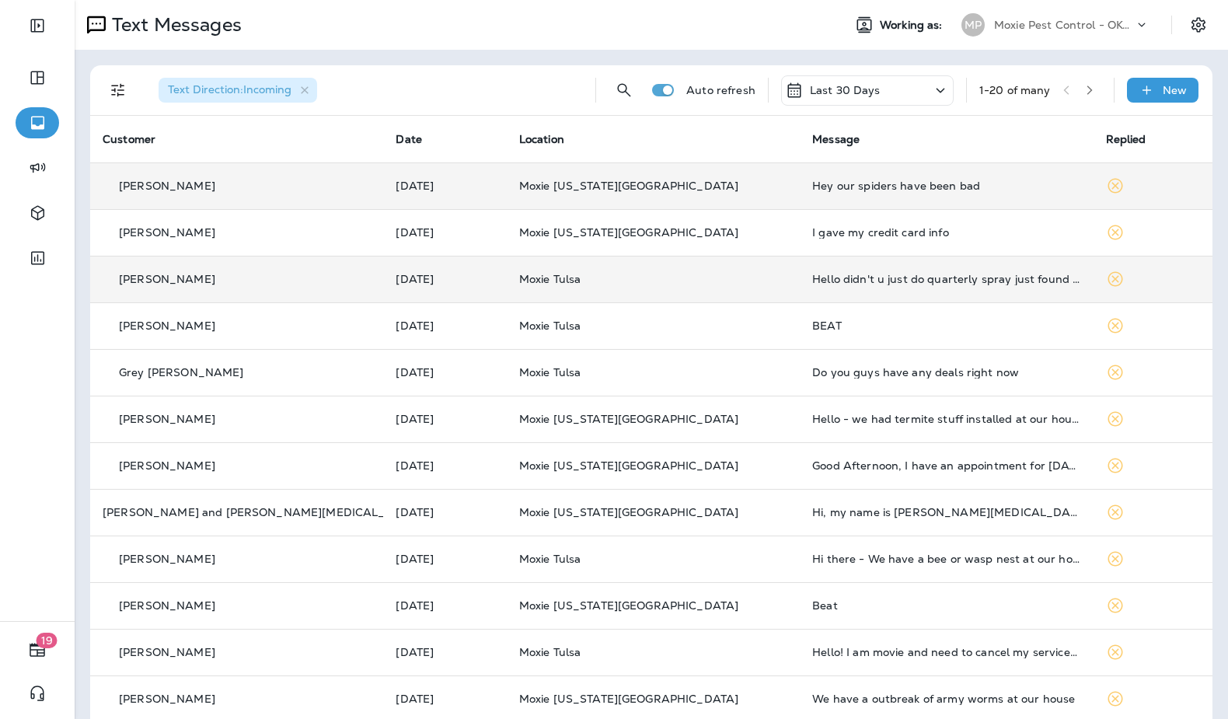
click at [815, 181] on div "Hey our spiders have been bad" at bounding box center [946, 186] width 268 height 12
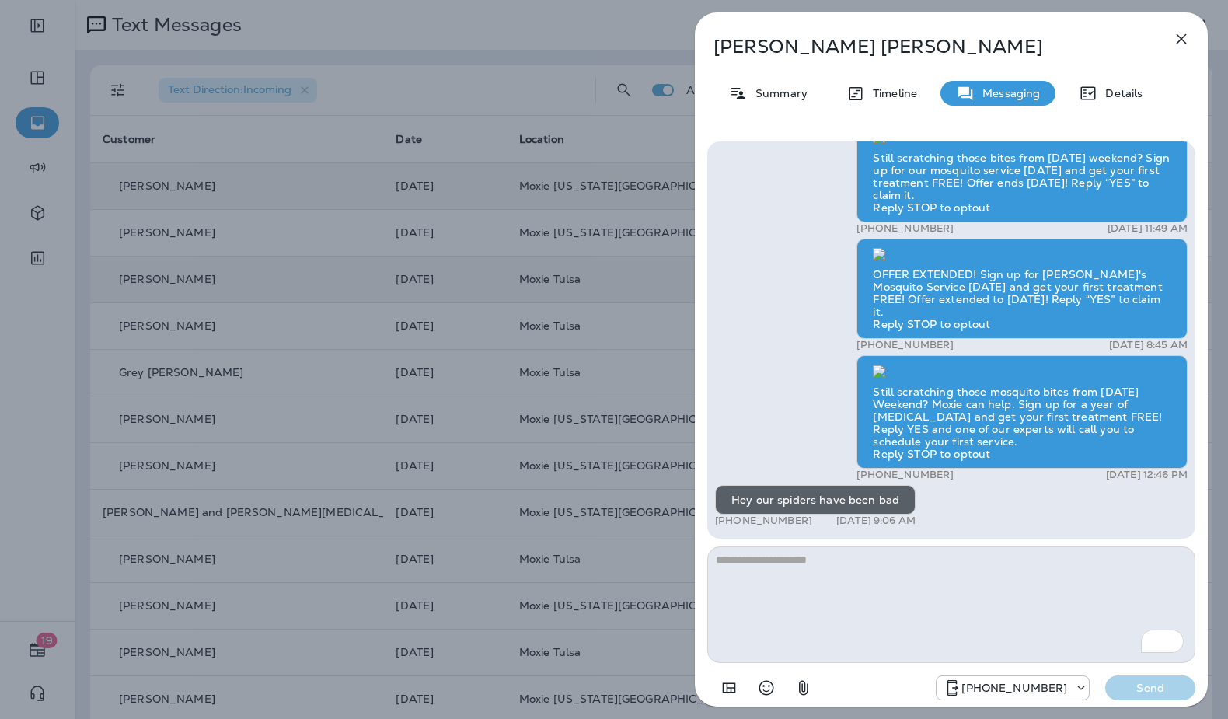
click at [1182, 37] on icon "button" at bounding box center [1182, 39] width 10 height 10
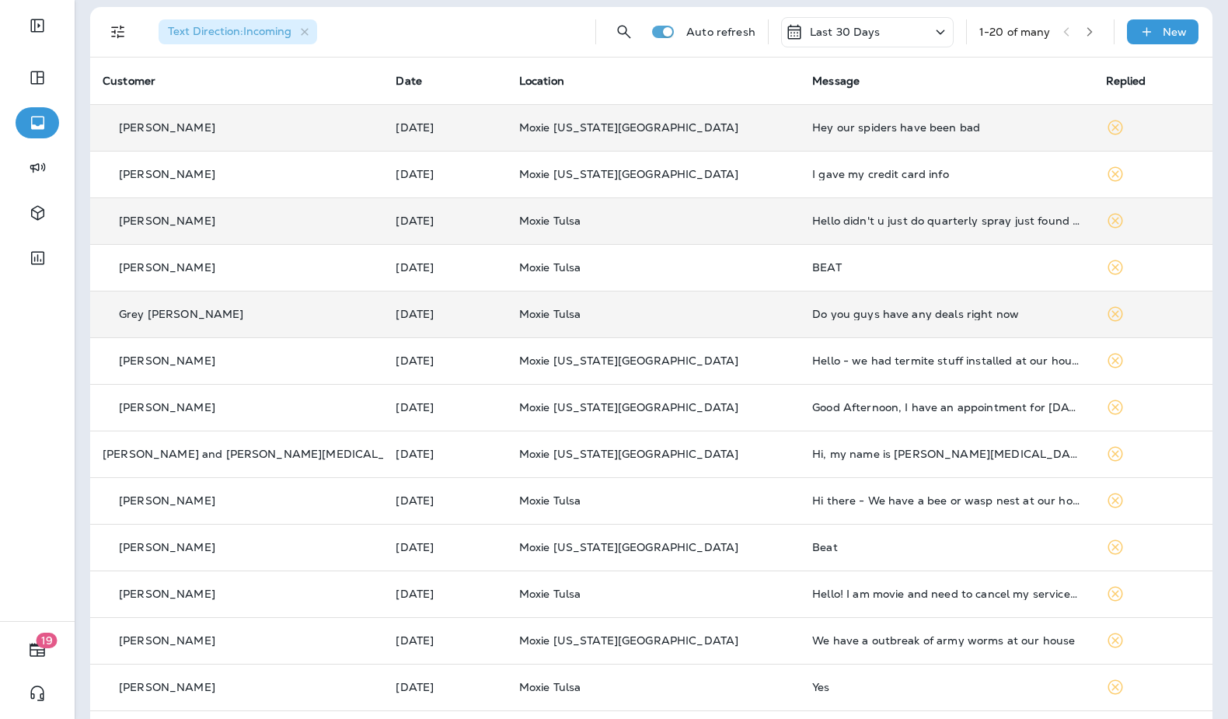
scroll to position [66, 0]
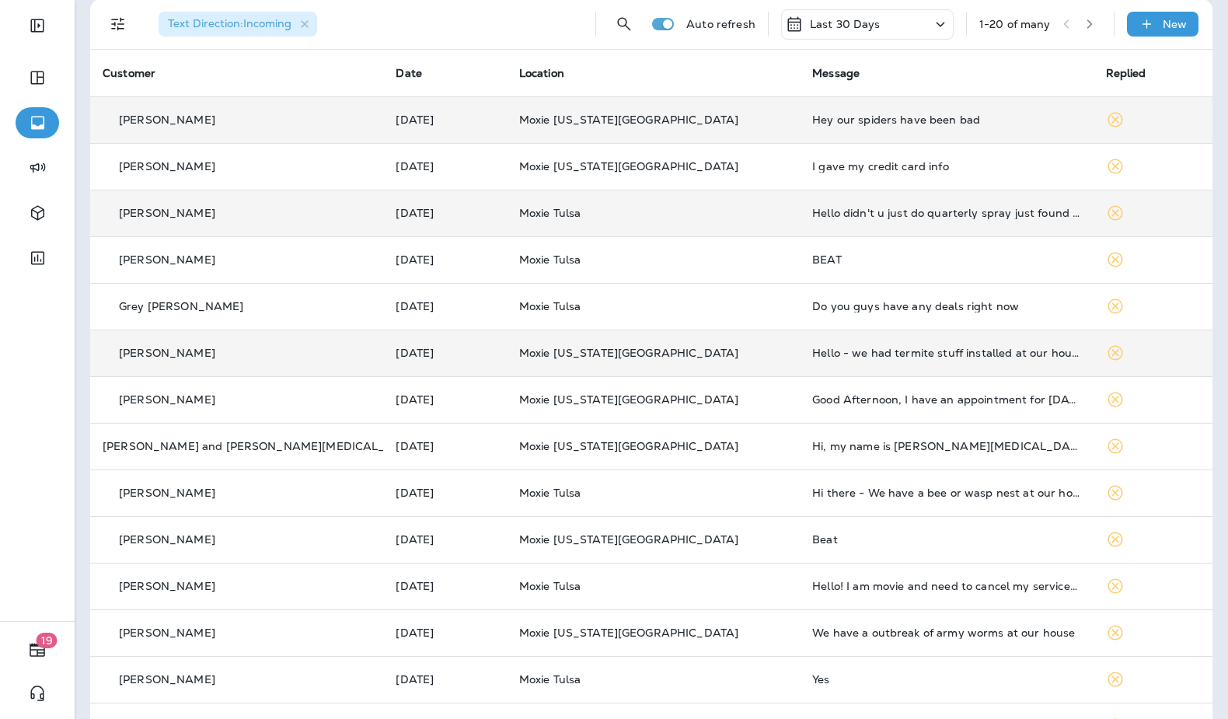
click at [860, 362] on td "Hello - we had termite stuff installed at our house and we see maybe some poten…" at bounding box center [946, 353] width 293 height 47
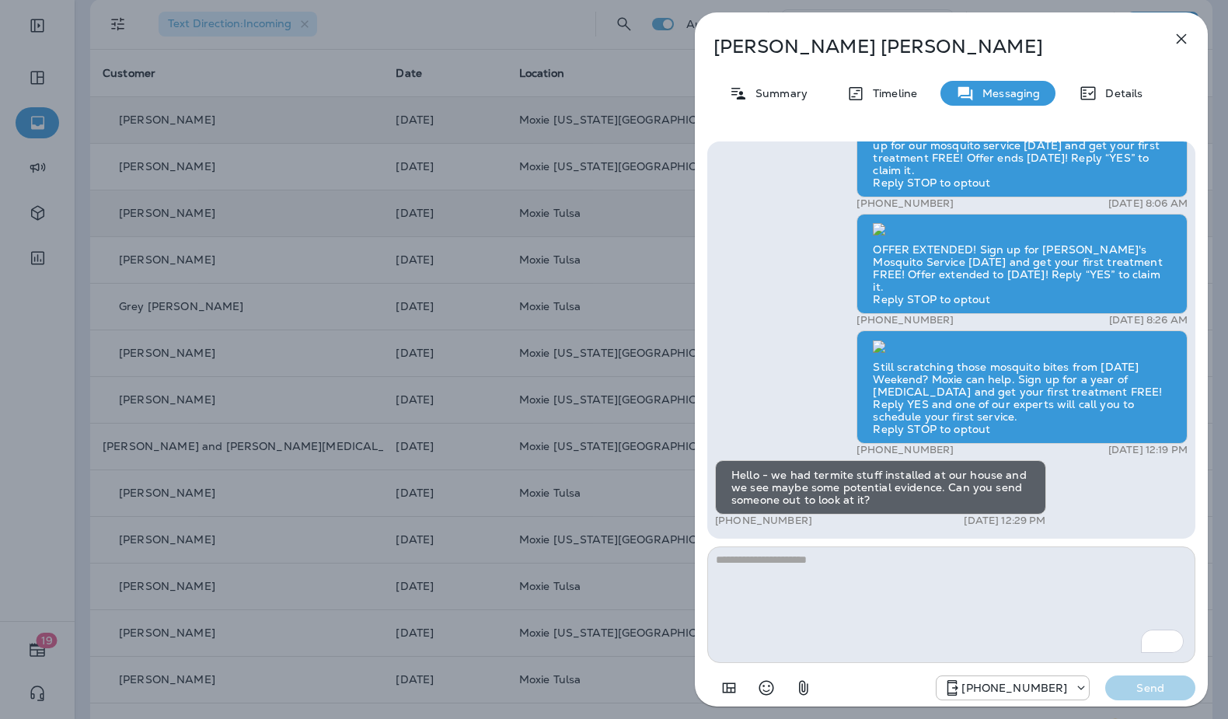
drag, startPoint x: 1188, startPoint y: 35, endPoint x: 1185, endPoint y: 26, distance: 9.1
click at [1188, 35] on icon "button" at bounding box center [1181, 39] width 19 height 19
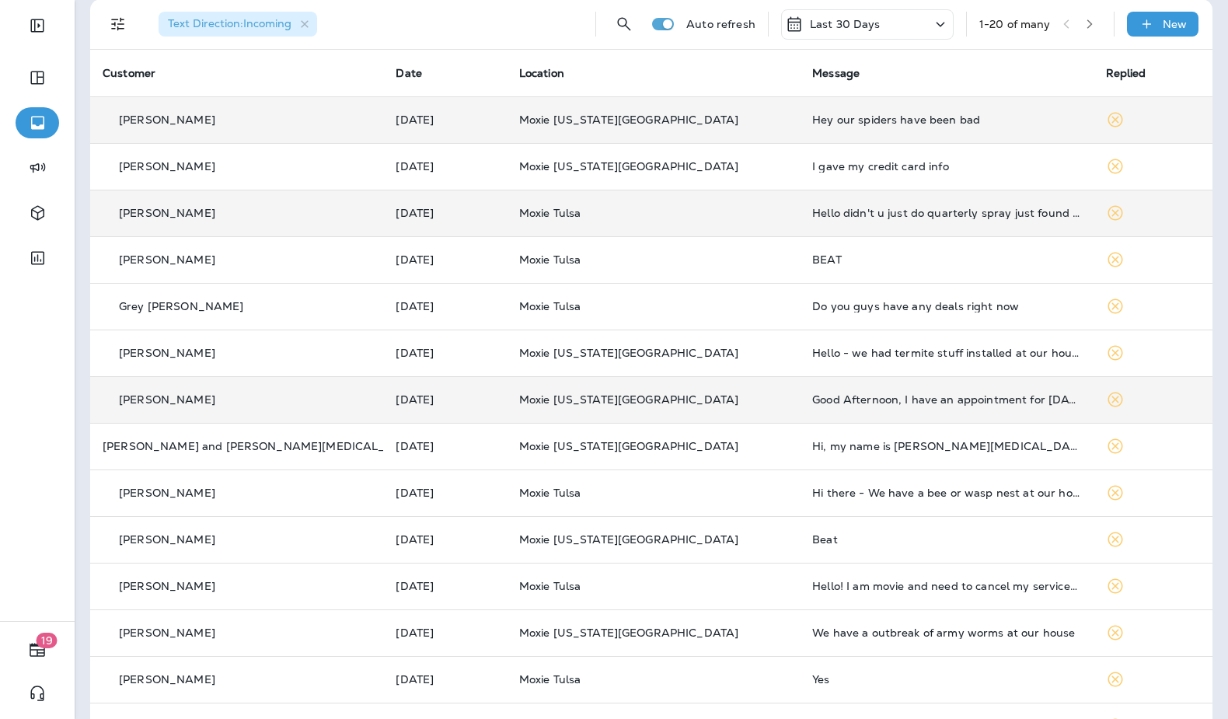
click at [832, 396] on div "Good Afternoon, I have an appointment for [DATE] and need to reschedule for [DA…" at bounding box center [946, 399] width 268 height 12
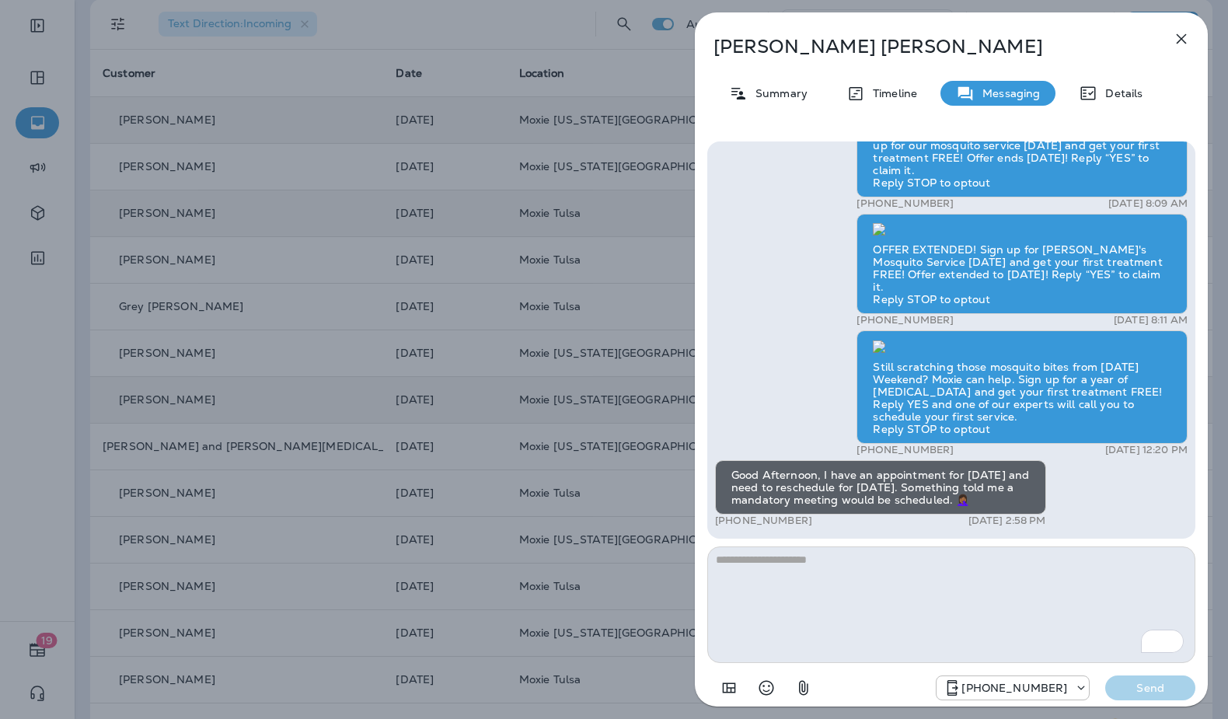
click at [1174, 44] on icon "button" at bounding box center [1181, 39] width 19 height 19
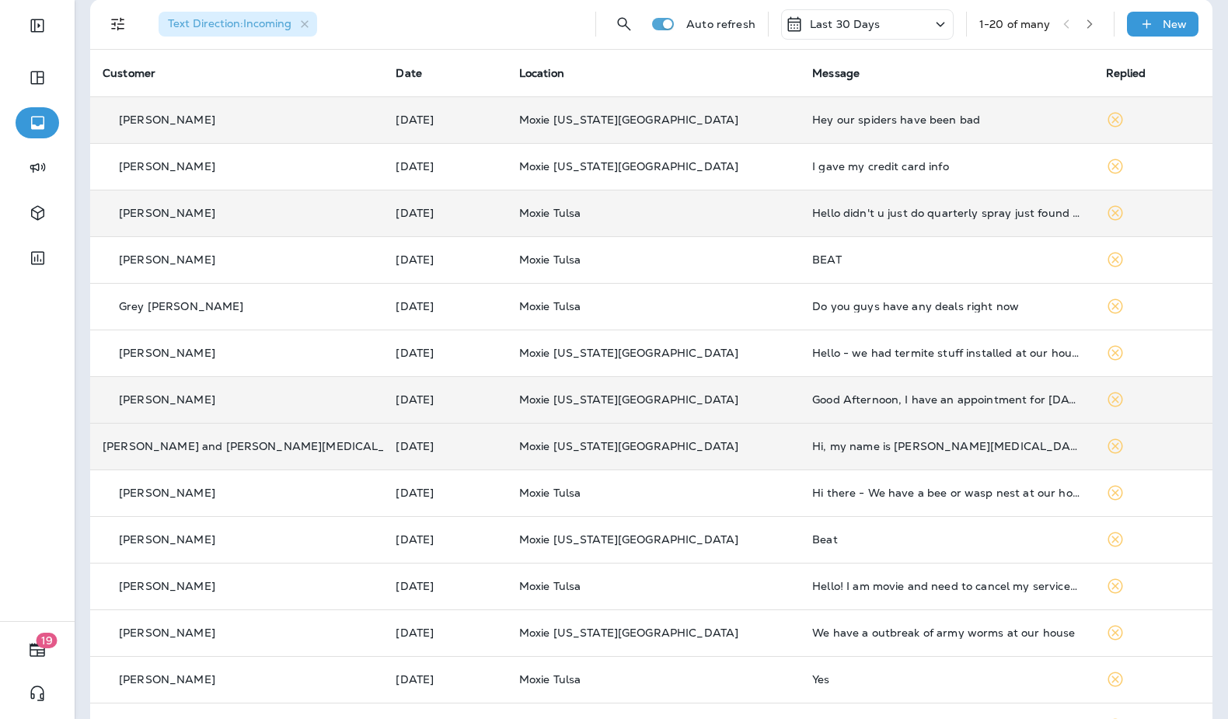
click at [844, 437] on td "Hi, my name is [PERSON_NAME][MEDICAL_DATA] my husband [PERSON_NAME] and I have …" at bounding box center [946, 446] width 293 height 47
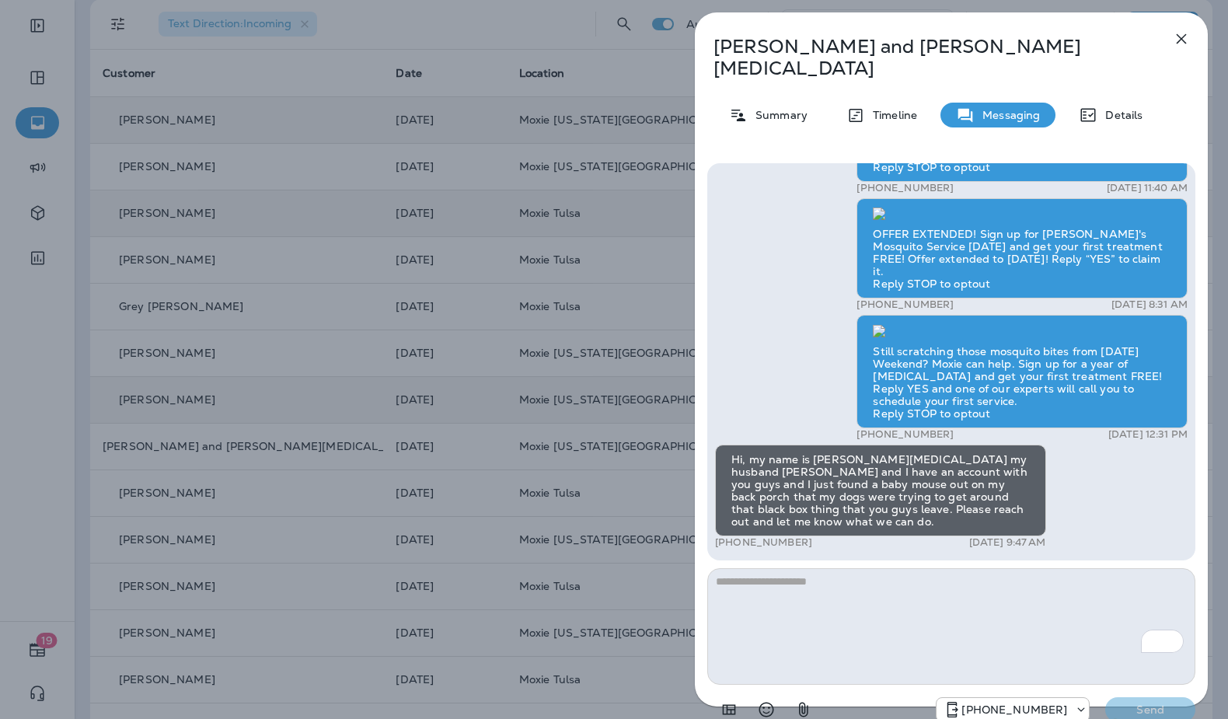
drag, startPoint x: 1172, startPoint y: 19, endPoint x: 1170, endPoint y: 26, distance: 8.1
click at [1172, 19] on div "[PERSON_NAME] and [PERSON_NAME][MEDICAL_DATA] Summary Timeline Messaging Detail…" at bounding box center [951, 374] width 513 height 725
click at [1172, 36] on icon "button" at bounding box center [1181, 39] width 19 height 19
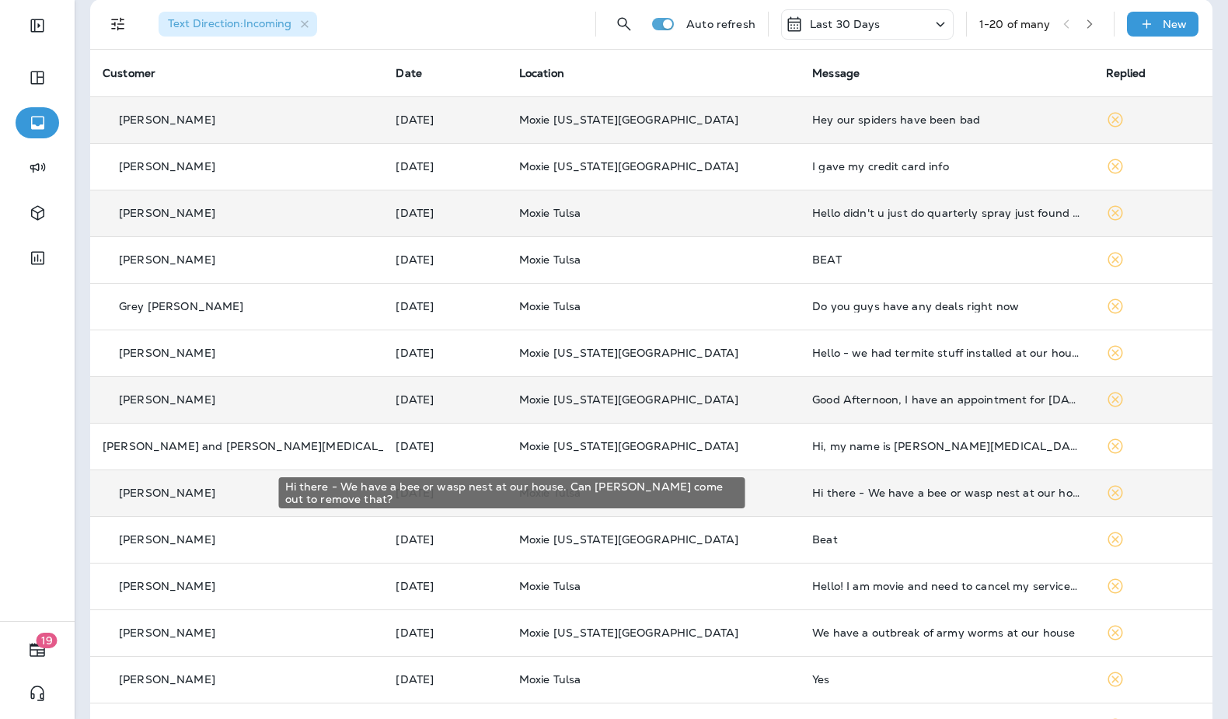
click at [844, 487] on div "Hi there - We have a bee or wasp nest at our house. Can [PERSON_NAME] come out …" at bounding box center [946, 493] width 268 height 12
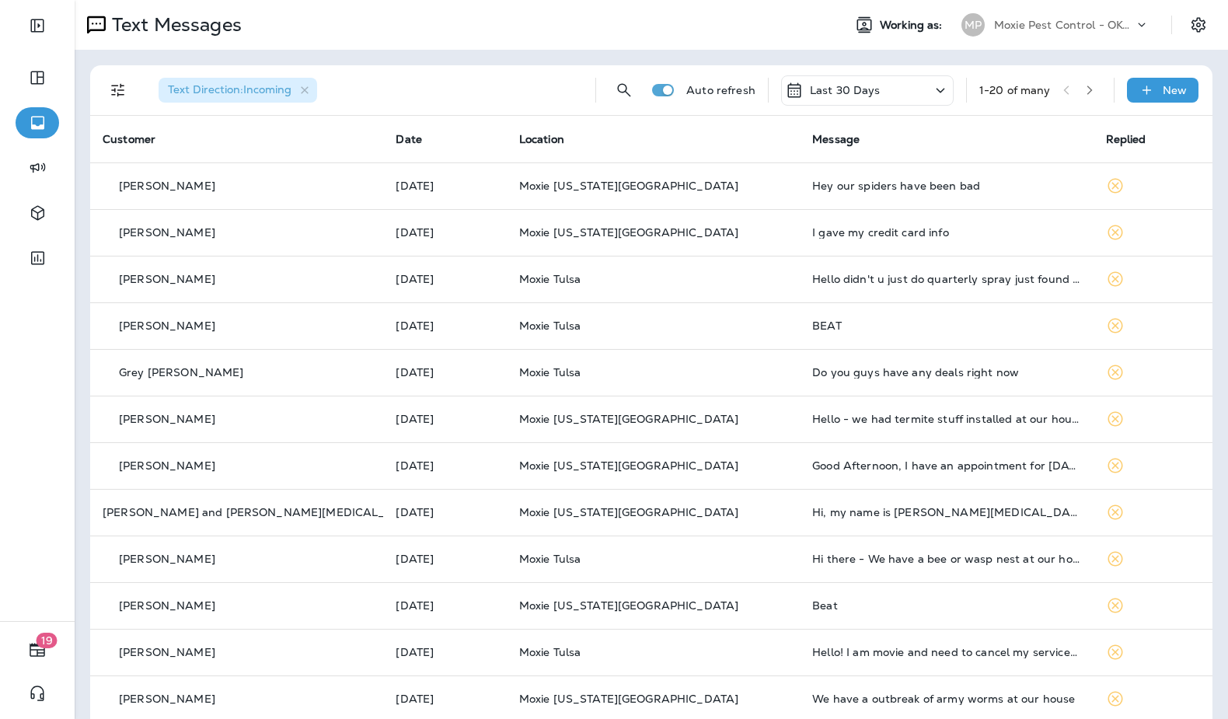
scroll to position [392, 0]
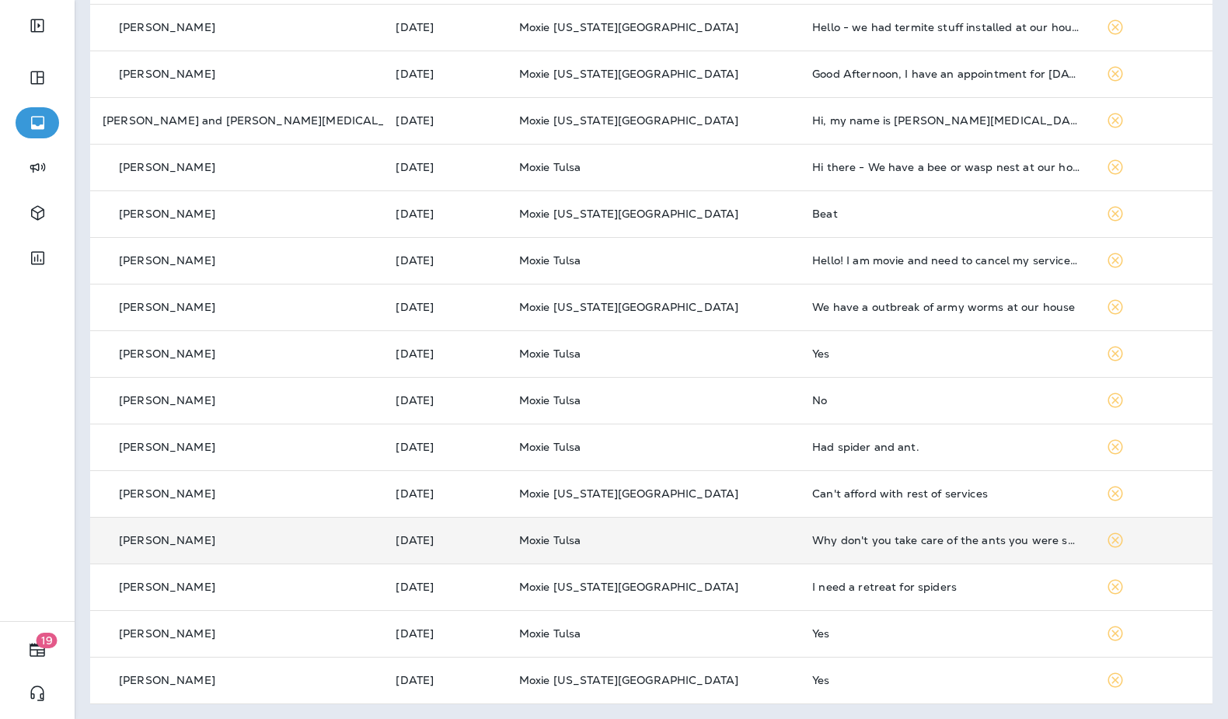
click at [911, 548] on td "Why don't you take care of the ants you were supposed to already have done?" at bounding box center [946, 540] width 293 height 47
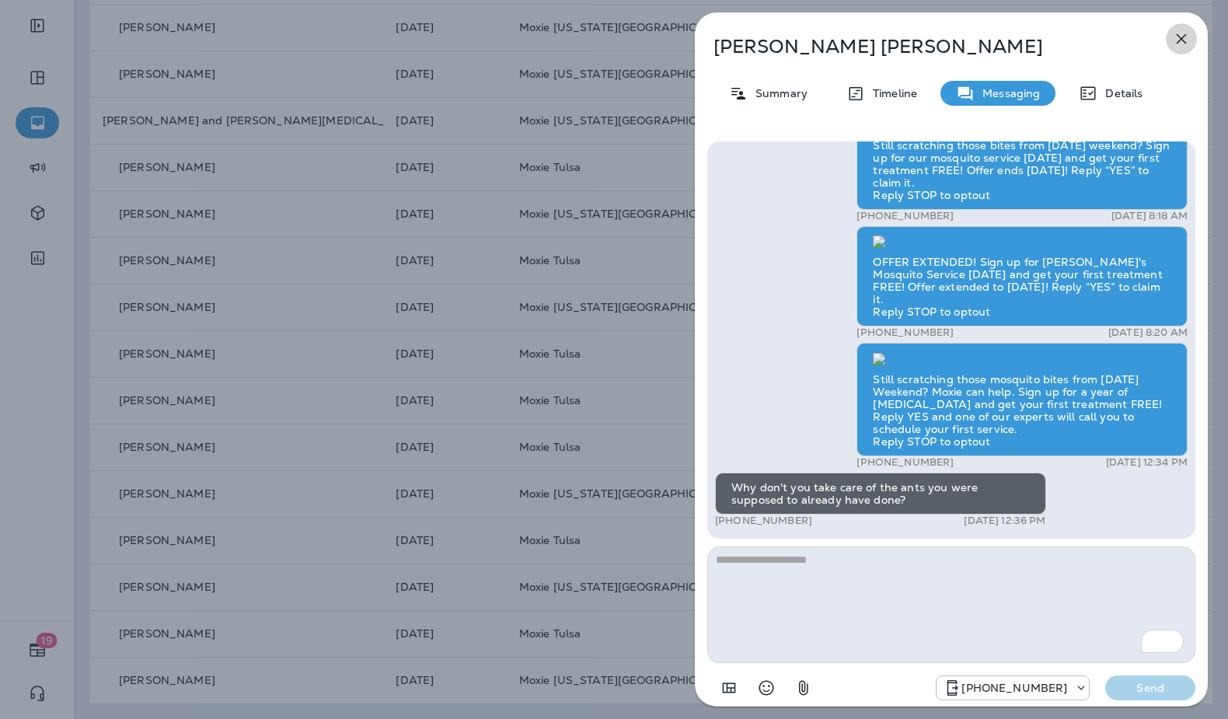
click at [1181, 44] on icon "button" at bounding box center [1181, 39] width 19 height 19
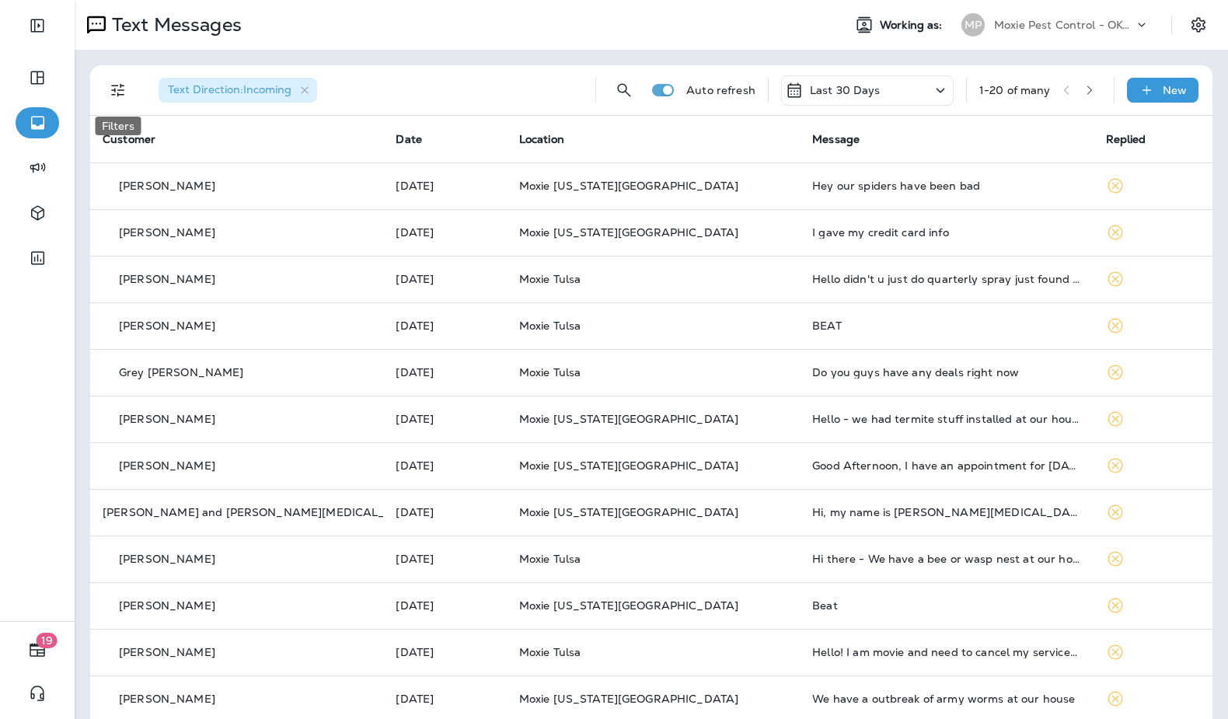
click at [106, 100] on button "Filters" at bounding box center [118, 90] width 31 height 31
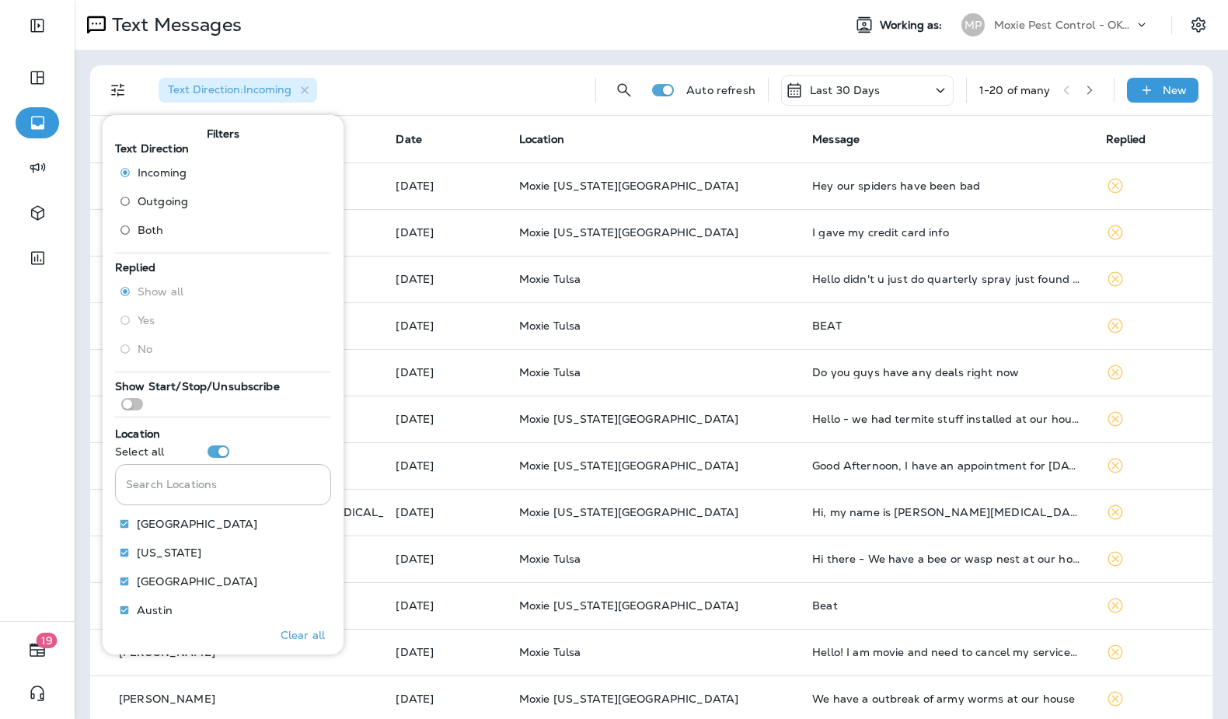
scroll to position [1, 0]
click at [368, 68] on div "Text Direction : Incoming" at bounding box center [364, 90] width 437 height 50
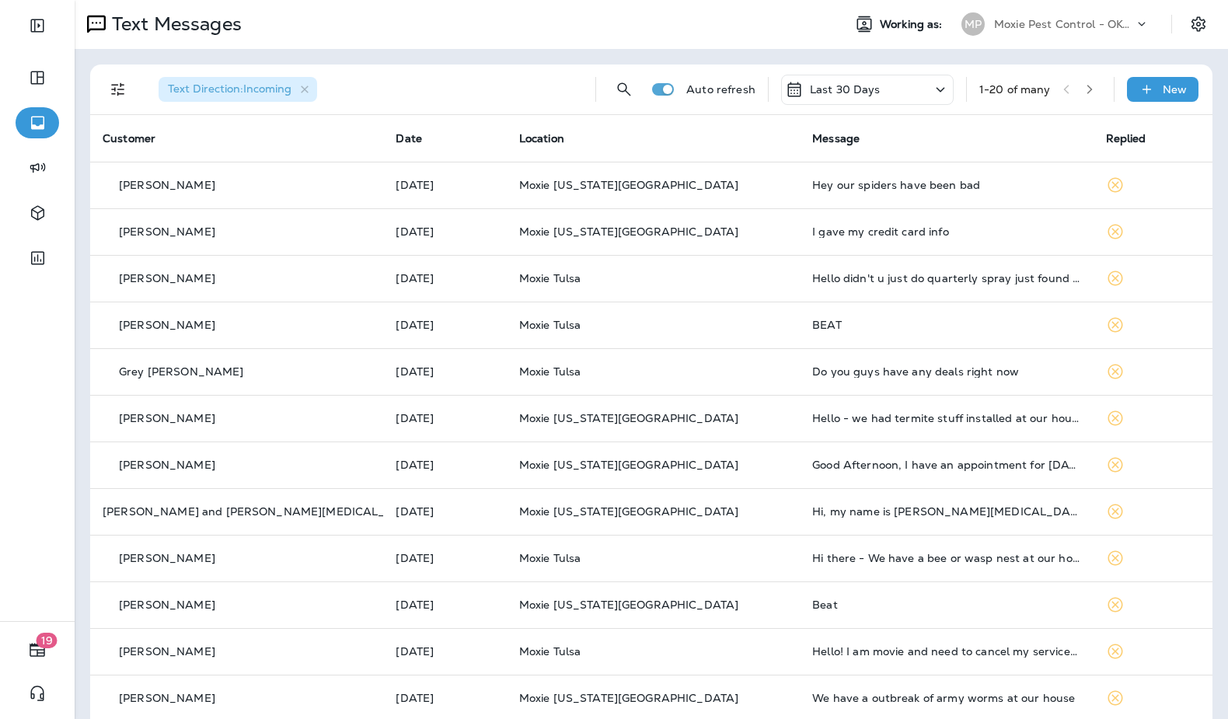
scroll to position [0, 0]
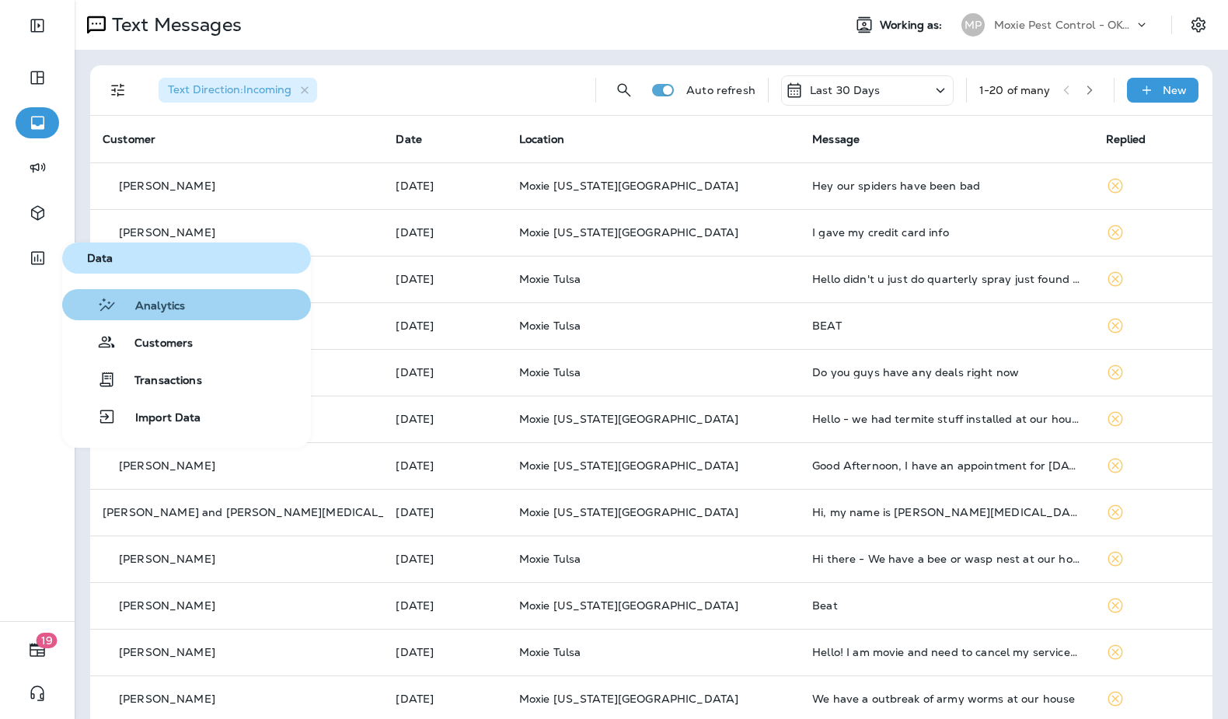
click at [145, 291] on button "Analytics" at bounding box center [186, 304] width 249 height 31
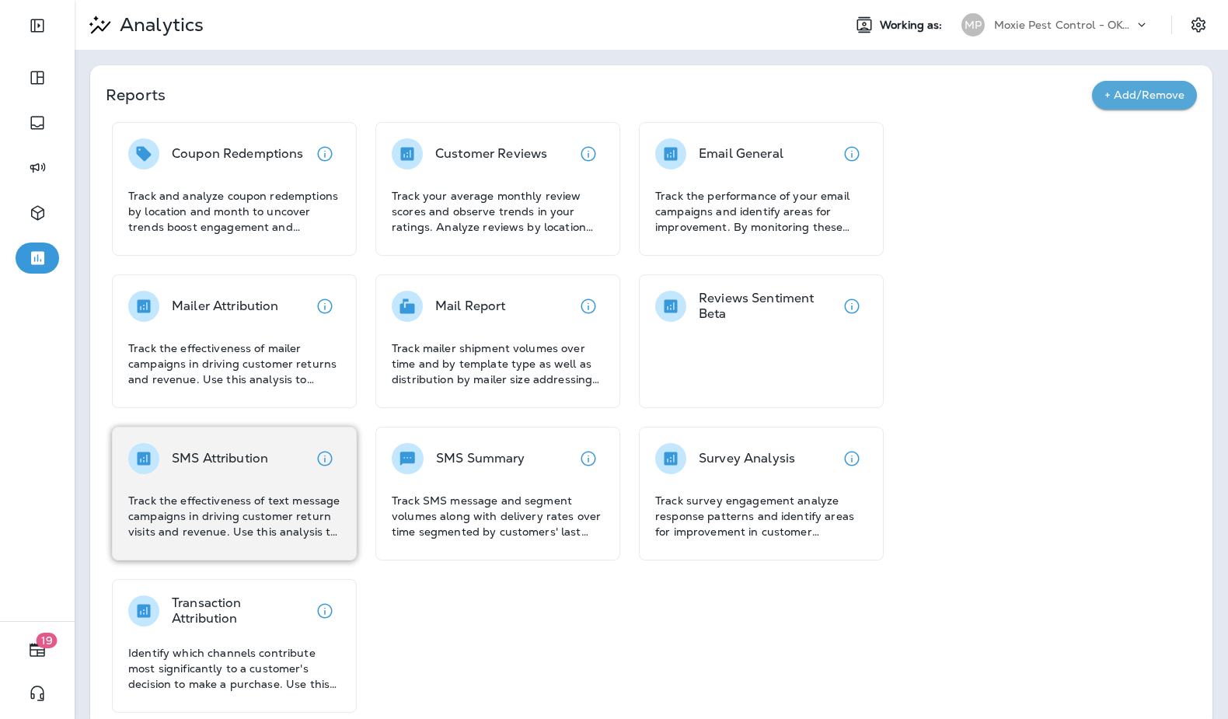
click at [187, 448] on div "SMS Attribution" at bounding box center [220, 458] width 96 height 31
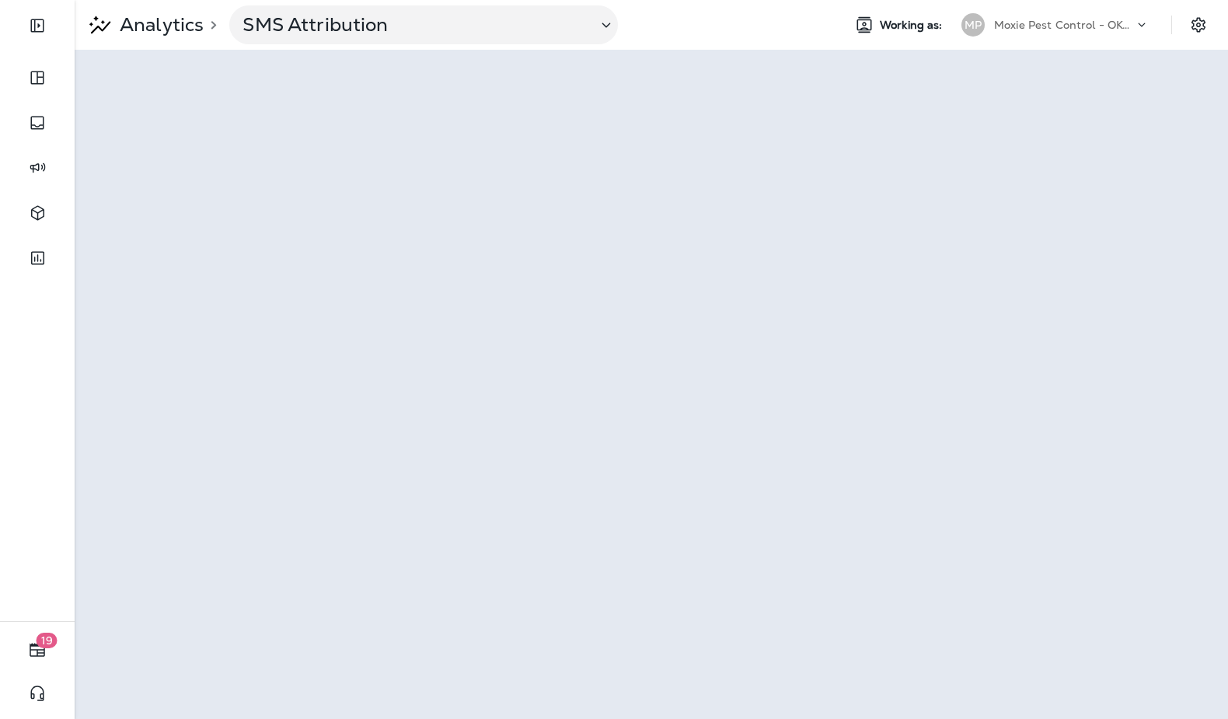
click at [153, 26] on p "Analytics" at bounding box center [158, 24] width 90 height 23
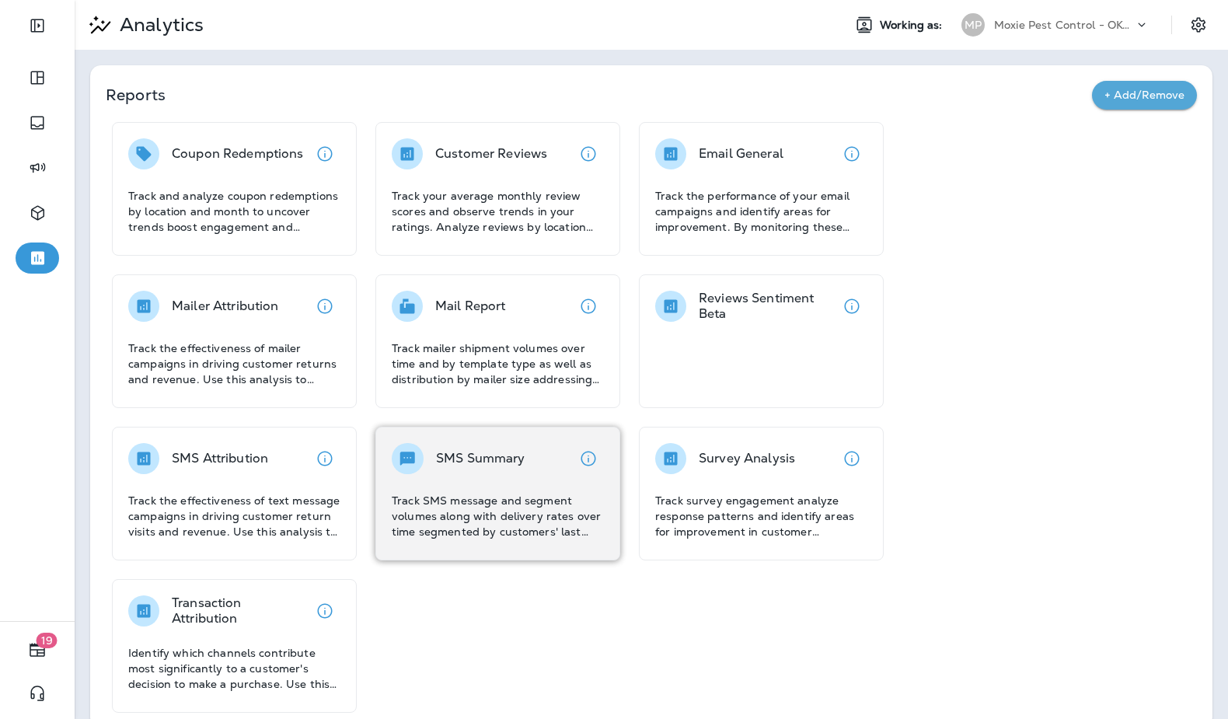
click at [510, 474] on div "SMS Summary Track SMS message and segment volumes along with delivery rates ove…" at bounding box center [498, 491] width 212 height 96
